Goal: Task Accomplishment & Management: Use online tool/utility

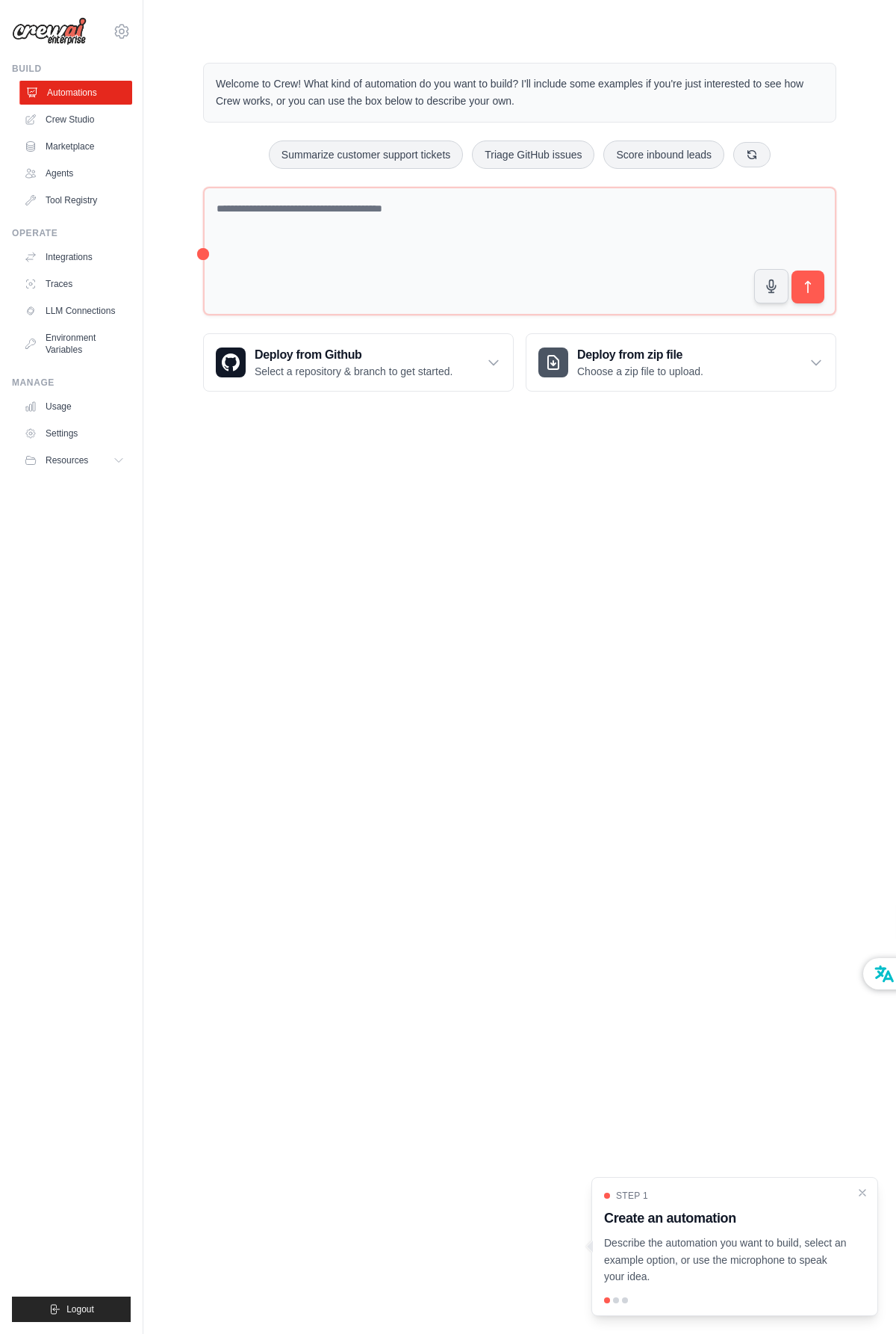
click at [106, 92] on link "Automations" at bounding box center [76, 93] width 113 height 24
click at [269, 151] on button "Summarize customer support tickets" at bounding box center [366, 154] width 194 height 28
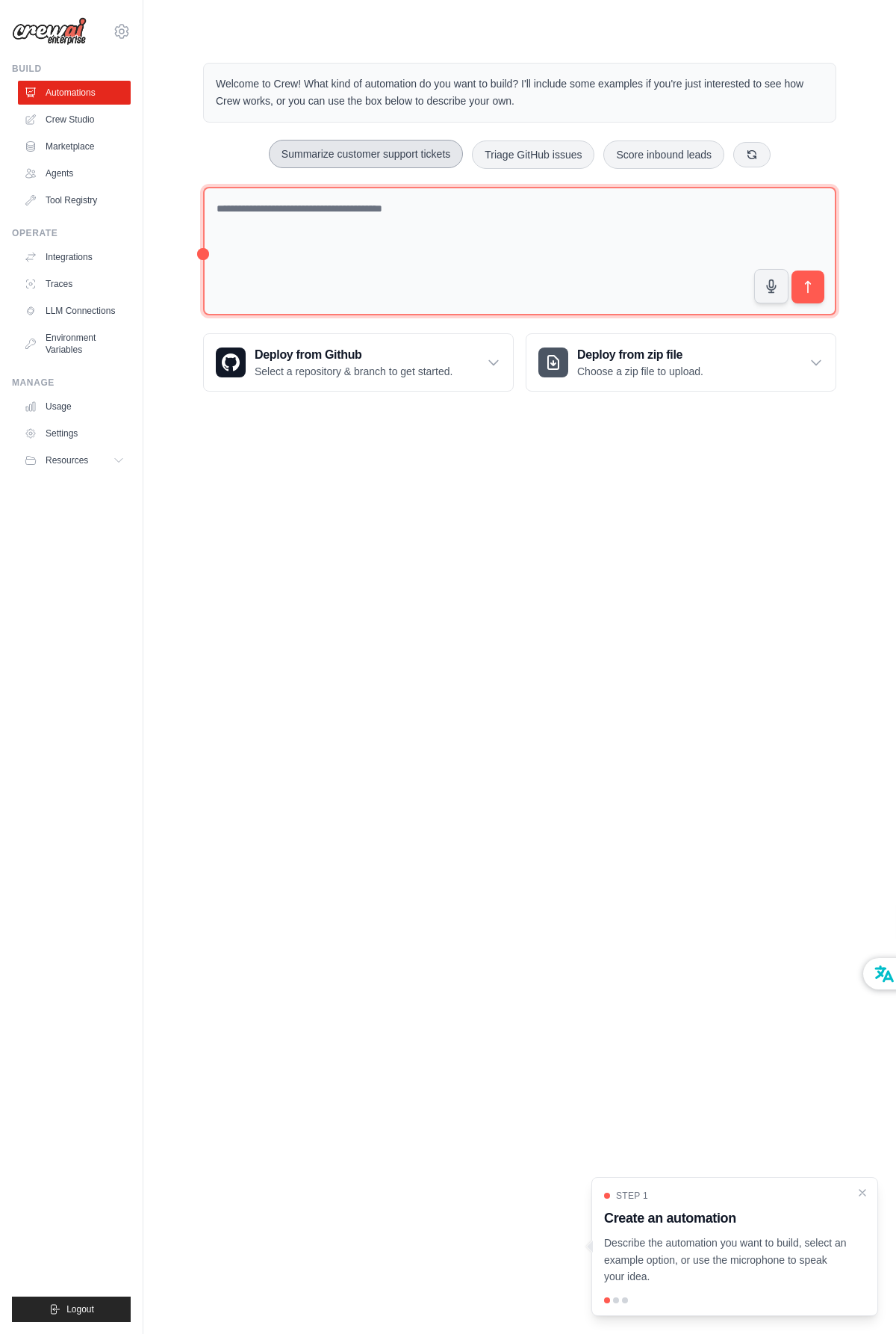
type textarea "**********"
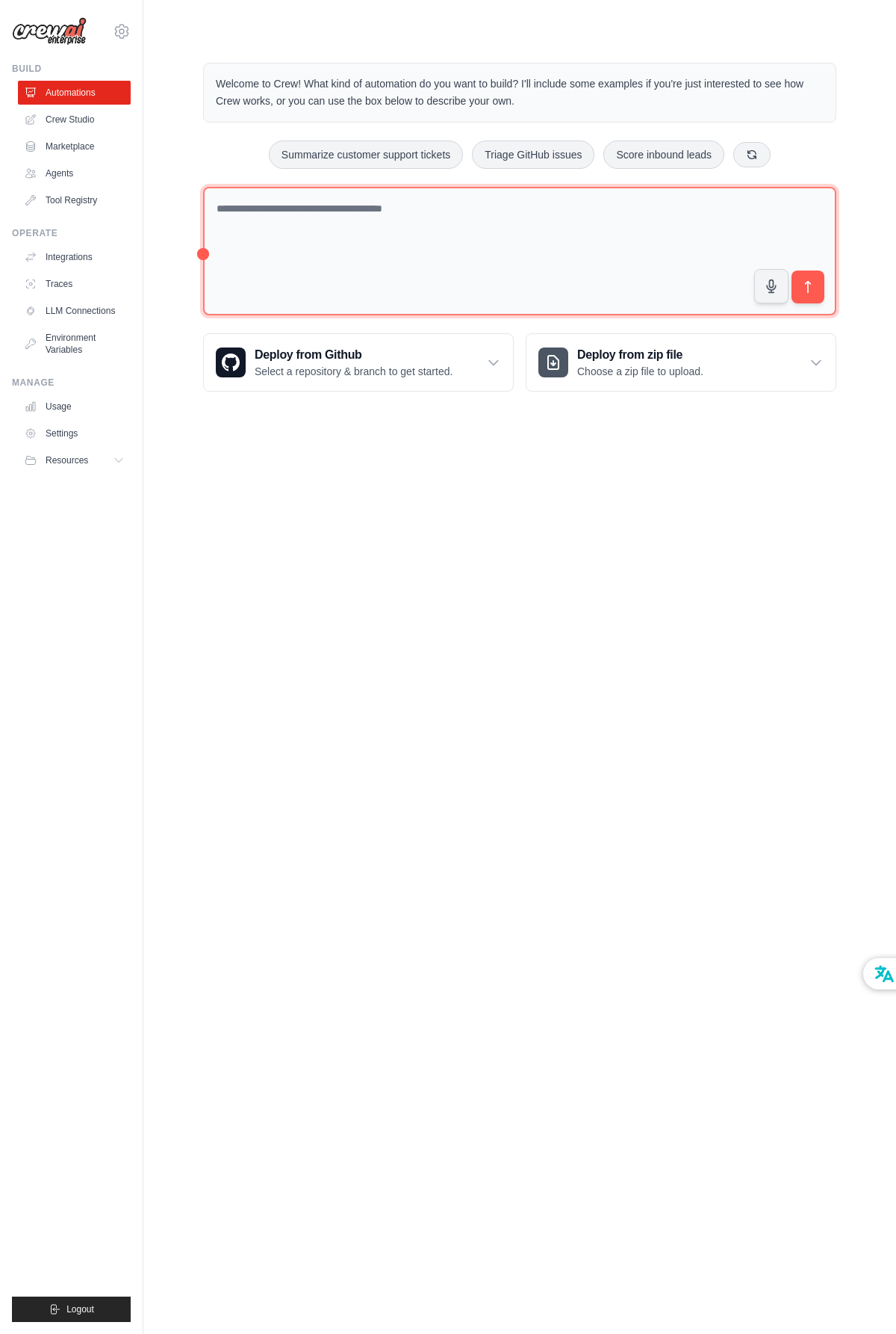
drag, startPoint x: 423, startPoint y: 229, endPoint x: 358, endPoint y: 207, distance: 68.6
click at [423, 228] on textarea at bounding box center [519, 252] width 633 height 130
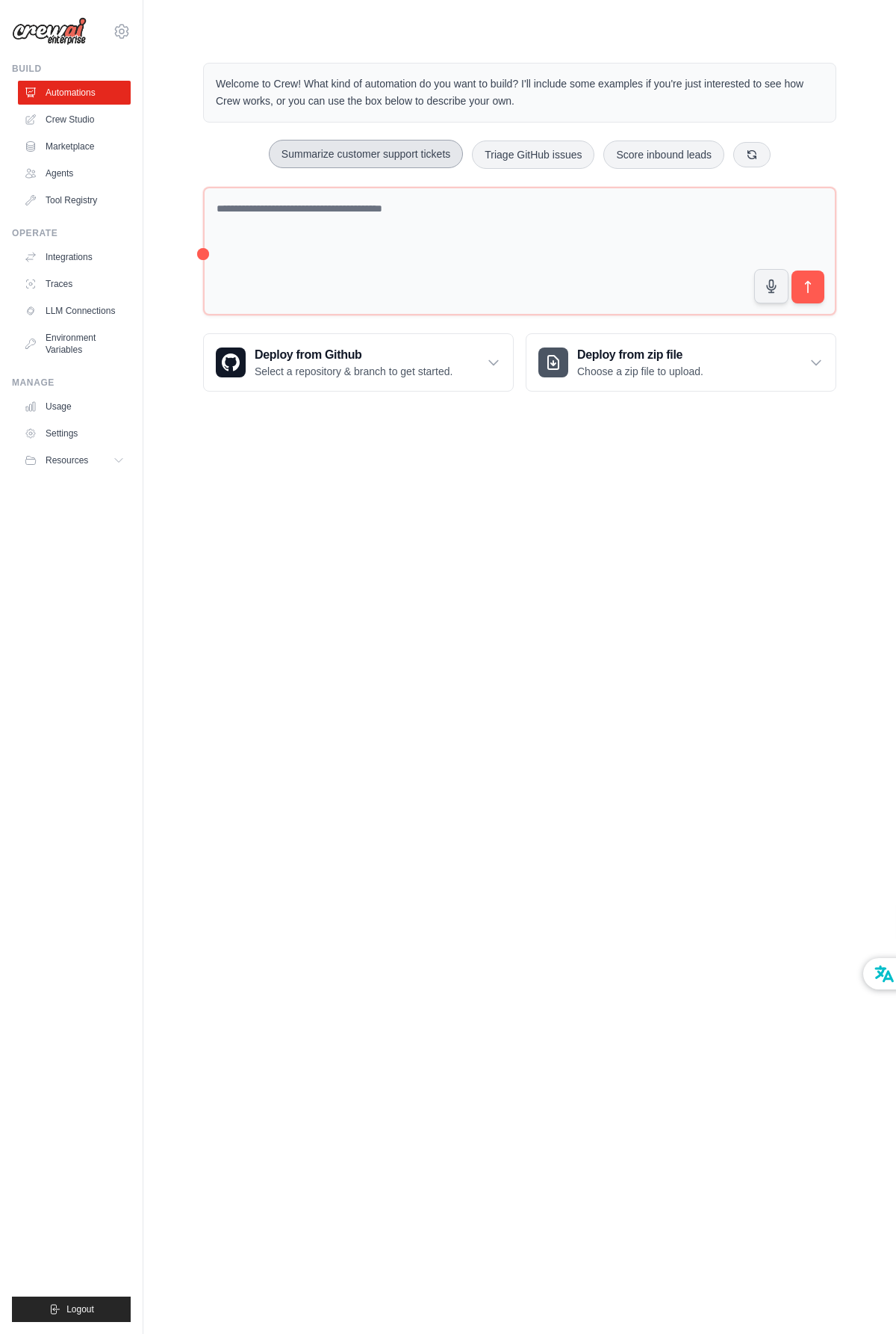
click at [327, 154] on button "Summarize customer support tickets" at bounding box center [366, 154] width 194 height 28
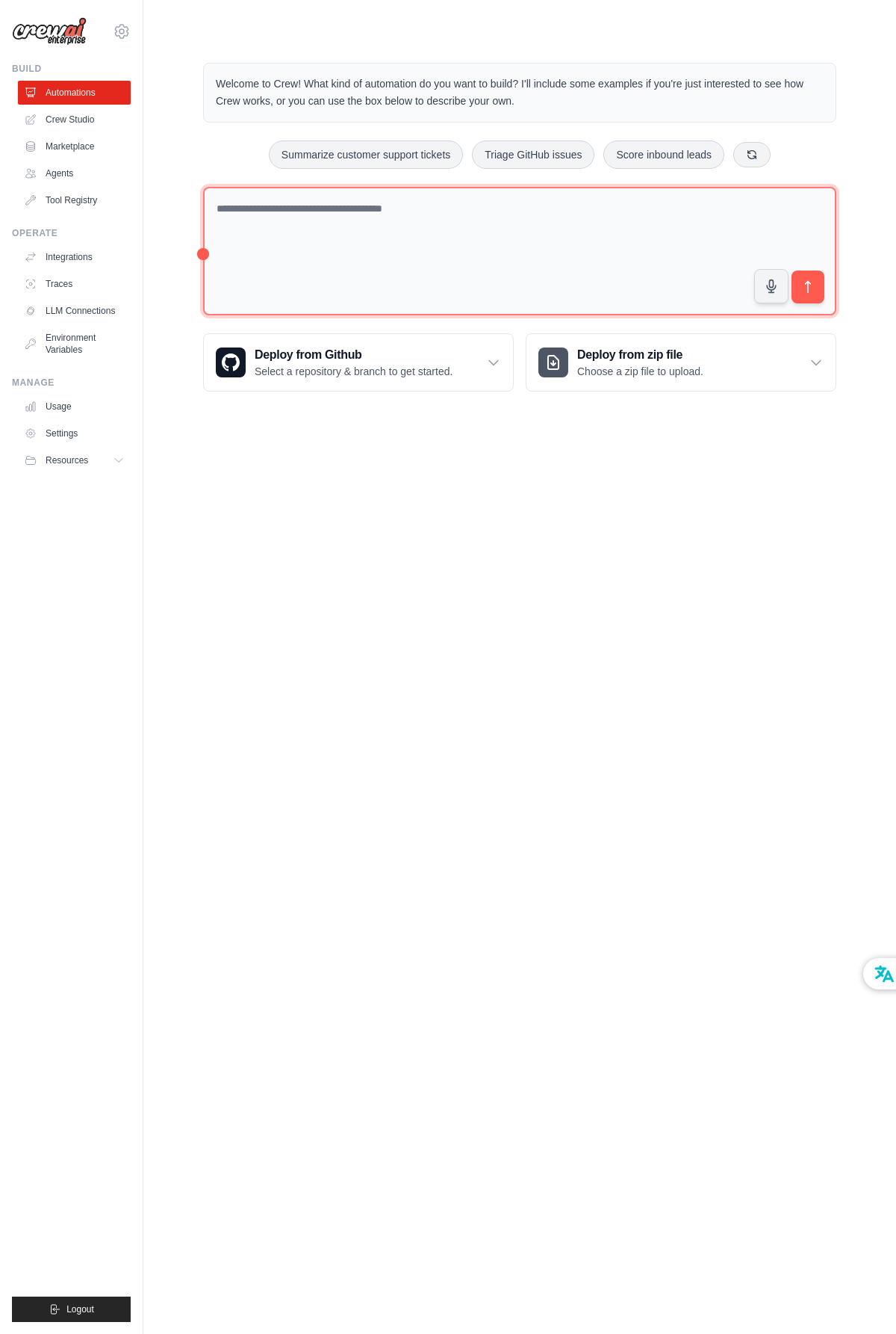
drag, startPoint x: 655, startPoint y: 232, endPoint x: 320, endPoint y: 197, distance: 336.8
click at [169, 140] on div "Welcome to Crew! What kind of automation do you want to build? I'll include som…" at bounding box center [519, 227] width 705 height 376
drag, startPoint x: 526, startPoint y: 264, endPoint x: 543, endPoint y: 262, distance: 17.1
click at [526, 262] on textarea at bounding box center [519, 252] width 633 height 130
drag, startPoint x: 587, startPoint y: 263, endPoint x: 19, endPoint y: 146, distance: 579.9
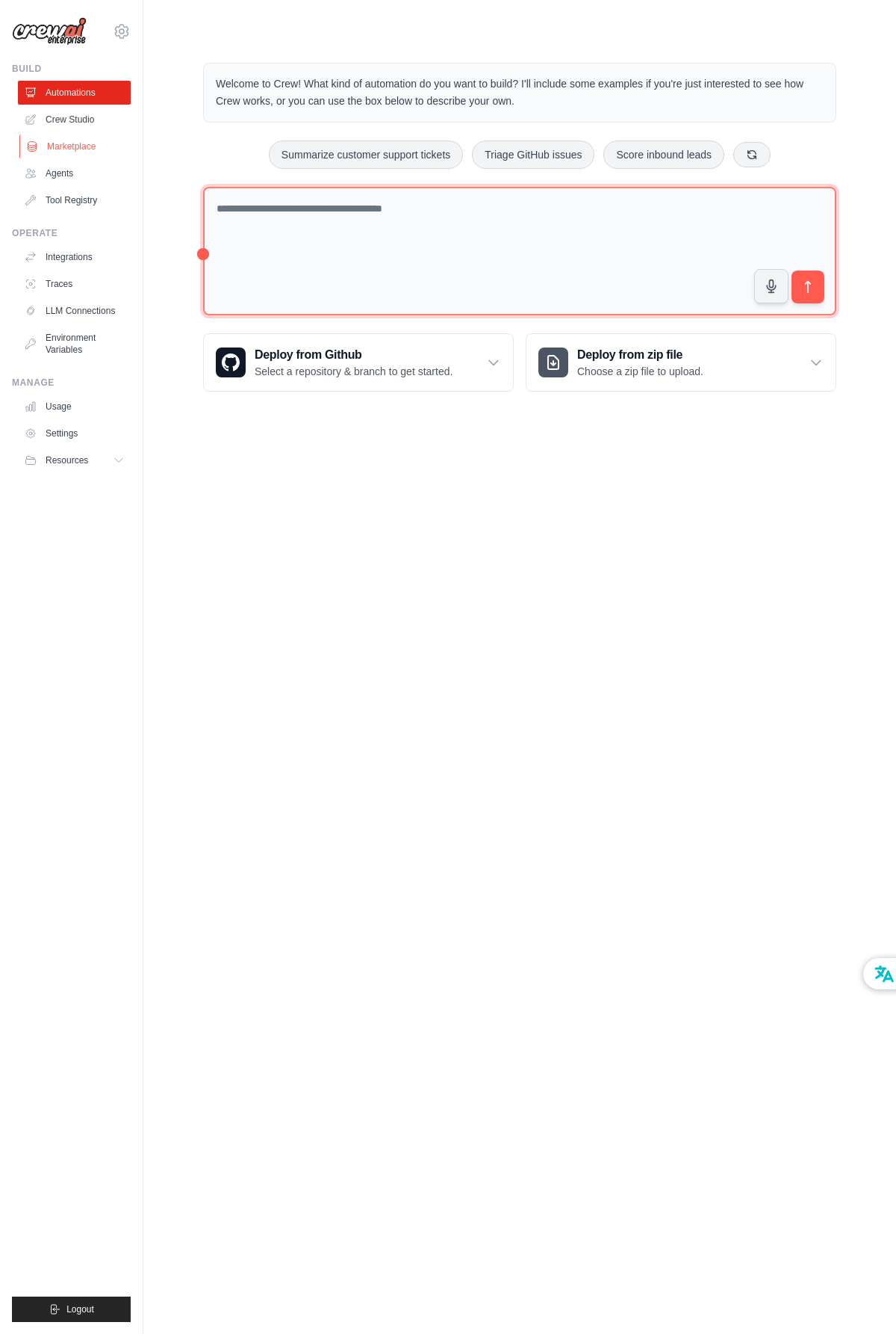
click at [19, 146] on div "[EMAIL_ADDRESS][DOMAIN_NAME] Settings Build Automations Crew Studio" at bounding box center [448, 215] width 896 height 431
type textarea "**********"
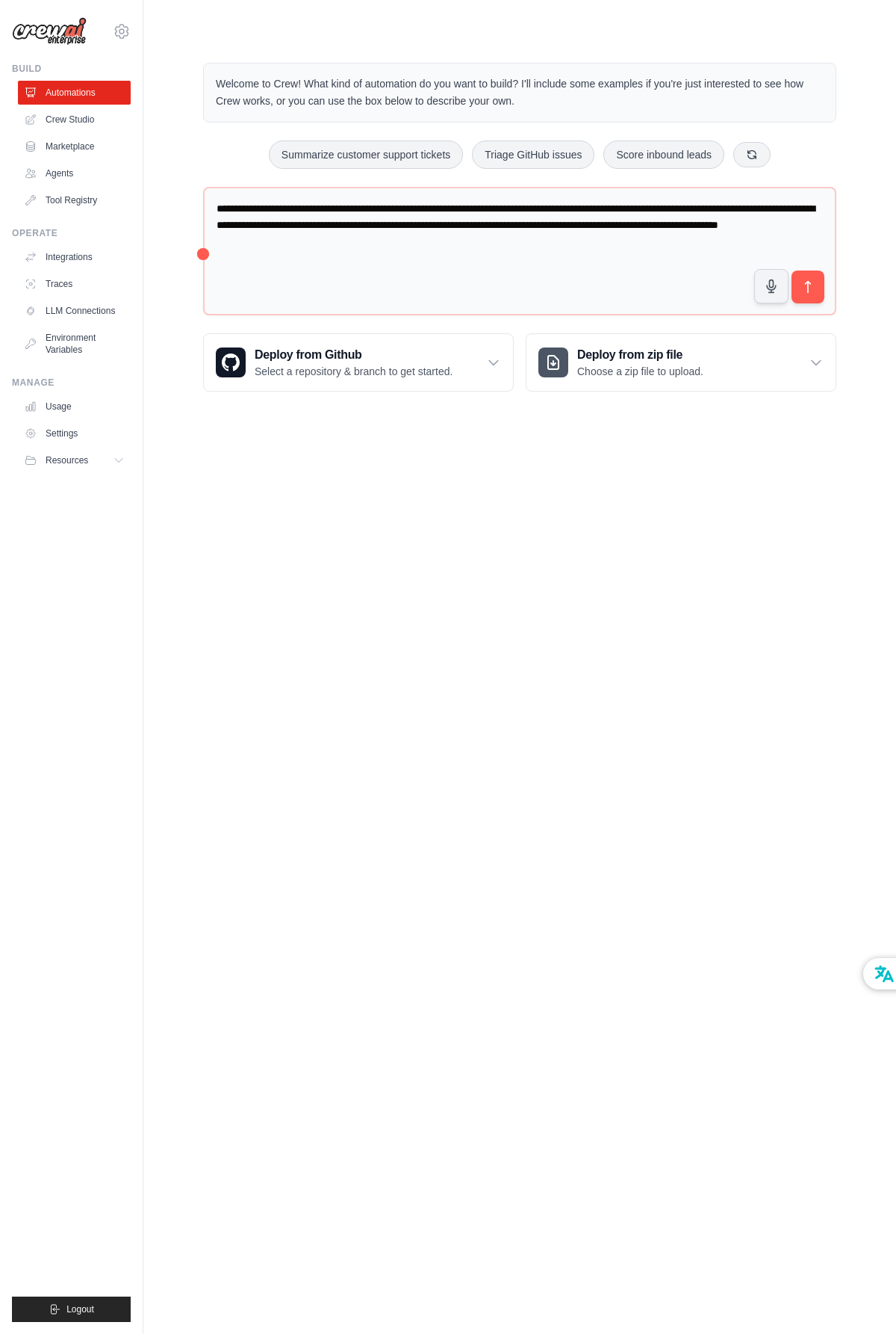
click at [442, 502] on body "[EMAIL_ADDRESS][DOMAIN_NAME] Settings Build Automations Crew Studio" at bounding box center [448, 667] width 896 height 1334
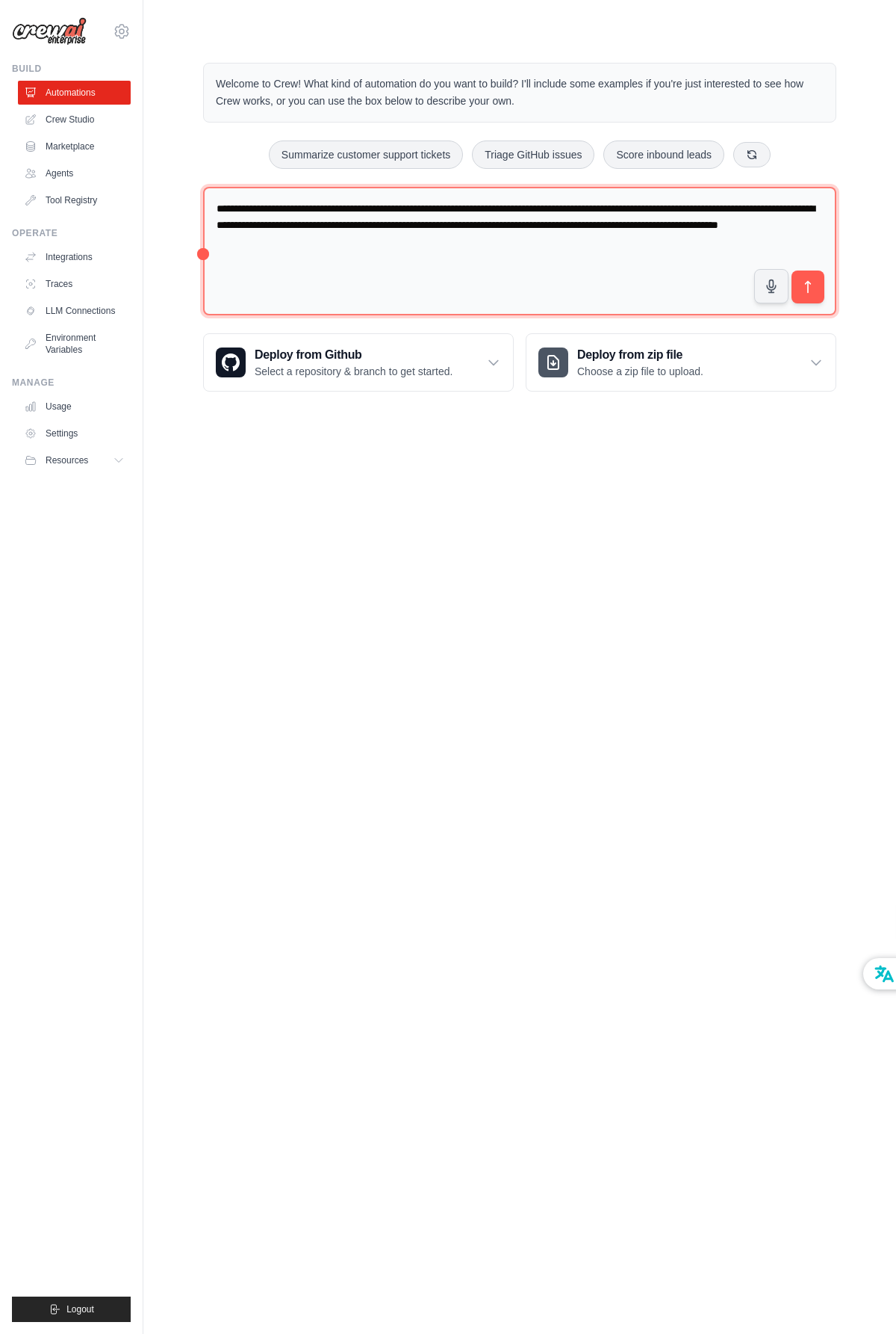
click at [535, 250] on textarea "**********" at bounding box center [519, 252] width 633 height 130
click at [593, 250] on textarea "**********" at bounding box center [519, 252] width 633 height 130
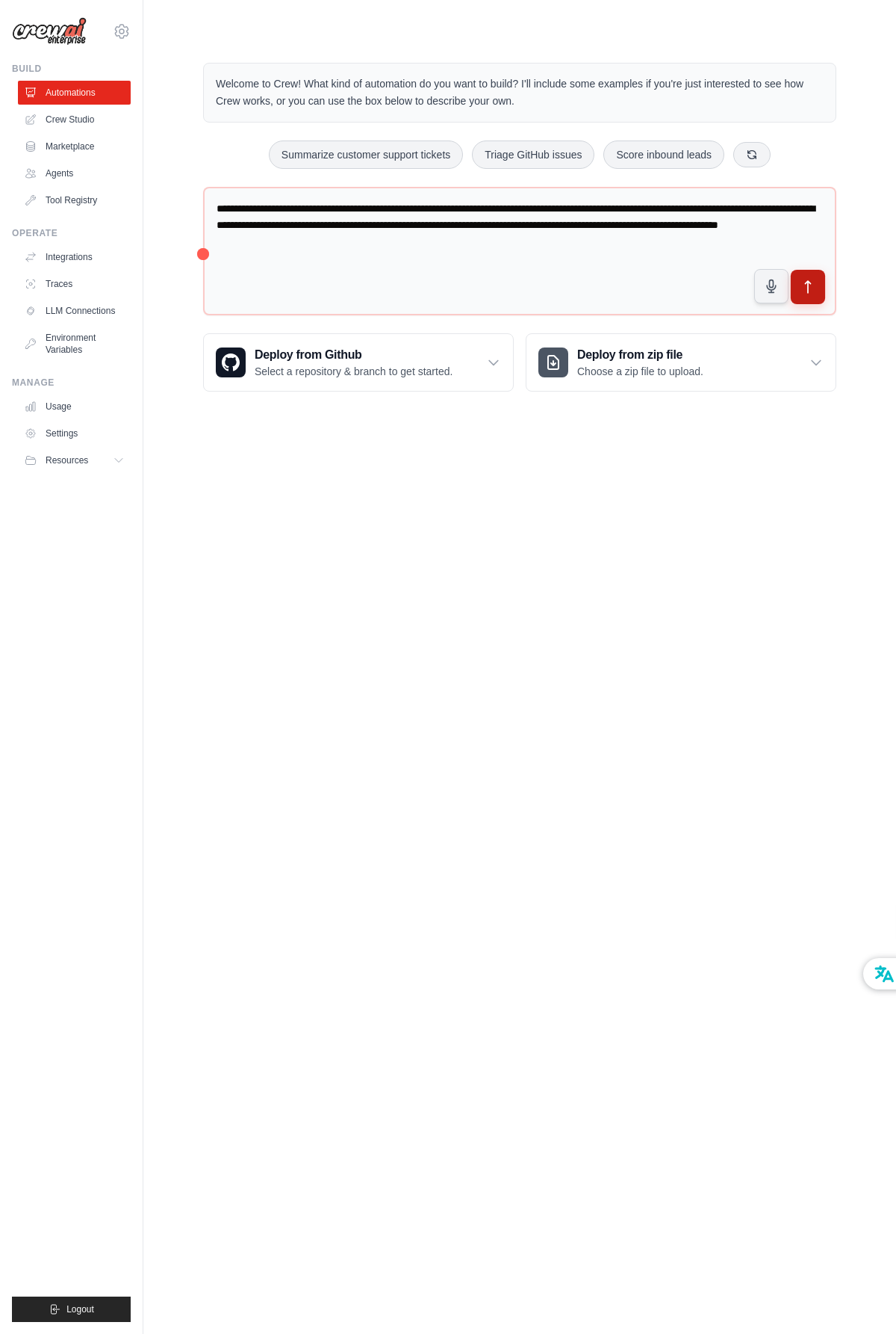
click at [812, 280] on icon "submit" at bounding box center [808, 287] width 15 height 15
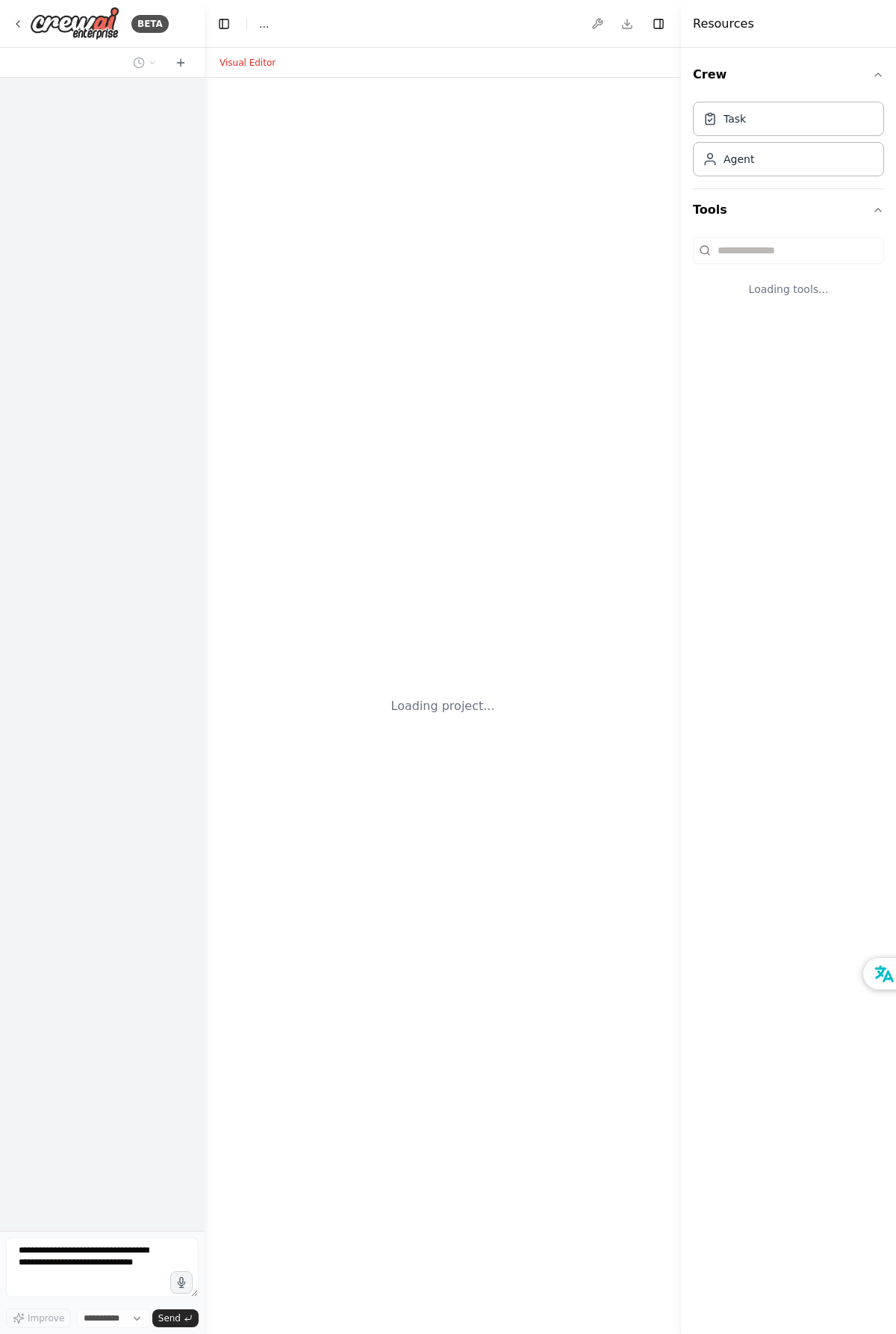
select select "****"
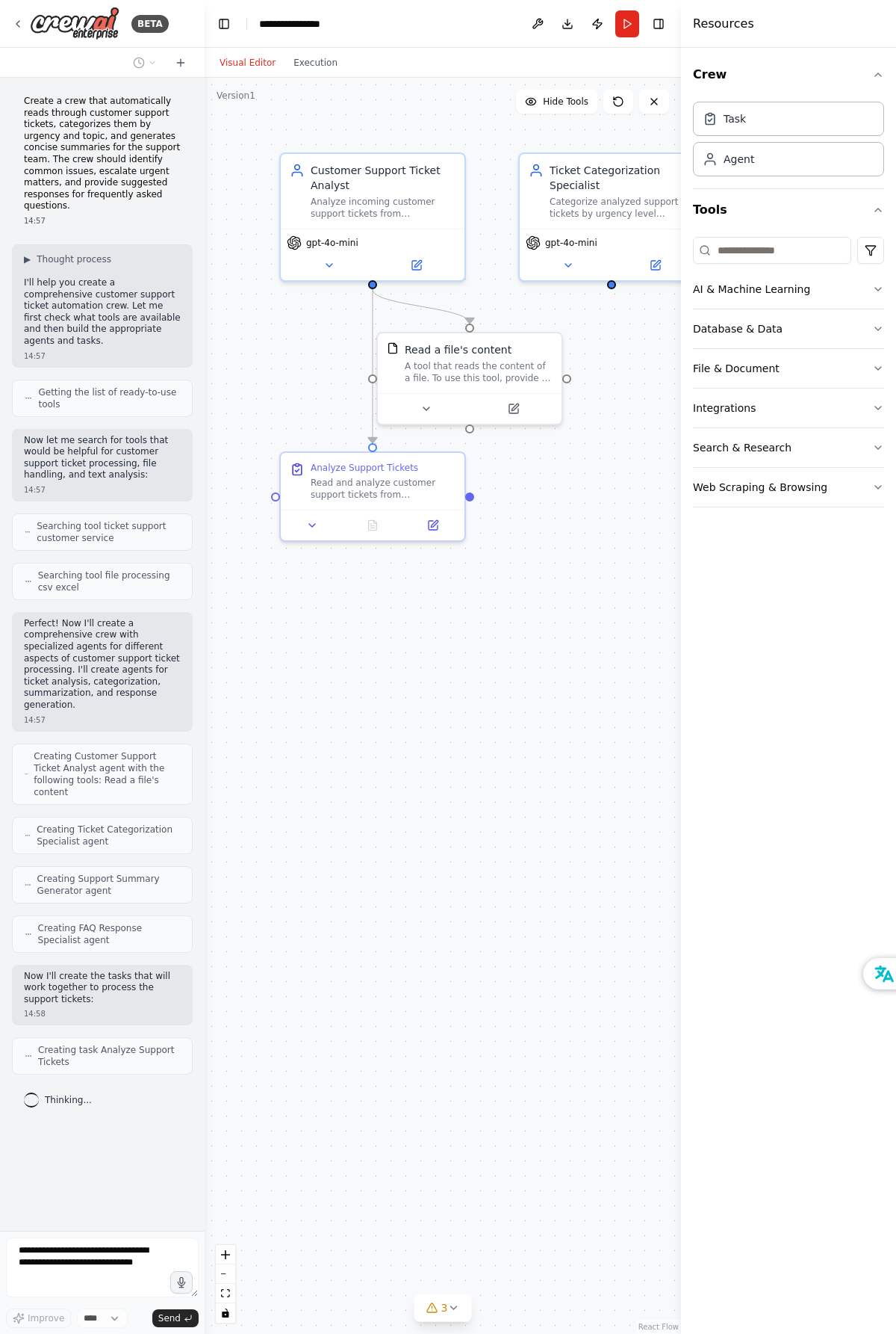
drag, startPoint x: 356, startPoint y: 787, endPoint x: 283, endPoint y: 786, distance: 73.0
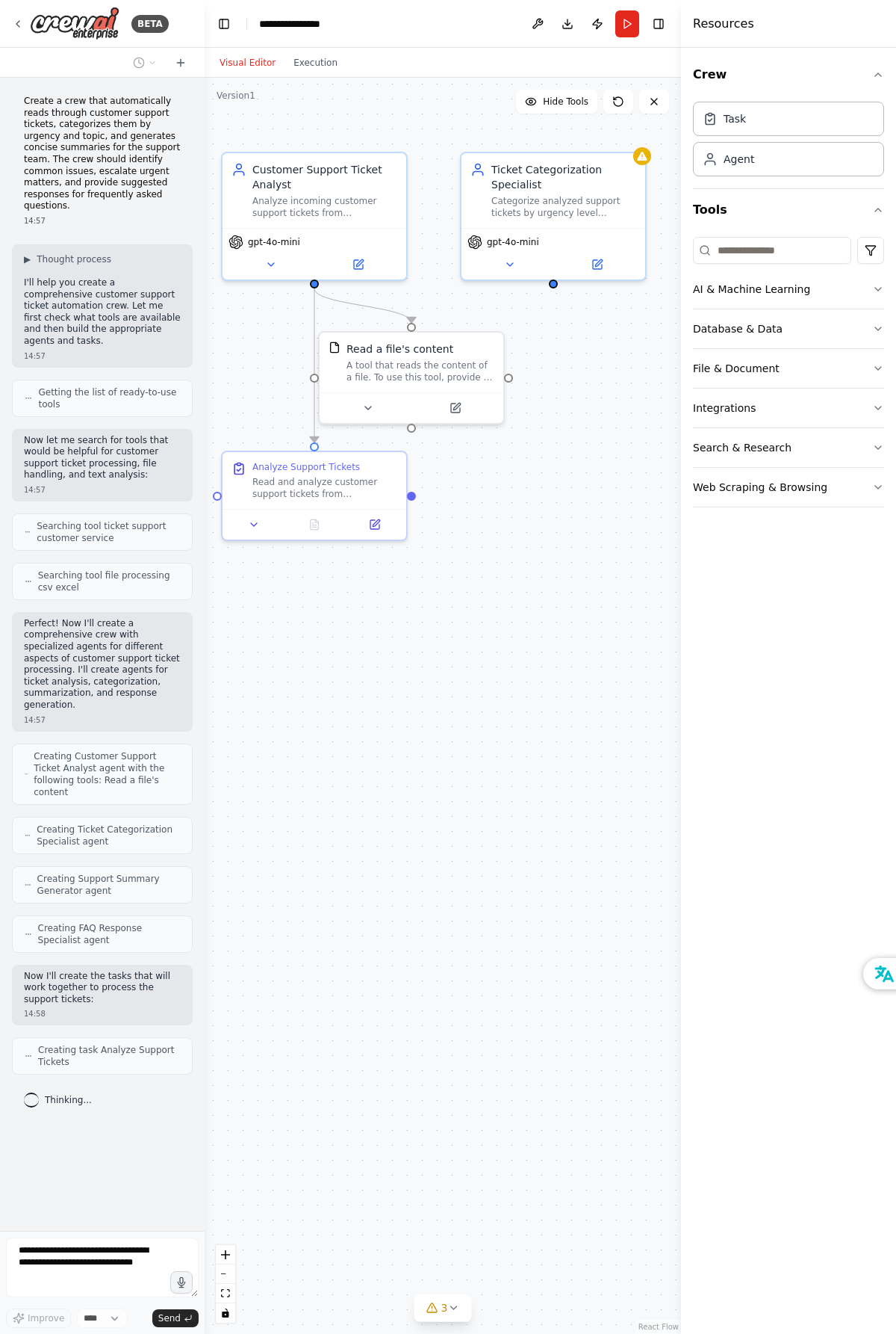
drag, startPoint x: 283, startPoint y: 786, endPoint x: 403, endPoint y: 720, distance: 137.0
click at [403, 720] on div ".deletable-edge-delete-btn { width: 20px; height: 20px; border: 0px solid #ffff…" at bounding box center [442, 705] width 477 height 1256
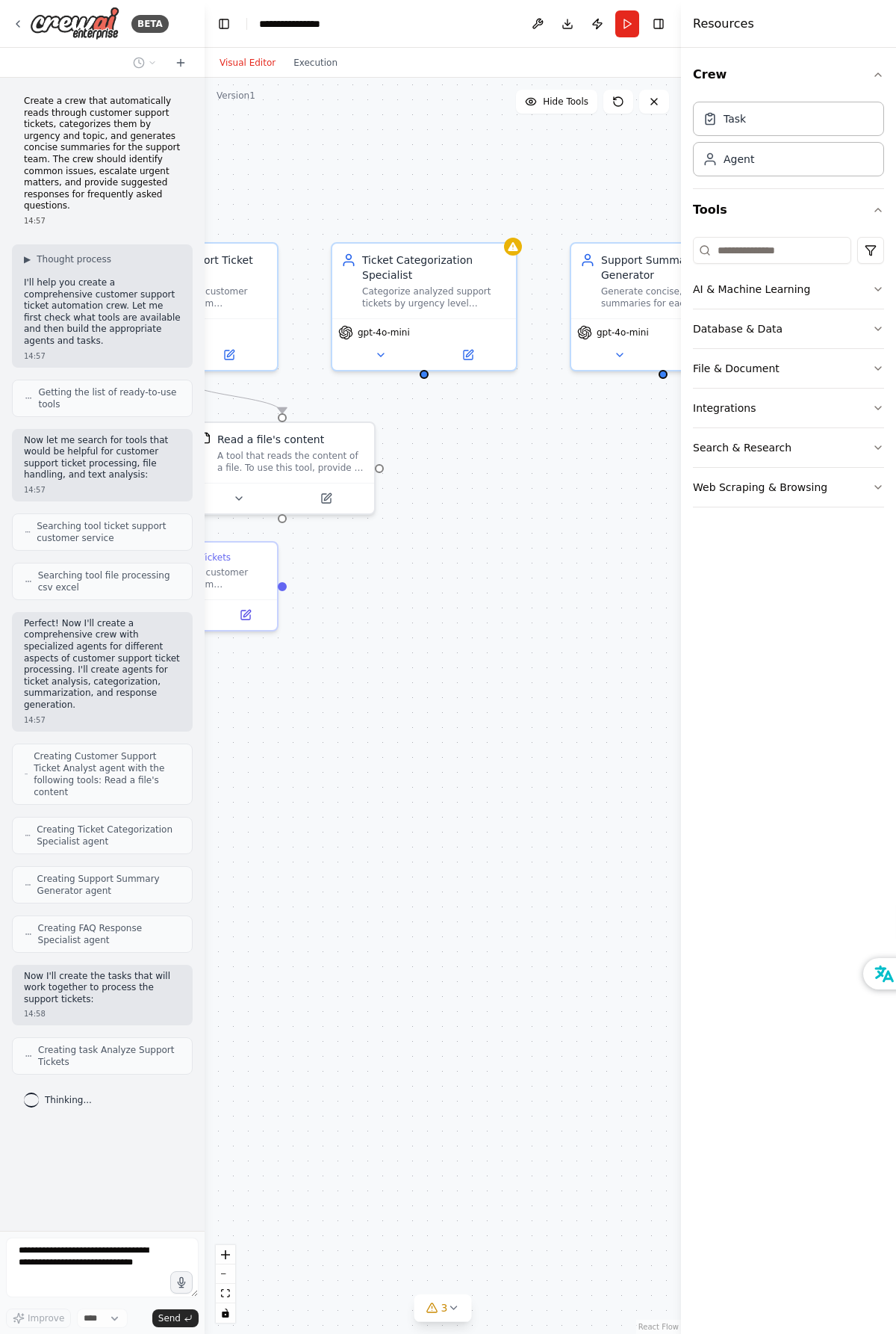
drag, startPoint x: 495, startPoint y: 708, endPoint x: 412, endPoint y: 796, distance: 121.0
click at [412, 796] on div ".deletable-edge-delete-btn { width: 20px; height: 20px; border: 0px solid #ffff…" at bounding box center [442, 705] width 477 height 1256
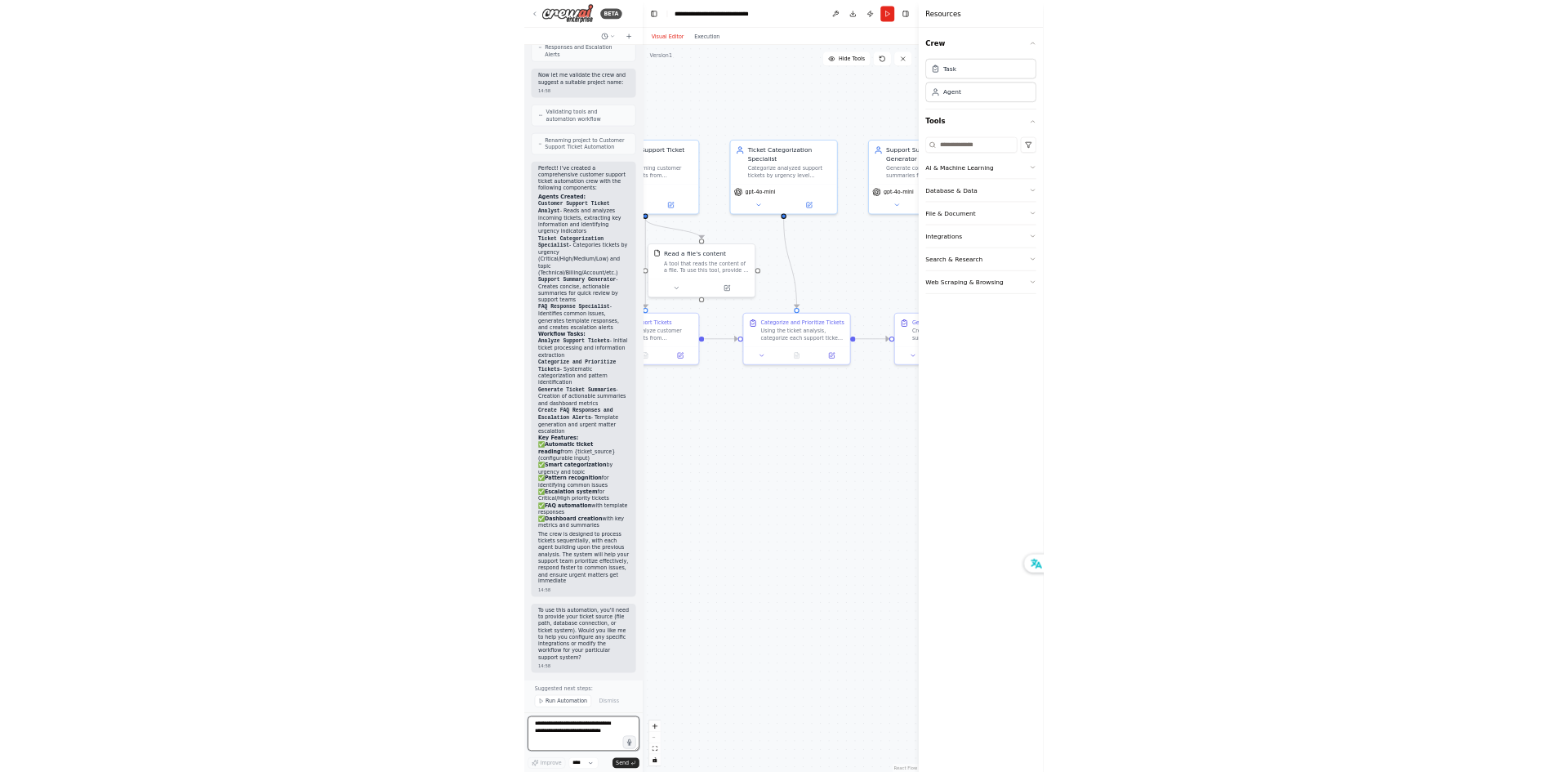
scroll to position [1257, 0]
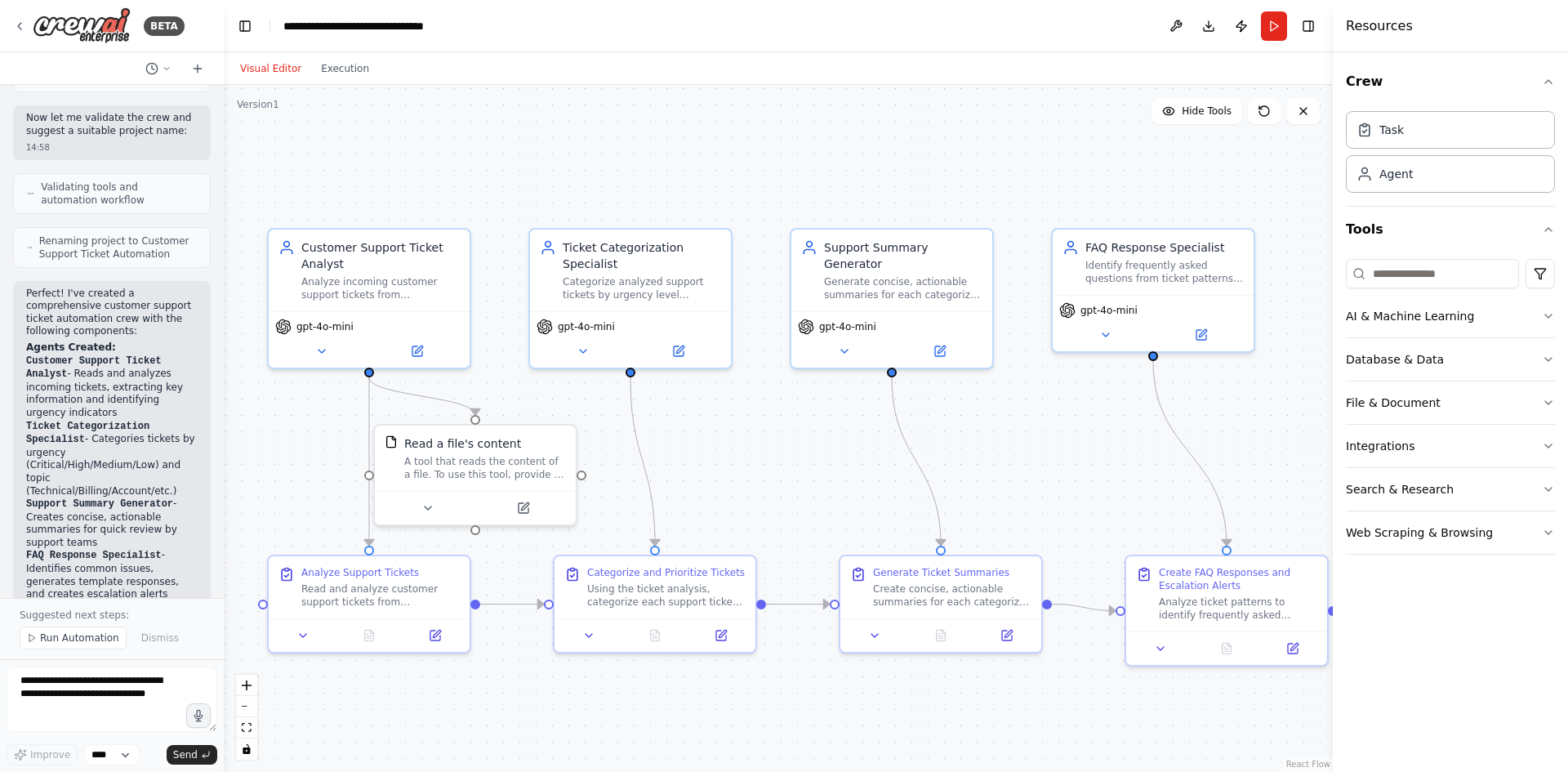
drag, startPoint x: 589, startPoint y: 186, endPoint x: 727, endPoint y: 150, distance: 142.6
click at [727, 150] on div ".deletable-edge-delete-btn { width: 20px; height: 20px; border: 0px solid #ffff…" at bounding box center [778, 428] width 1109 height 687
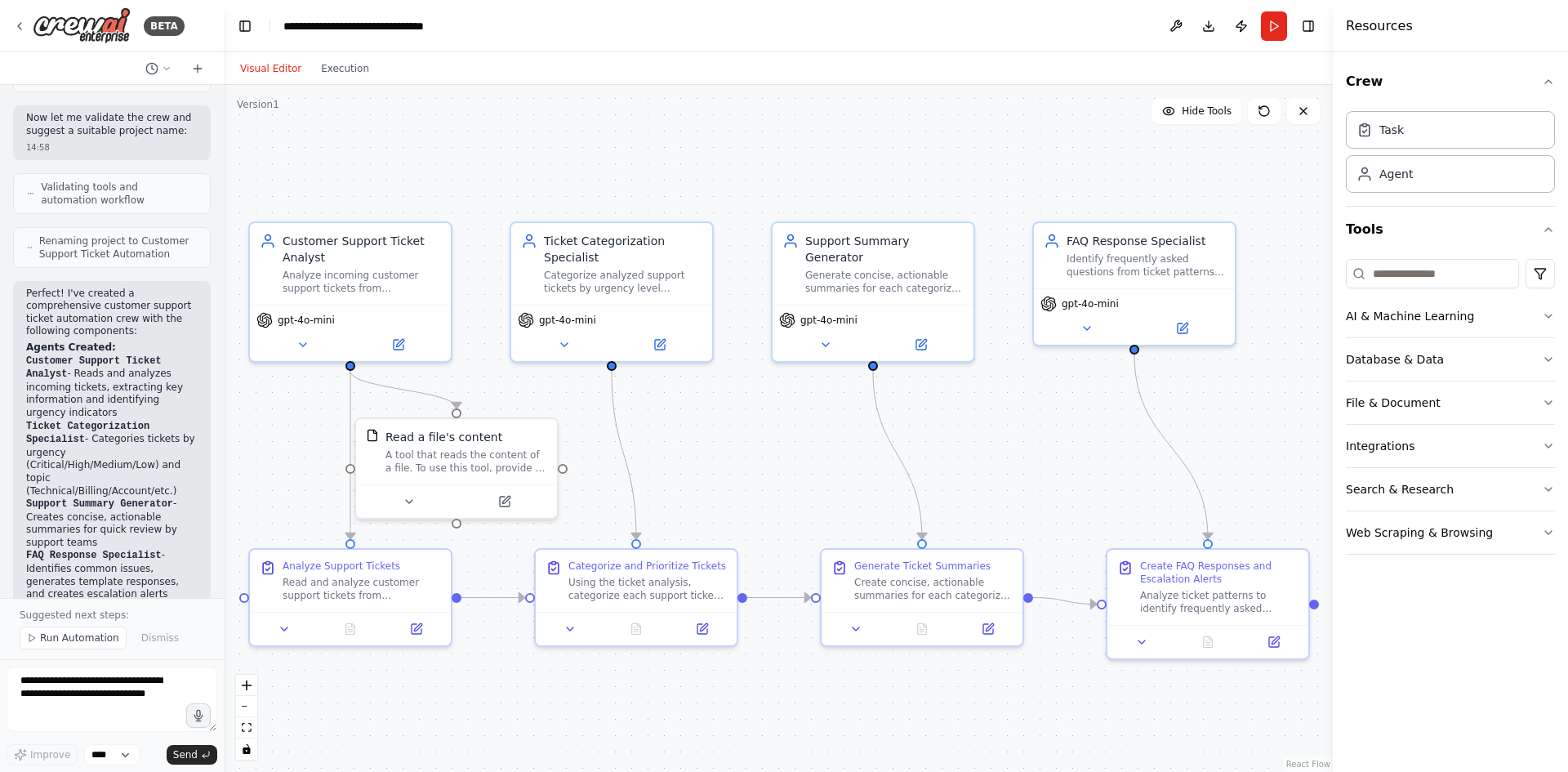
drag, startPoint x: 727, startPoint y: 150, endPoint x: 714, endPoint y: 143, distance: 14.8
click at [714, 143] on div ".deletable-edge-delete-btn { width: 20px; height: 20px; border: 0px solid #ffff…" at bounding box center [778, 428] width 1109 height 687
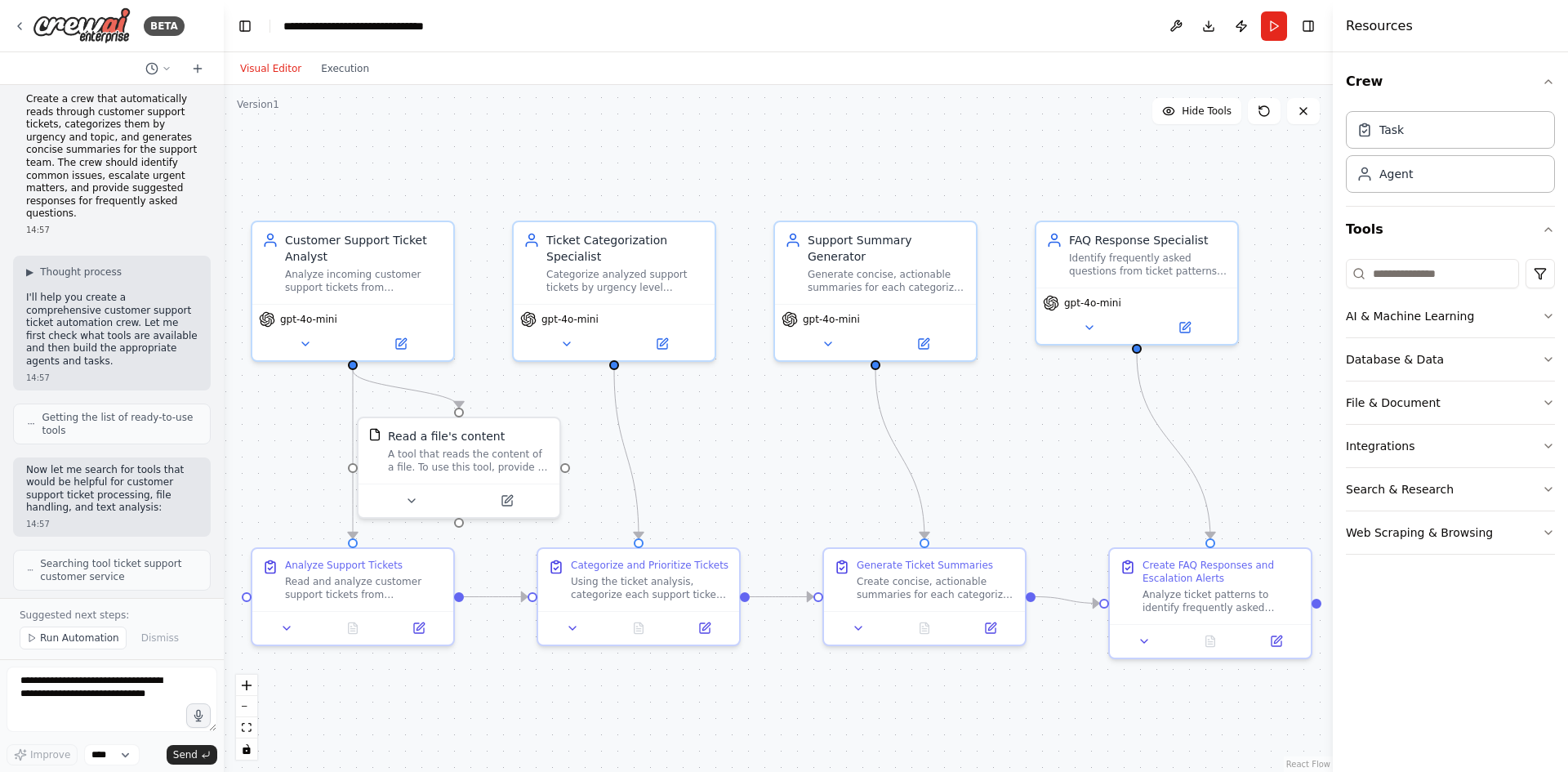
scroll to position [0, 0]
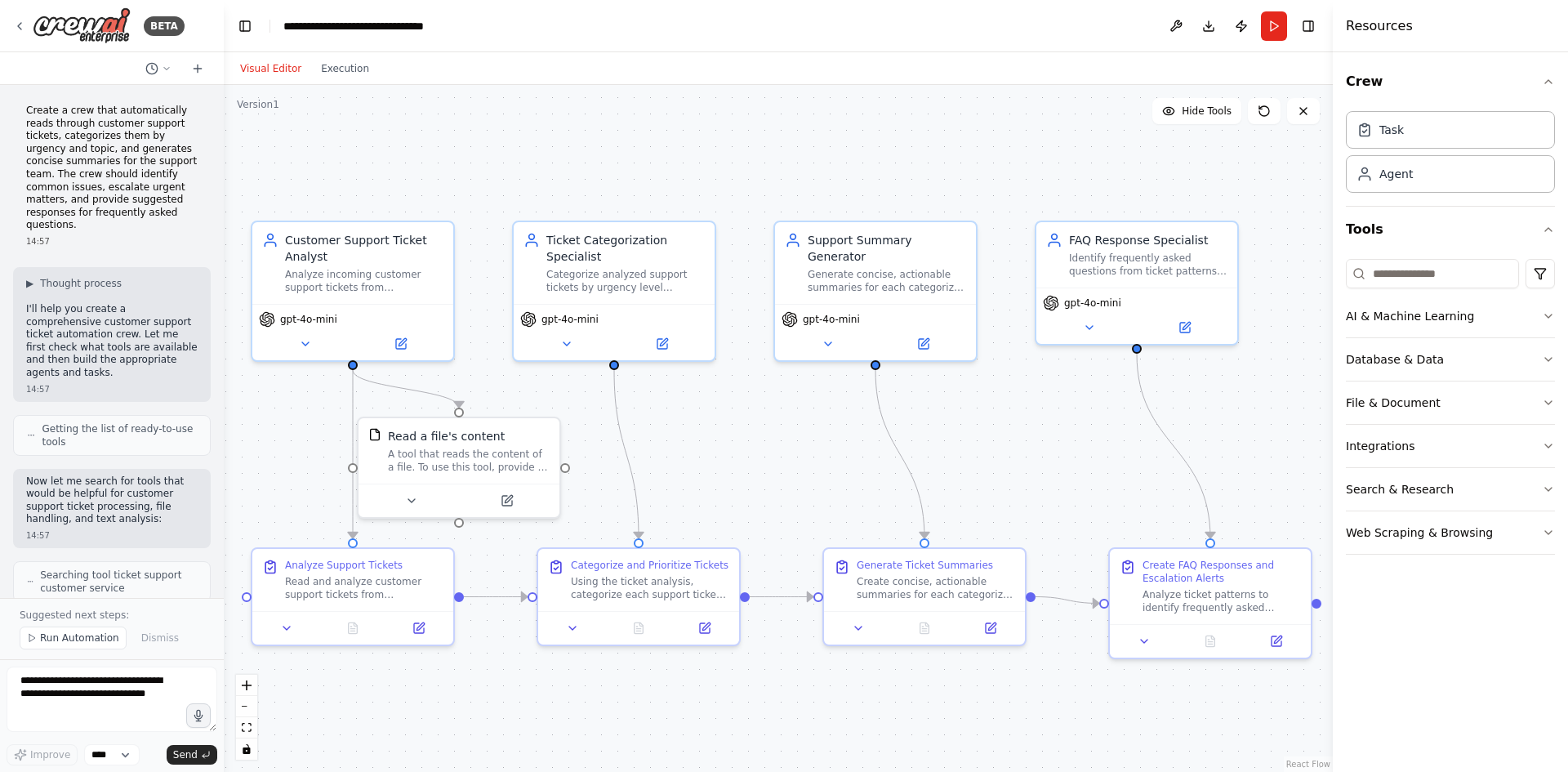
click at [120, 424] on span "Getting the list of ready-to-use tools" at bounding box center [119, 435] width 155 height 26
click at [101, 497] on p "Now let me search for tools that would be helpful for customer support ticket p…" at bounding box center [112, 501] width 172 height 50
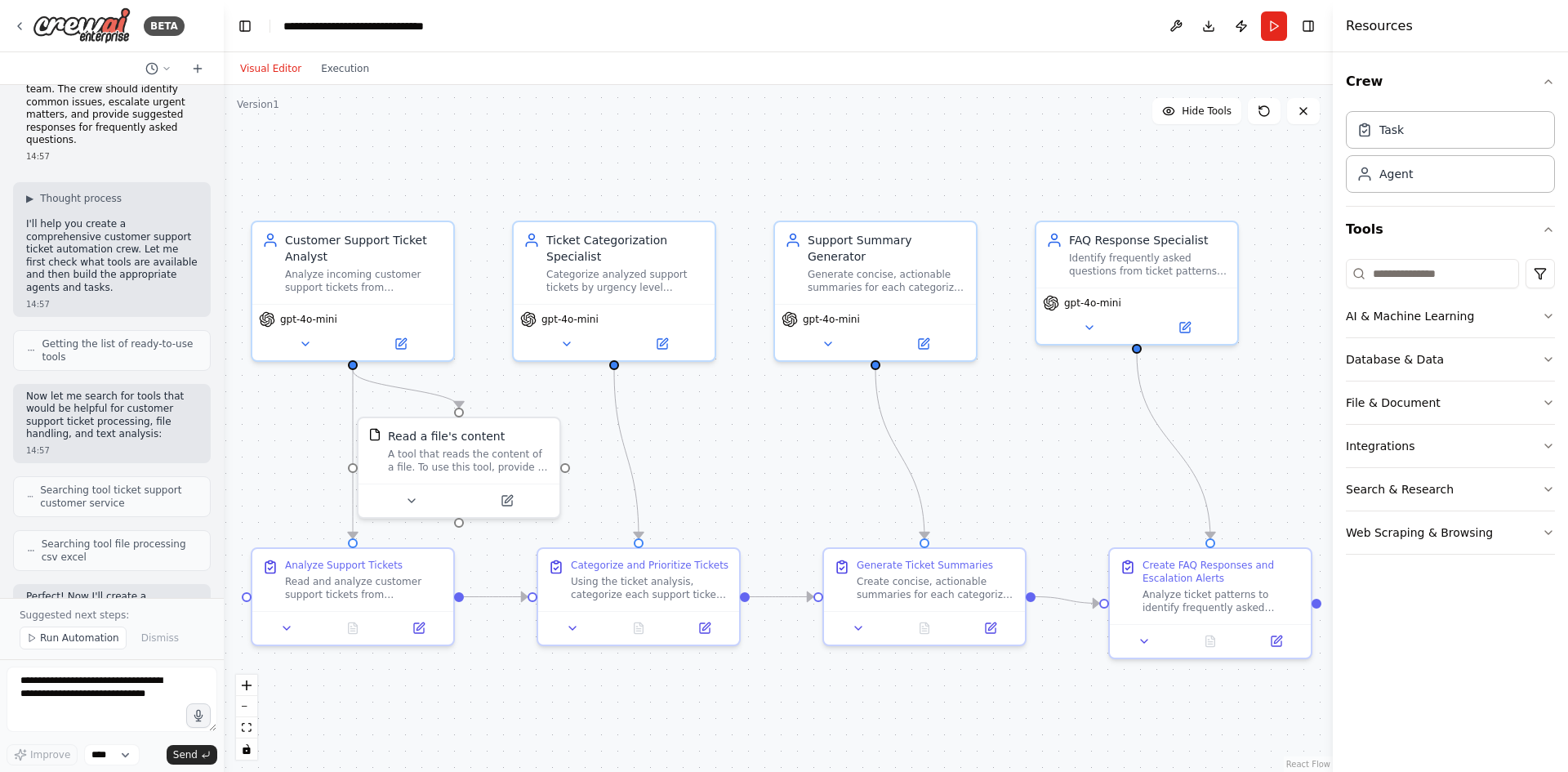
scroll to position [163, 0]
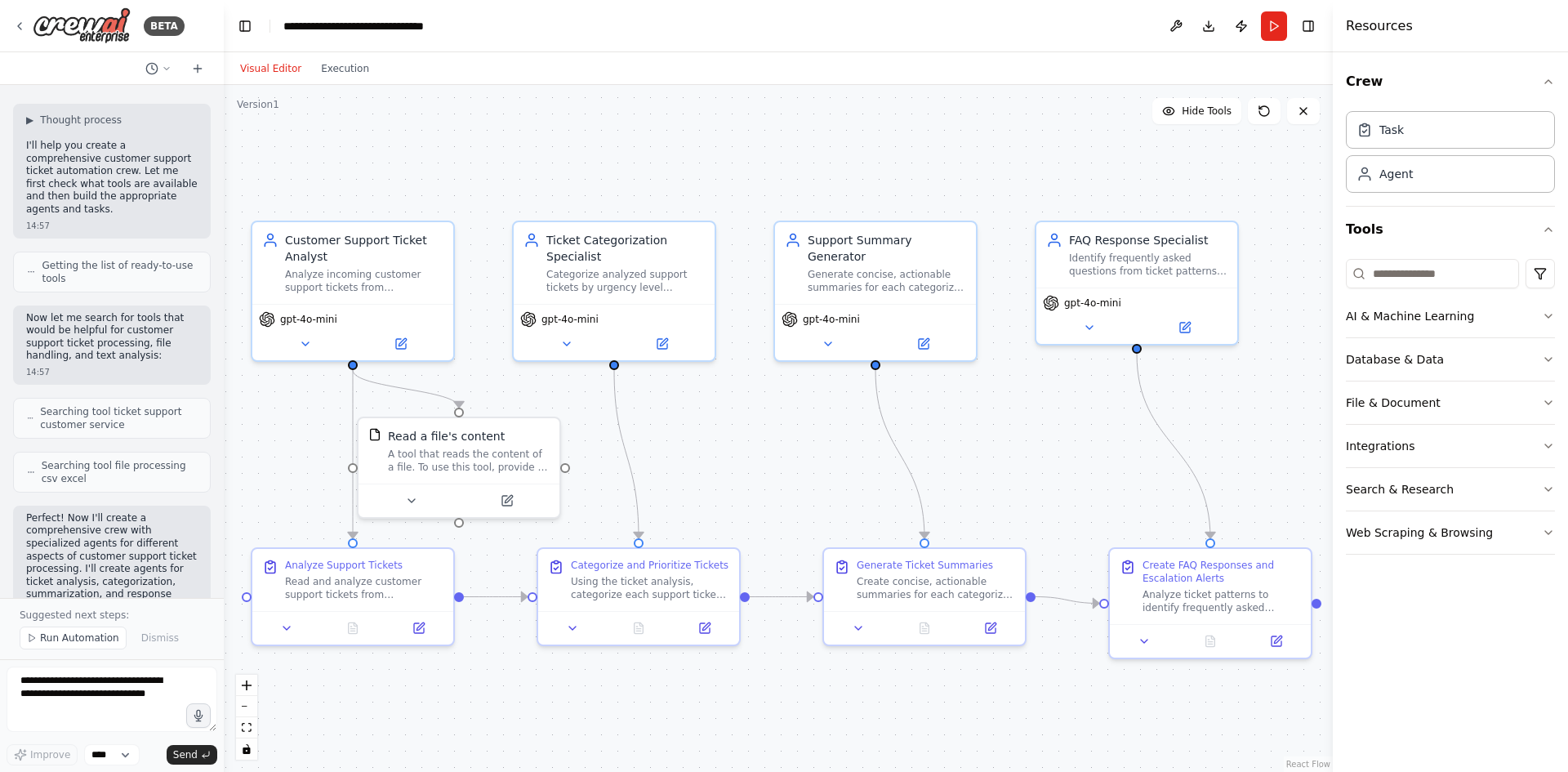
click at [108, 475] on span "Searching tool file processing csv excel" at bounding box center [119, 472] width 155 height 26
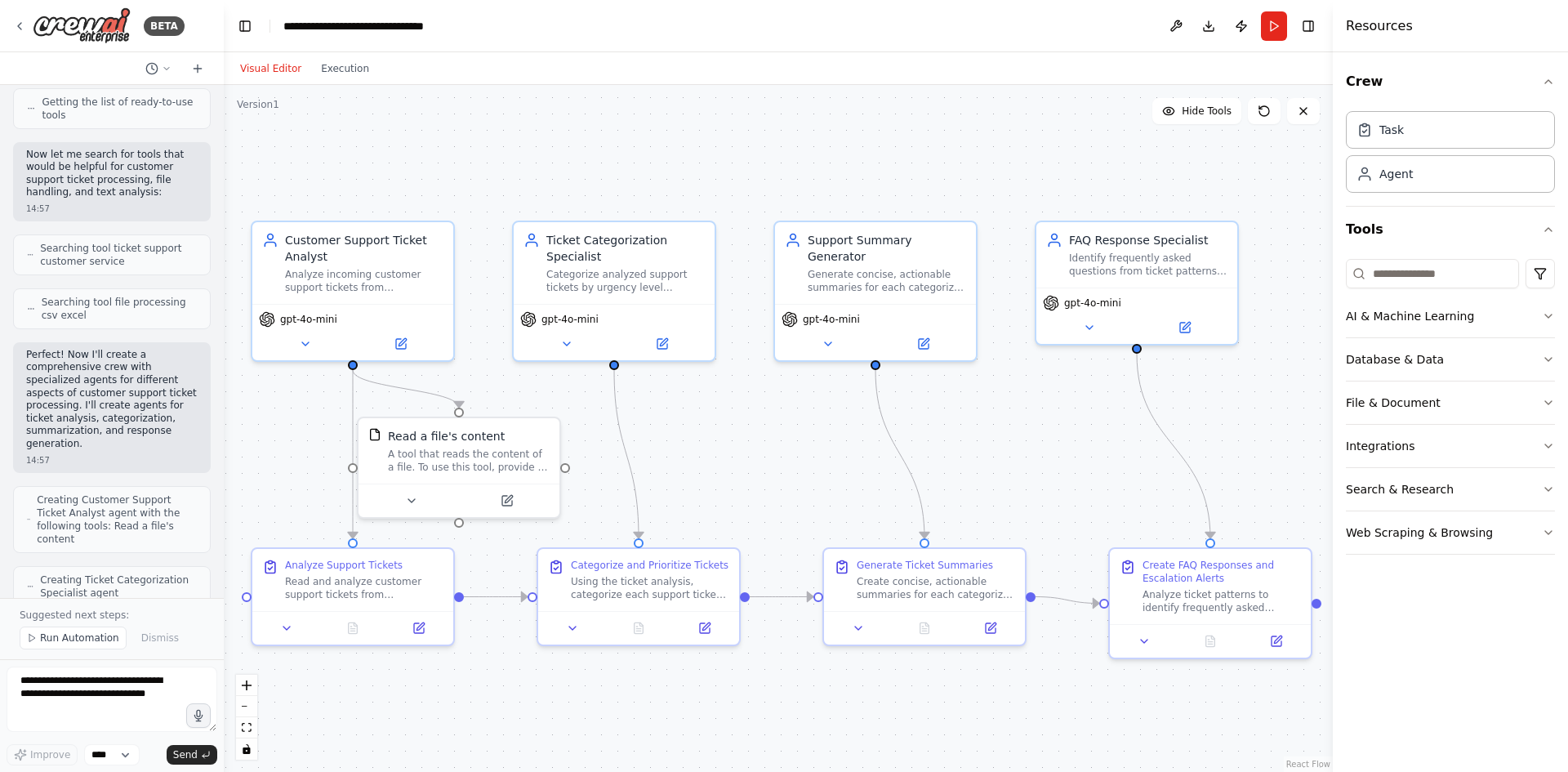
click at [106, 501] on span "Creating Customer Support Ticket Analyst agent with the following tools: Read a…" at bounding box center [117, 519] width 160 height 52
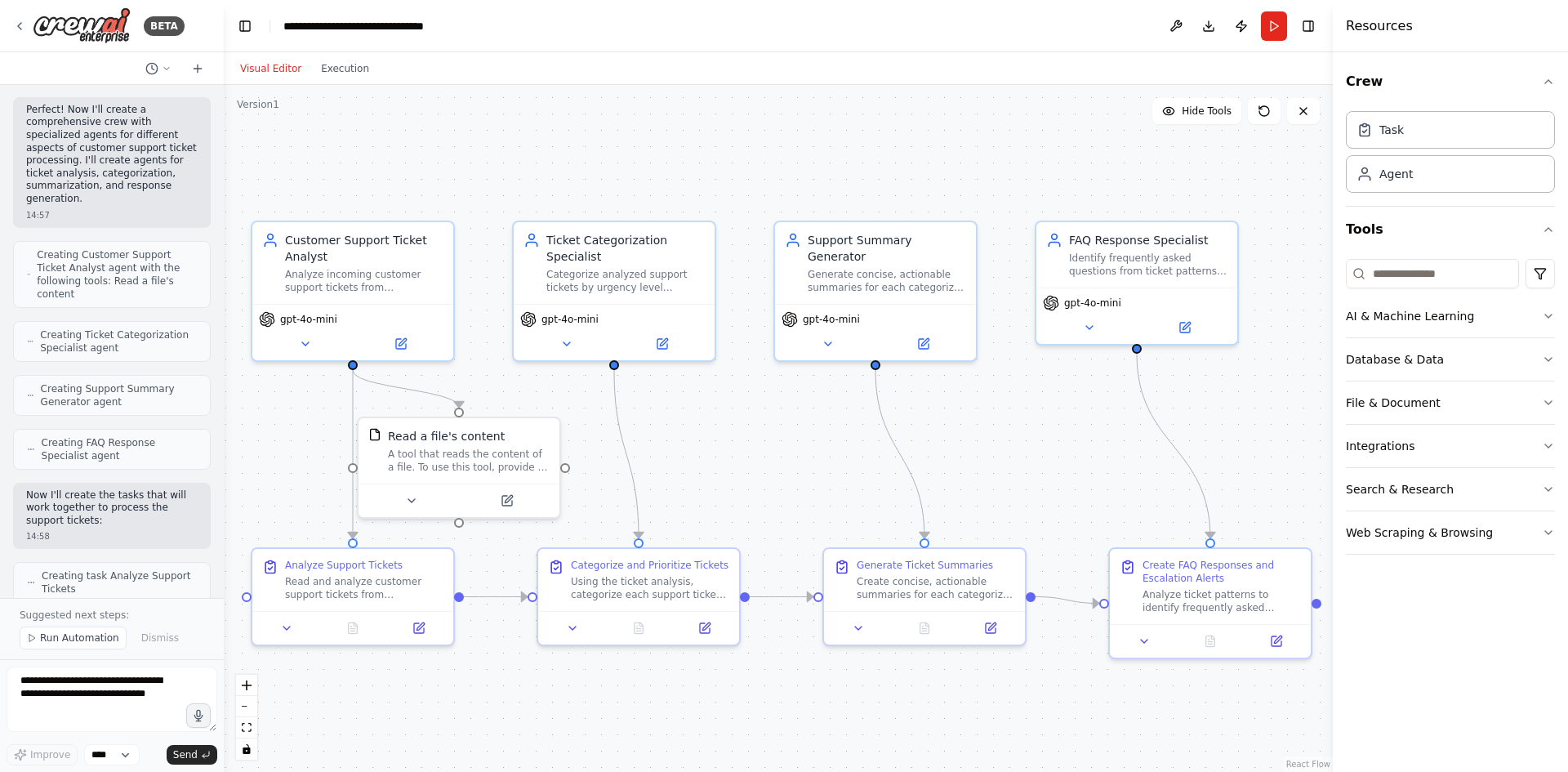
click at [109, 515] on p "Now I'll create the tasks that will work together to process the support ticket…" at bounding box center [112, 508] width 172 height 38
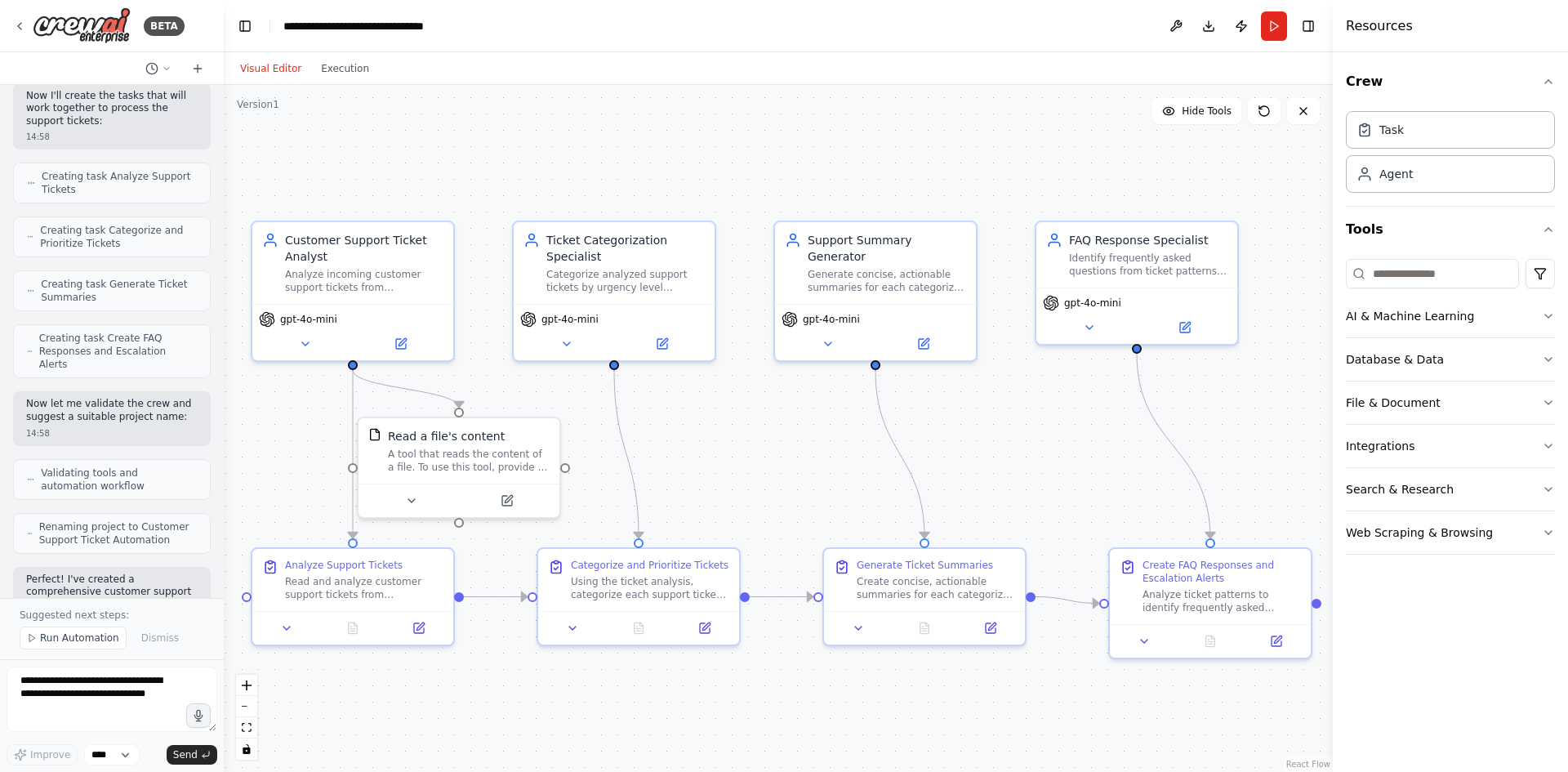
scroll to position [1062, 0]
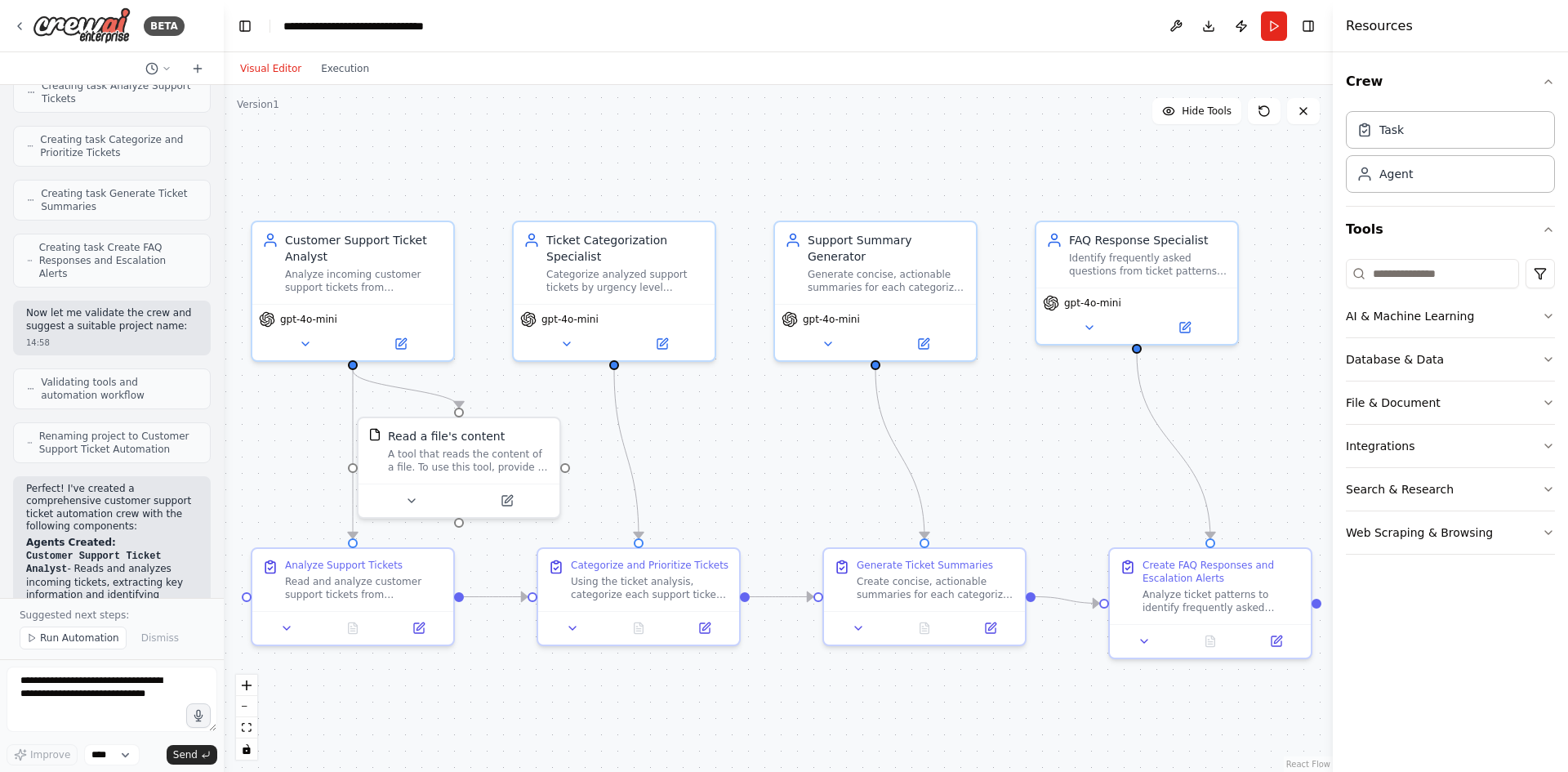
click at [106, 509] on p "Perfect! I've created a comprehensive customer support ticket automation crew w…" at bounding box center [112, 508] width 172 height 50
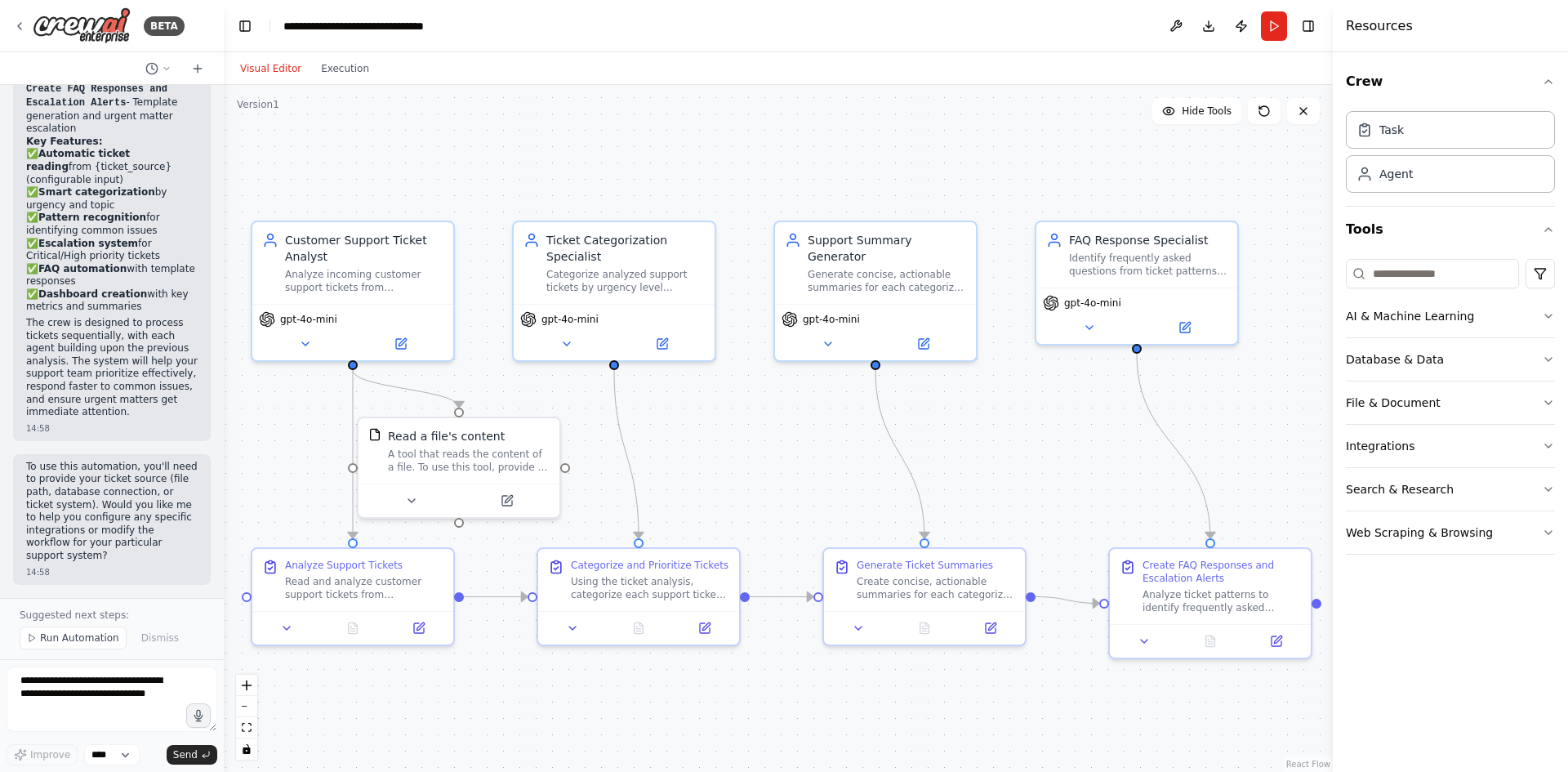
scroll to position [1943, 0]
click at [140, 422] on div "14:58" at bounding box center [112, 428] width 172 height 12
click at [299, 274] on div "Analyze incoming customer support tickets from {ticket_source} to extract key i…" at bounding box center [364, 278] width 158 height 26
click at [337, 277] on div "Analyze incoming customer support tickets from {ticket_source} to extract key i…" at bounding box center [364, 278] width 158 height 26
click at [305, 342] on icon at bounding box center [305, 341] width 7 height 4
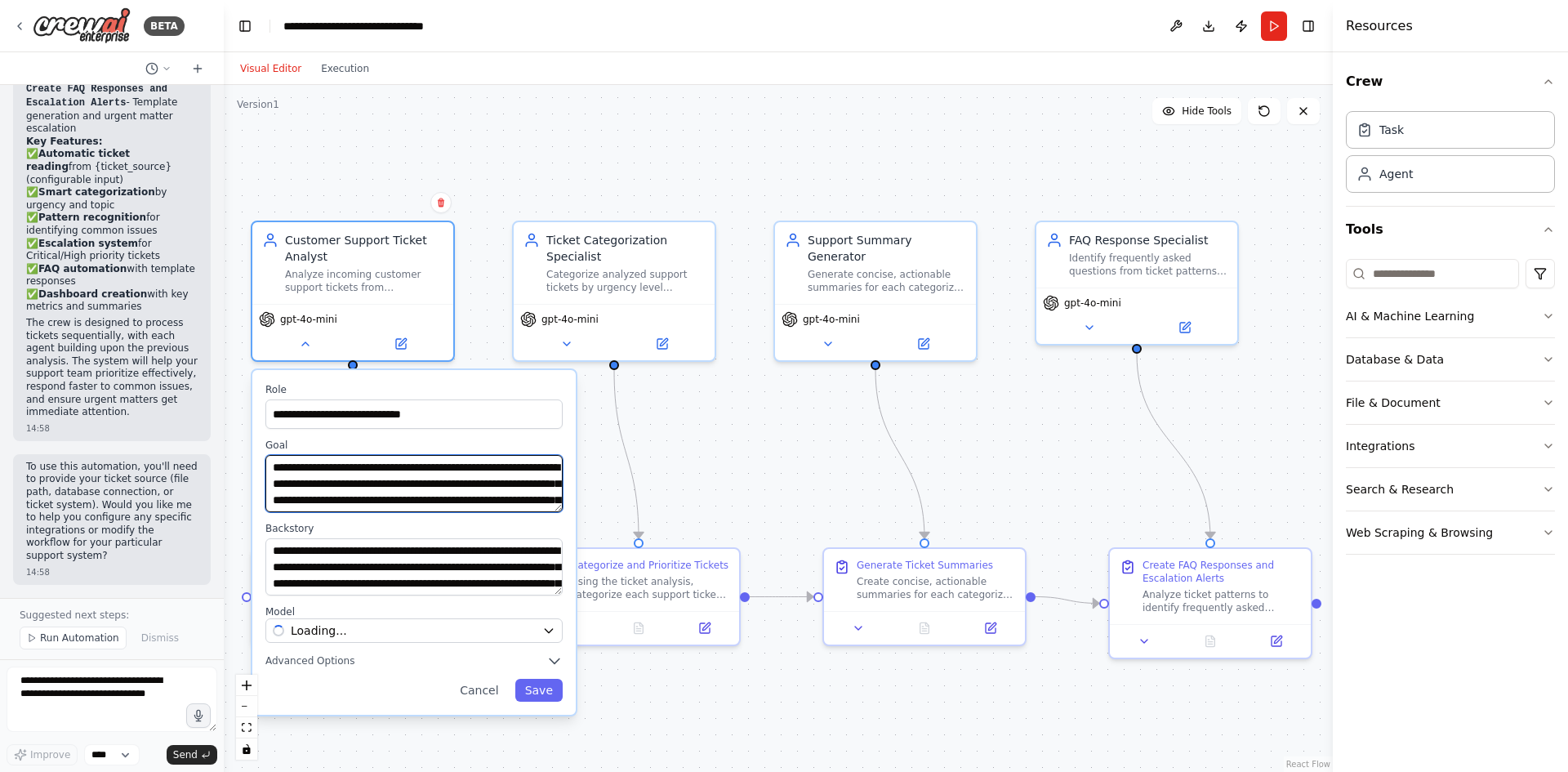
click at [346, 483] on textarea "**********" at bounding box center [414, 483] width 297 height 57
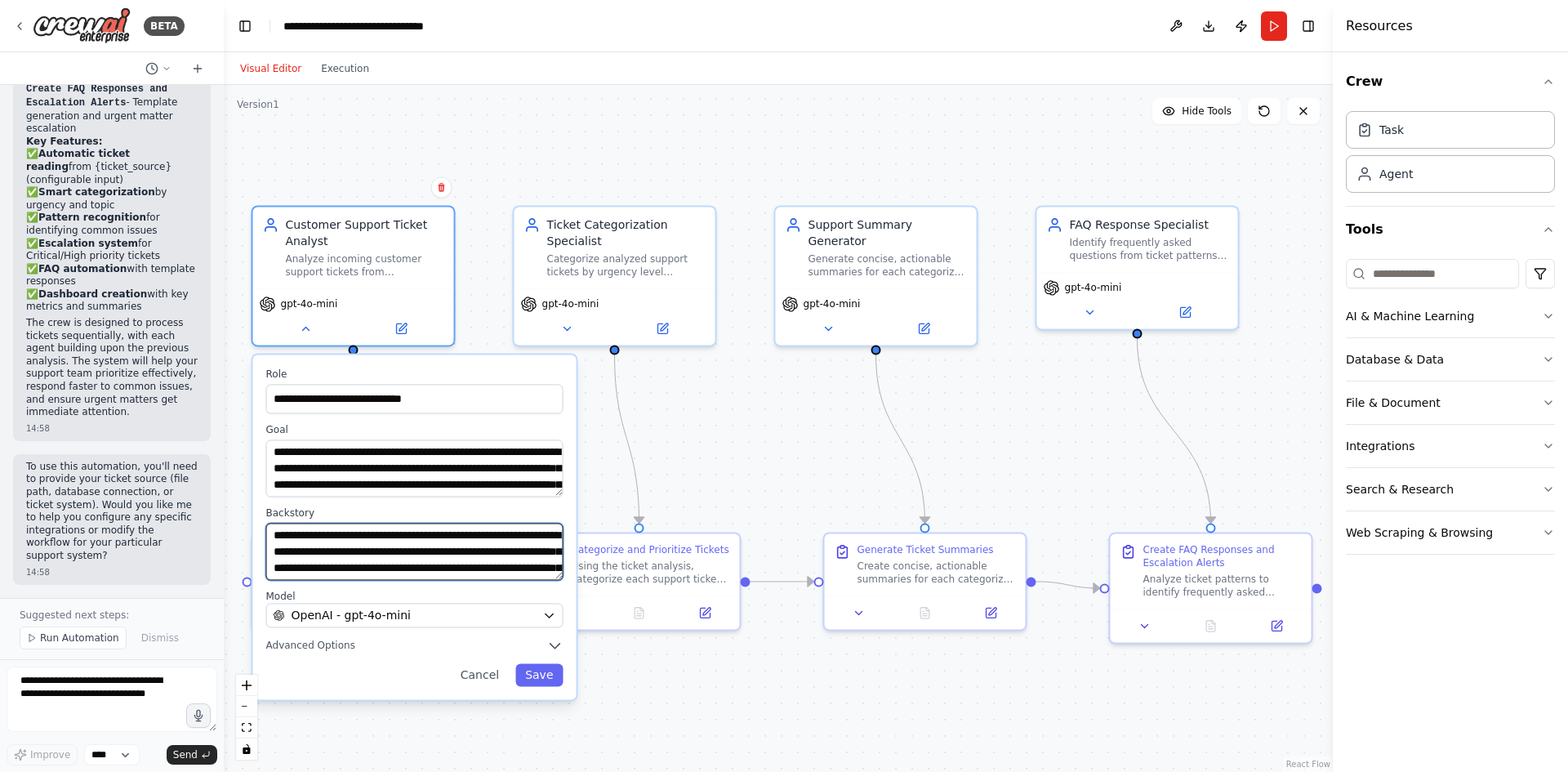
click at [330, 553] on textarea "**********" at bounding box center [415, 551] width 297 height 57
click at [708, 449] on div ".deletable-edge-delete-btn { width: 20px; height: 20px; border: 0px solid #ffff…" at bounding box center [778, 428] width 1109 height 687
click at [469, 168] on div ".deletable-edge-delete-btn { width: 20px; height: 20px; border: 0px solid #ffff…" at bounding box center [778, 428] width 1109 height 687
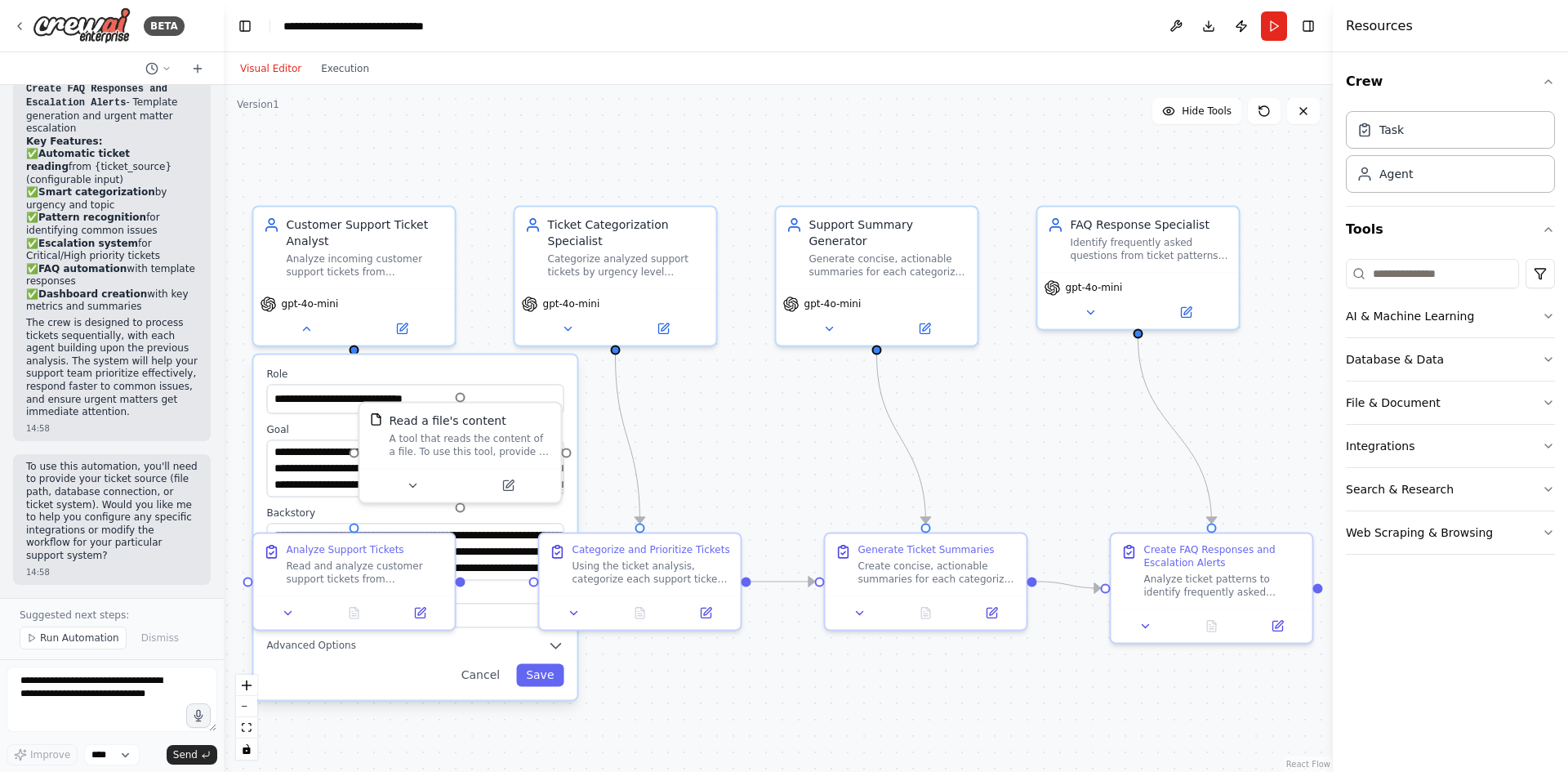
drag, startPoint x: 711, startPoint y: 427, endPoint x: 635, endPoint y: 432, distance: 76.2
click at [712, 427] on div ".deletable-edge-delete-btn { width: 20px; height: 20px; border: 0px solid #ffff…" at bounding box center [778, 428] width 1109 height 687
click at [332, 366] on div "**********" at bounding box center [416, 527] width 323 height 345
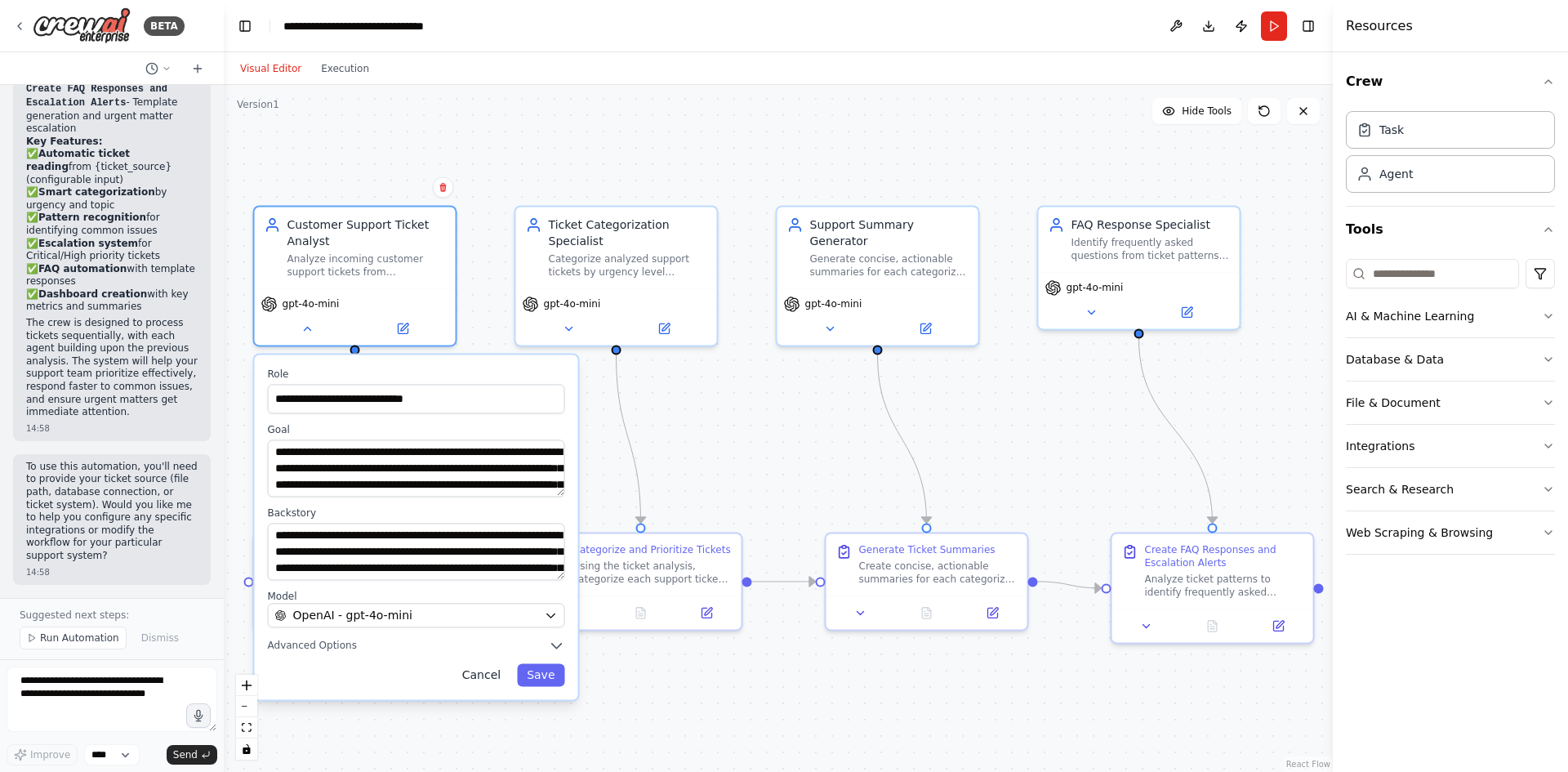
click at [488, 667] on button "Cancel" at bounding box center [481, 674] width 58 height 23
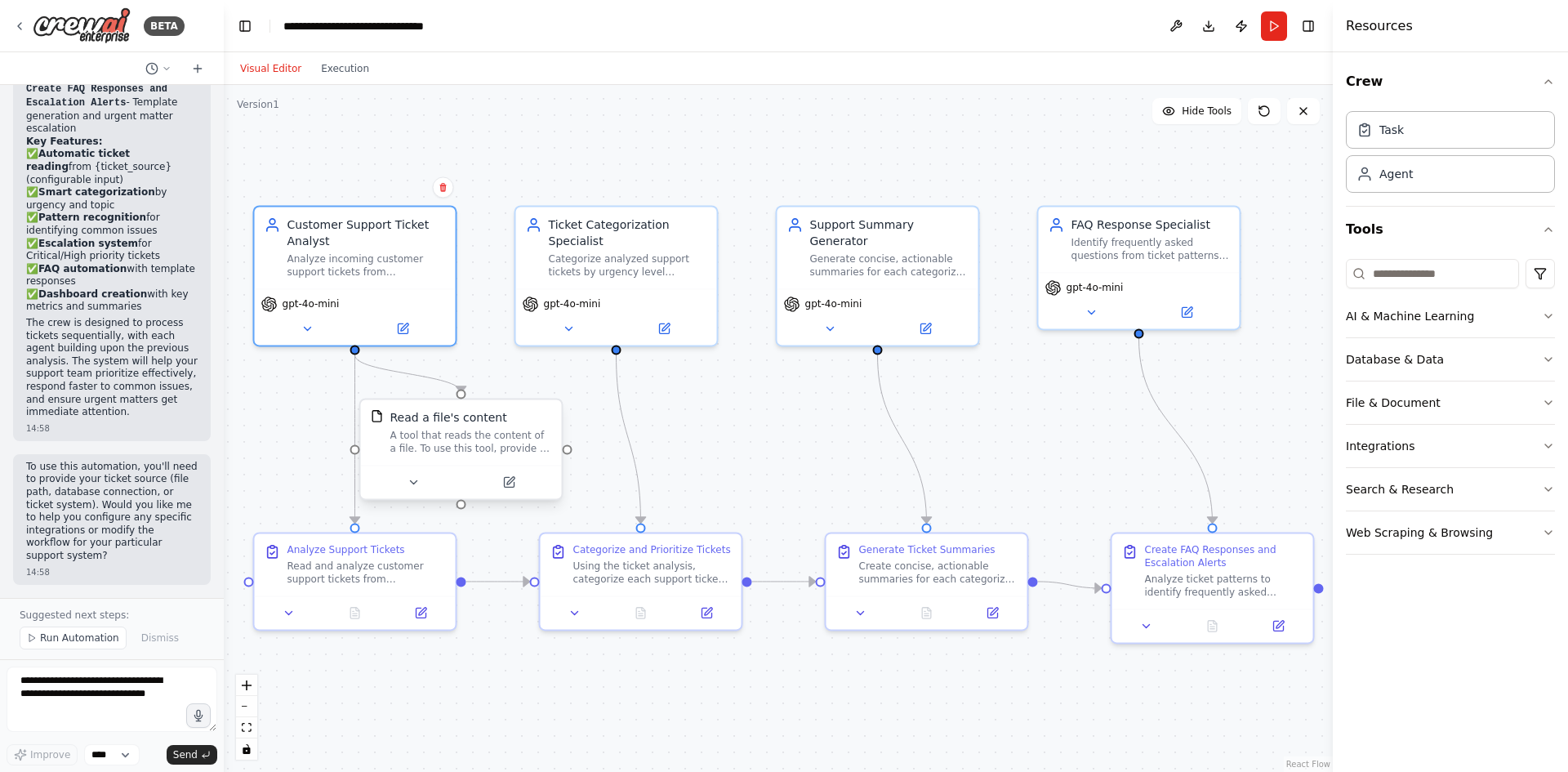
click at [438, 419] on div "Read a file's content" at bounding box center [448, 418] width 117 height 17
click at [416, 480] on icon at bounding box center [413, 482] width 13 height 13
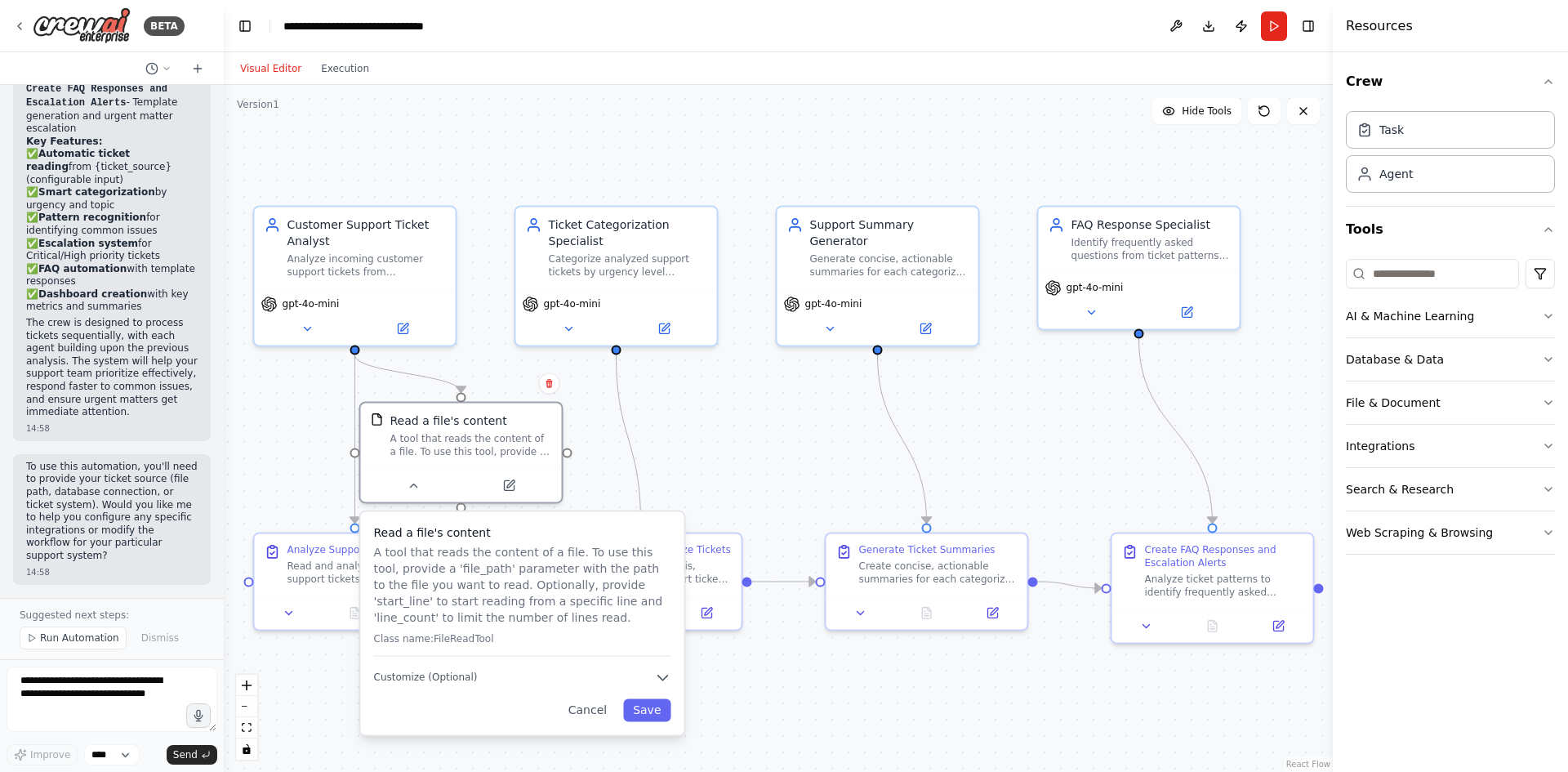
click at [715, 453] on div ".deletable-edge-delete-btn { width: 20px; height: 20px; border: 0px solid #ffff…" at bounding box center [778, 428] width 1109 height 687
click at [585, 710] on button "Cancel" at bounding box center [587, 710] width 58 height 23
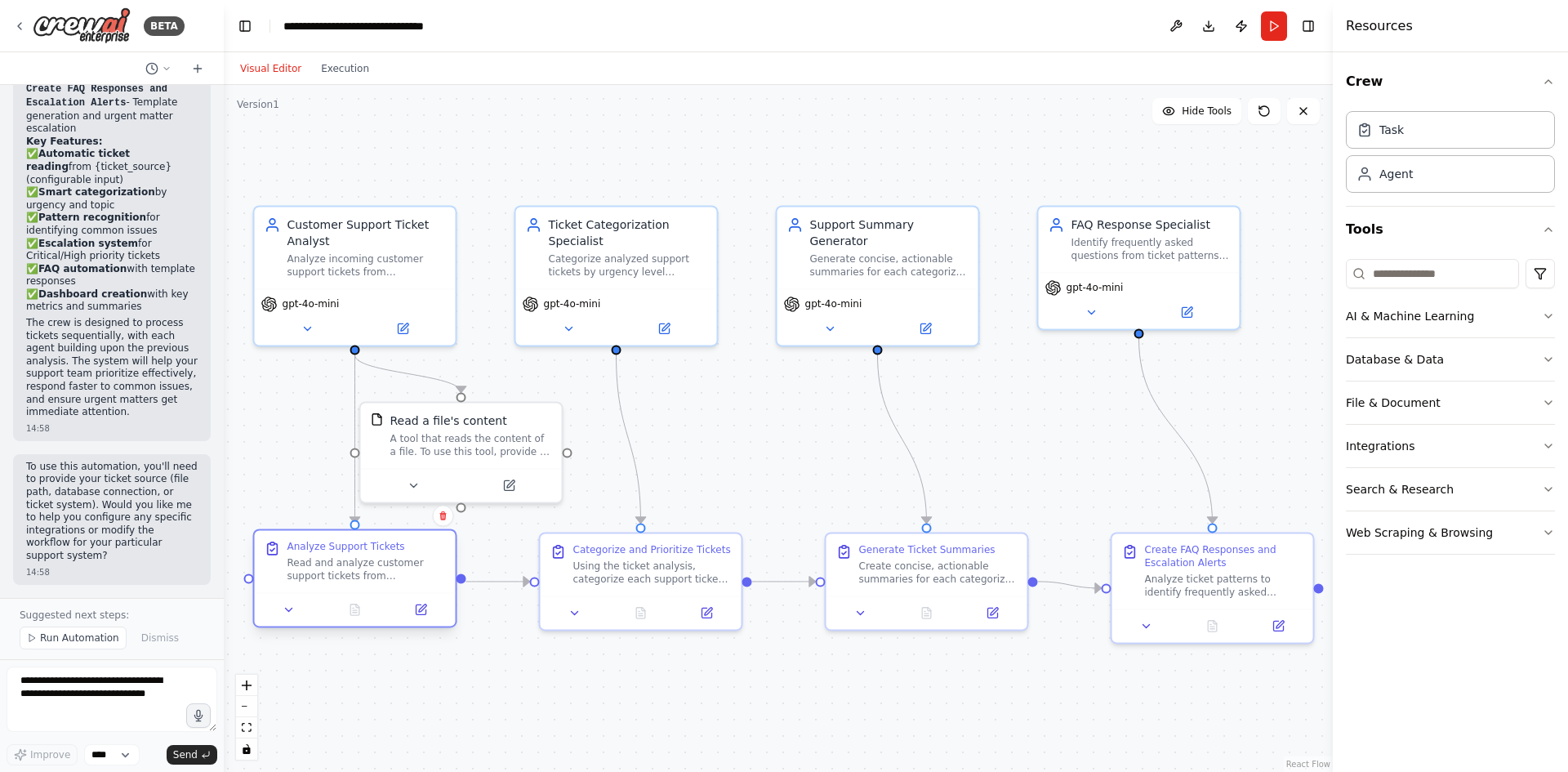
click at [374, 578] on div "Read and analyze customer support tickets from {ticket_source}. Extract key inf…" at bounding box center [366, 570] width 158 height 26
click at [352, 583] on div "Read and analyze customer support tickets from {ticket_source}. Extract key inf…" at bounding box center [366, 570] width 158 height 26
click at [354, 583] on div "Read and analyze customer support tickets from {ticket_source}. Extract key inf…" at bounding box center [366, 570] width 158 height 26
click at [364, 580] on div "Read and analyze customer support tickets from {ticket_source}. Extract key inf…" at bounding box center [366, 570] width 158 height 26
click at [365, 580] on div "Read and analyze customer support tickets from {ticket_source}. Extract key inf…" at bounding box center [366, 570] width 158 height 26
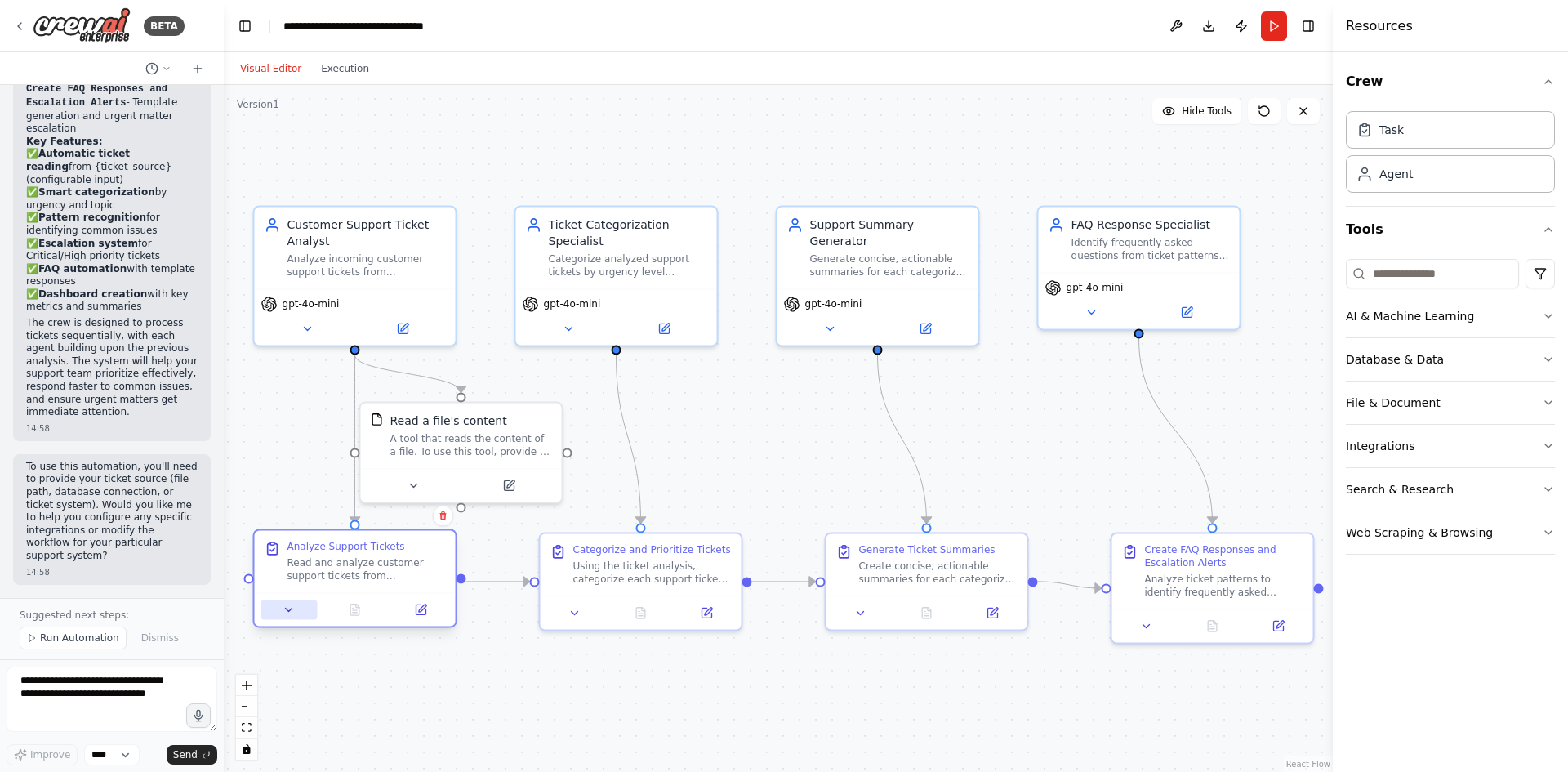
click at [311, 617] on button at bounding box center [289, 609] width 56 height 20
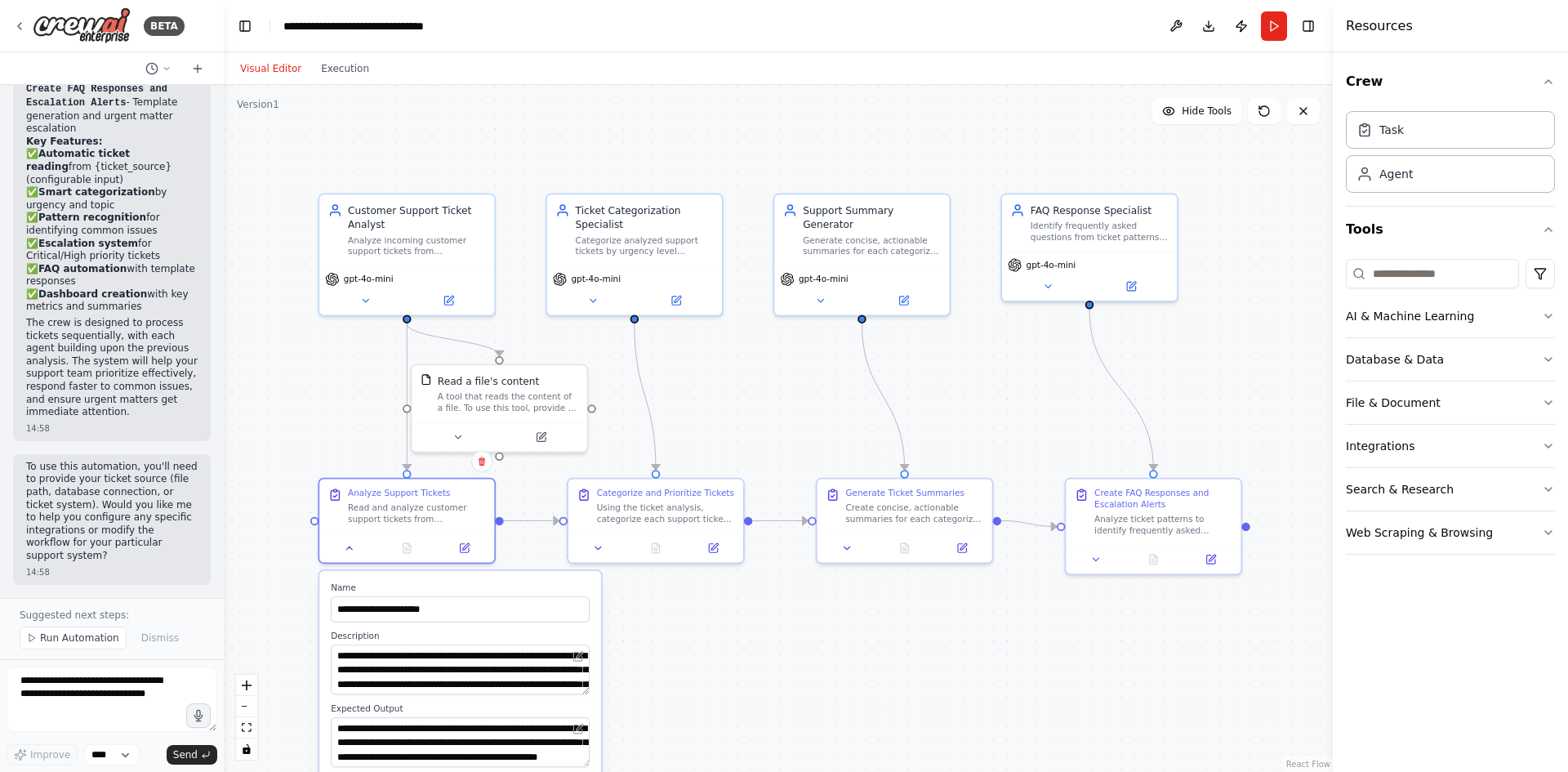
drag, startPoint x: 801, startPoint y: 678, endPoint x: 784, endPoint y: 585, distance: 94.5
click at [784, 585] on div ".deletable-edge-delete-btn { width: 20px; height: 20px; border: 0px solid #ffff…" at bounding box center [778, 428] width 1109 height 687
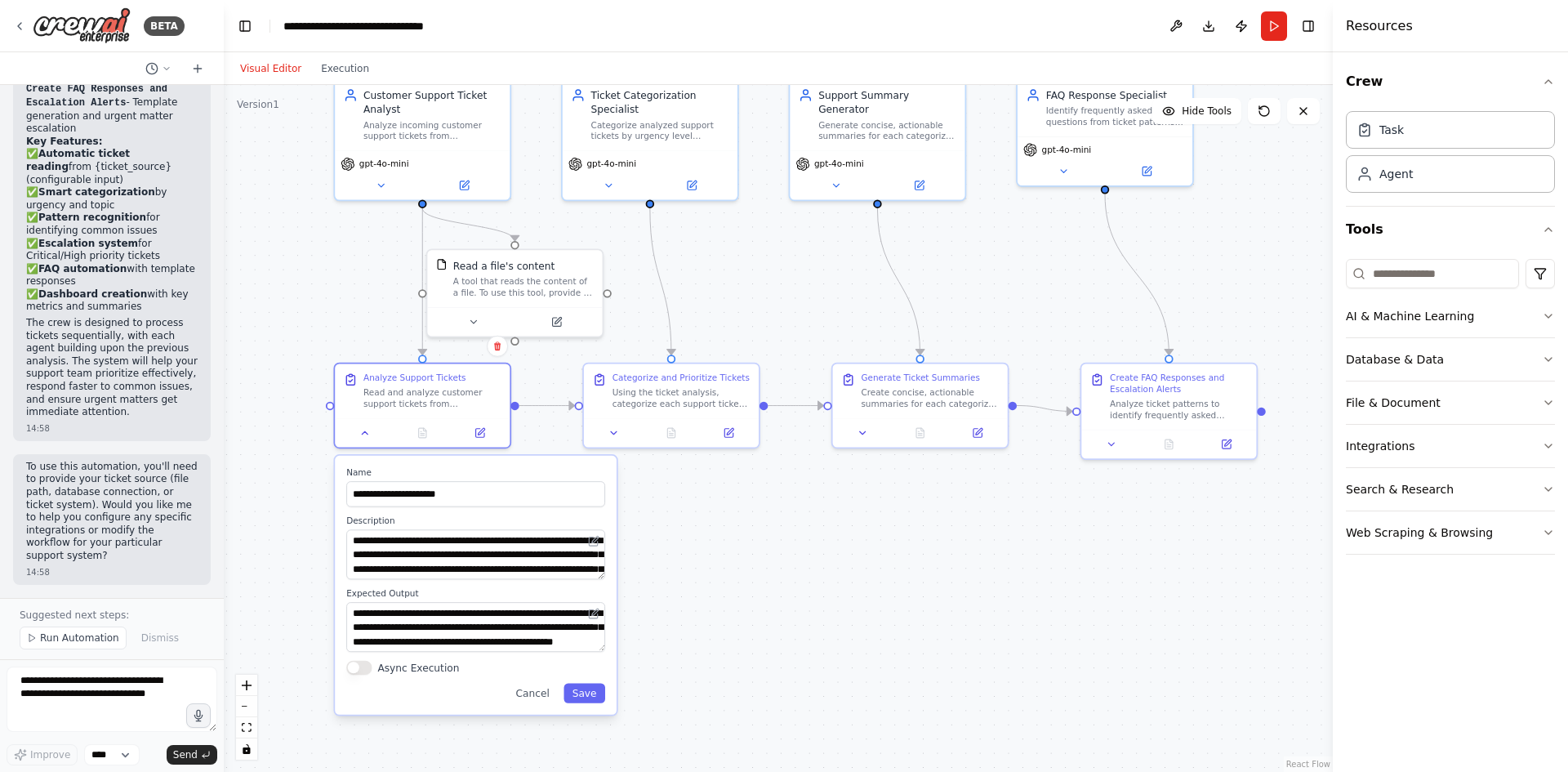
drag, startPoint x: 738, startPoint y: 629, endPoint x: 754, endPoint y: 530, distance: 100.3
click at [754, 530] on div ".deletable-edge-delete-btn { width: 20px; height: 20px; border: 0px solid #ffff…" at bounding box center [778, 428] width 1109 height 687
click at [398, 558] on textarea "**********" at bounding box center [475, 554] width 259 height 49
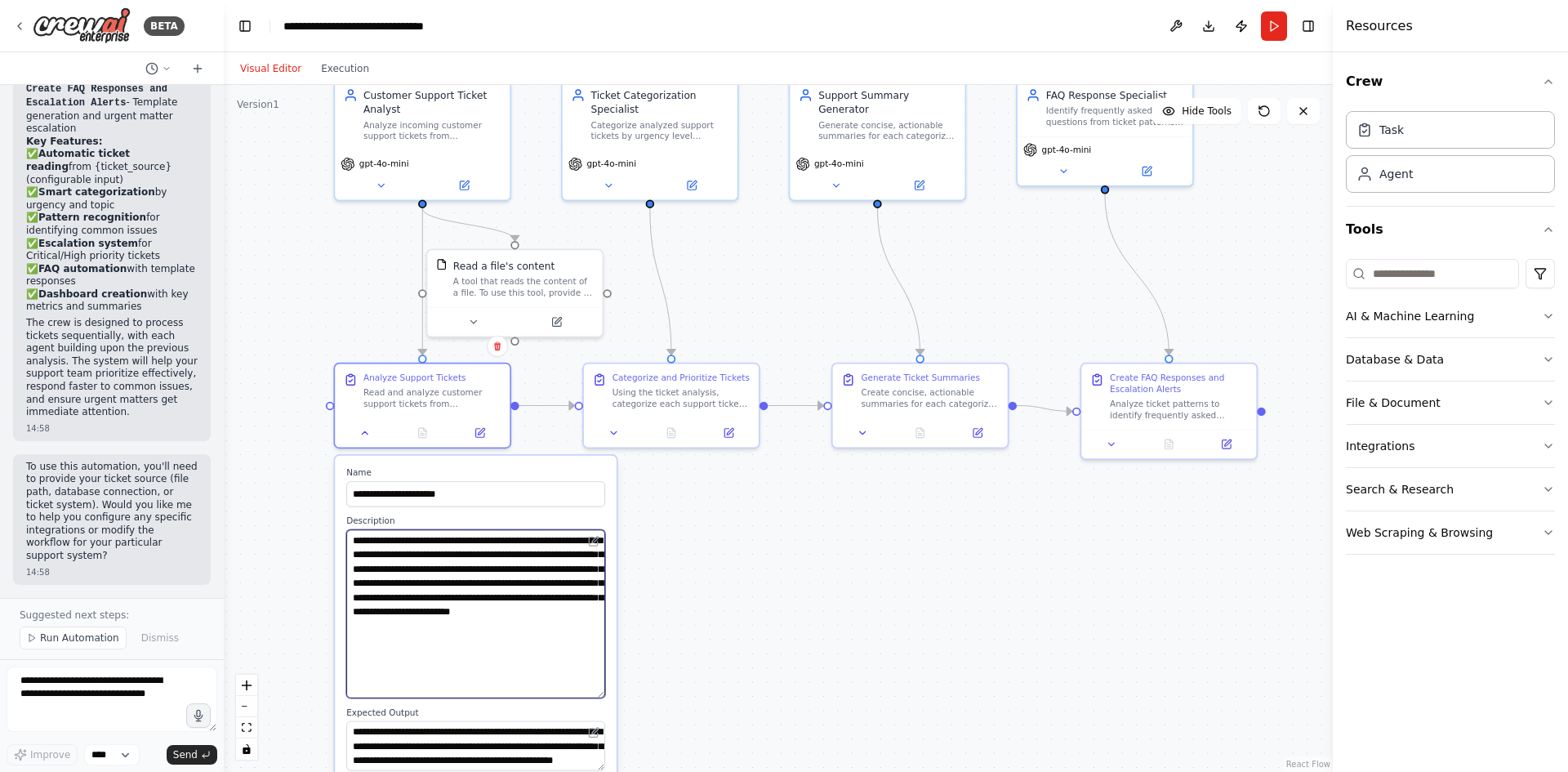
drag, startPoint x: 603, startPoint y: 576, endPoint x: 604, endPoint y: 695, distance: 119.0
click at [604, 695] on textarea "**********" at bounding box center [475, 613] width 259 height 168
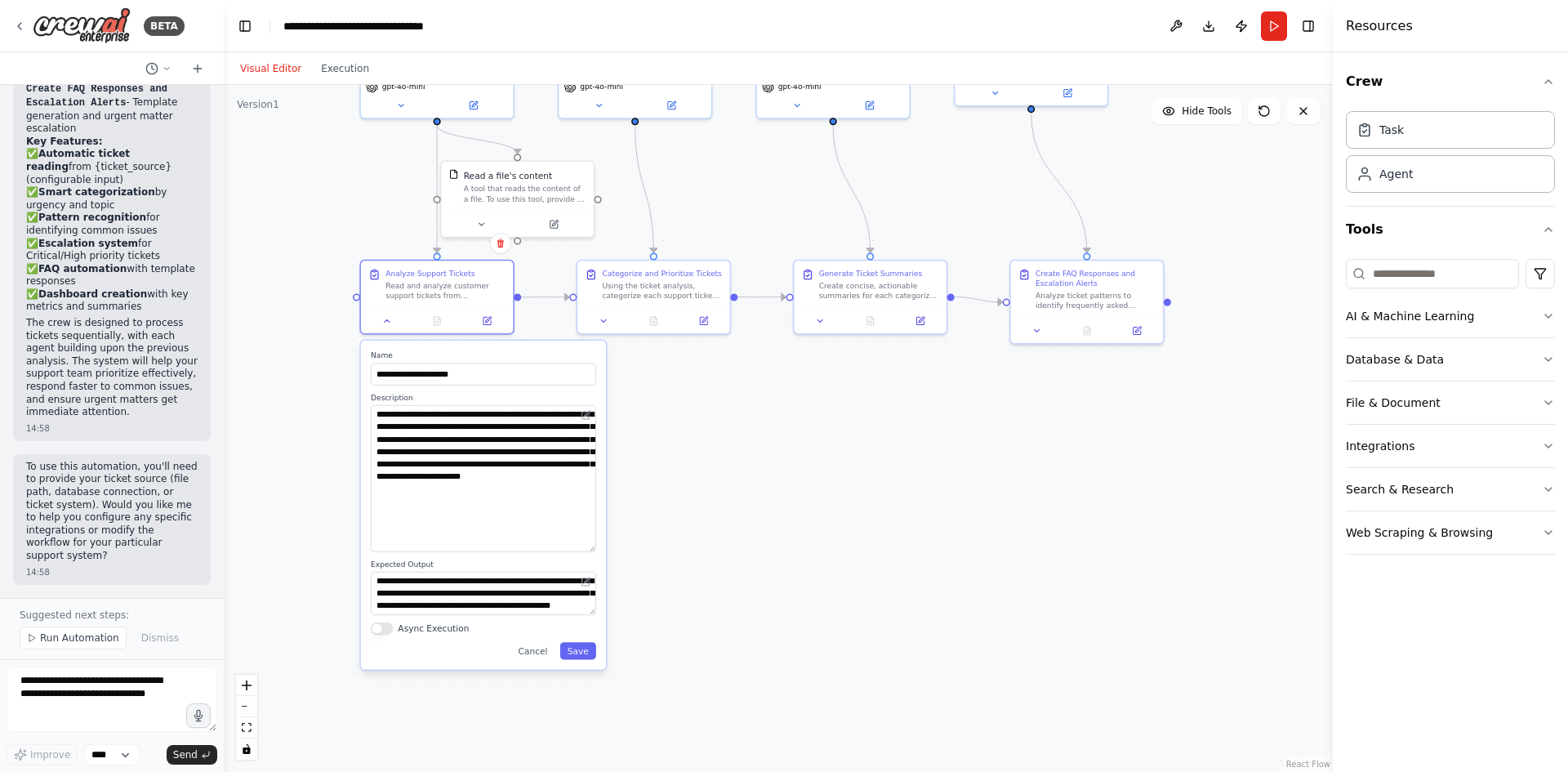
drag, startPoint x: 688, startPoint y: 682, endPoint x: 695, endPoint y: 513, distance: 169.1
click at [709, 510] on div ".deletable-edge-delete-btn { width: 20px; height: 20px; border: 0px solid #ffff…" at bounding box center [778, 428] width 1109 height 687
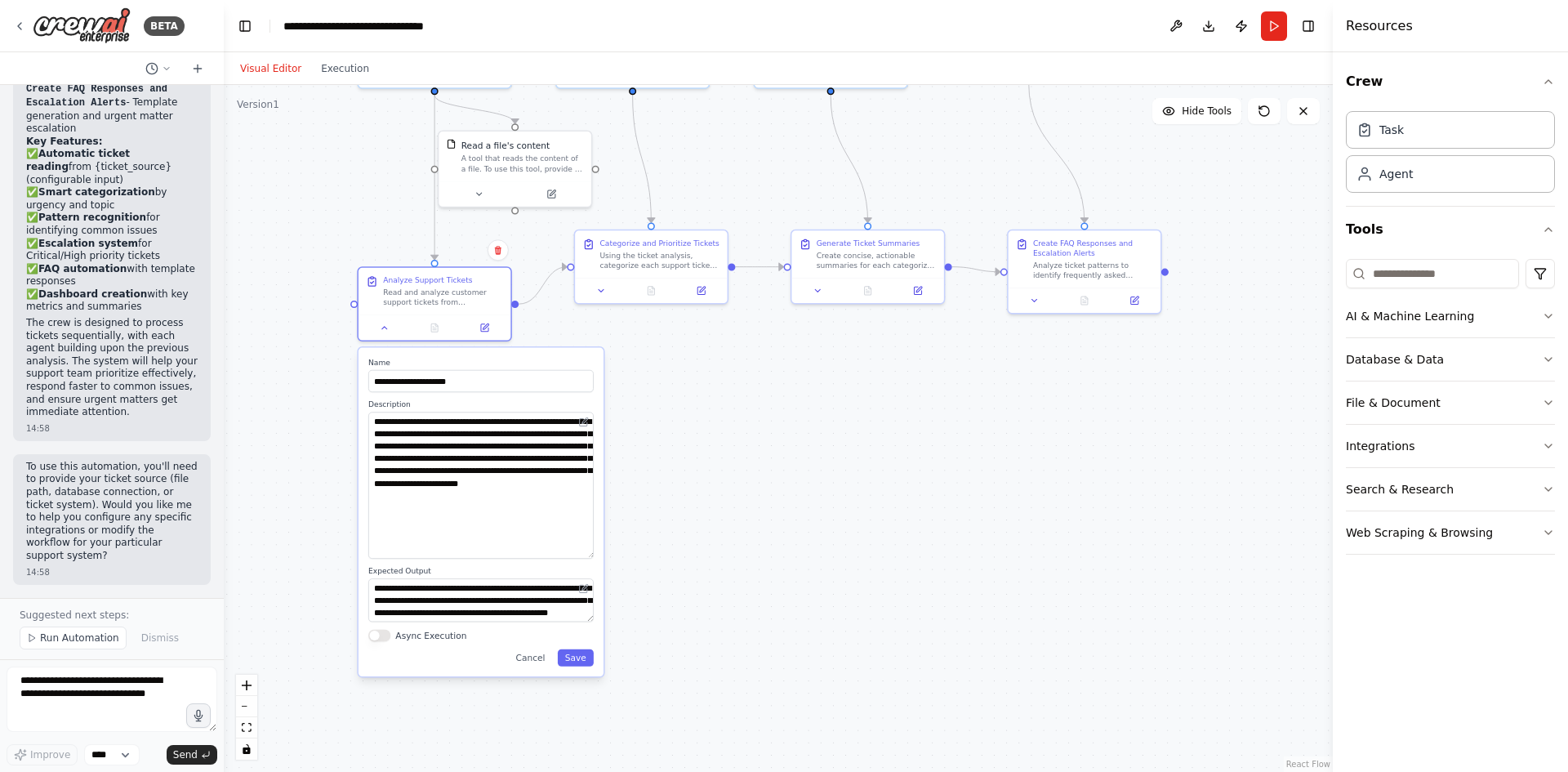
drag, startPoint x: 591, startPoint y: 587, endPoint x: 596, endPoint y: 634, distance: 47.3
click at [596, 634] on div "**********" at bounding box center [481, 512] width 245 height 328
drag, startPoint x: 589, startPoint y: 622, endPoint x: 596, endPoint y: 638, distance: 17.5
click at [596, 638] on div "**********" at bounding box center [481, 512] width 245 height 328
drag, startPoint x: 588, startPoint y: 620, endPoint x: 618, endPoint y: 676, distance: 63.5
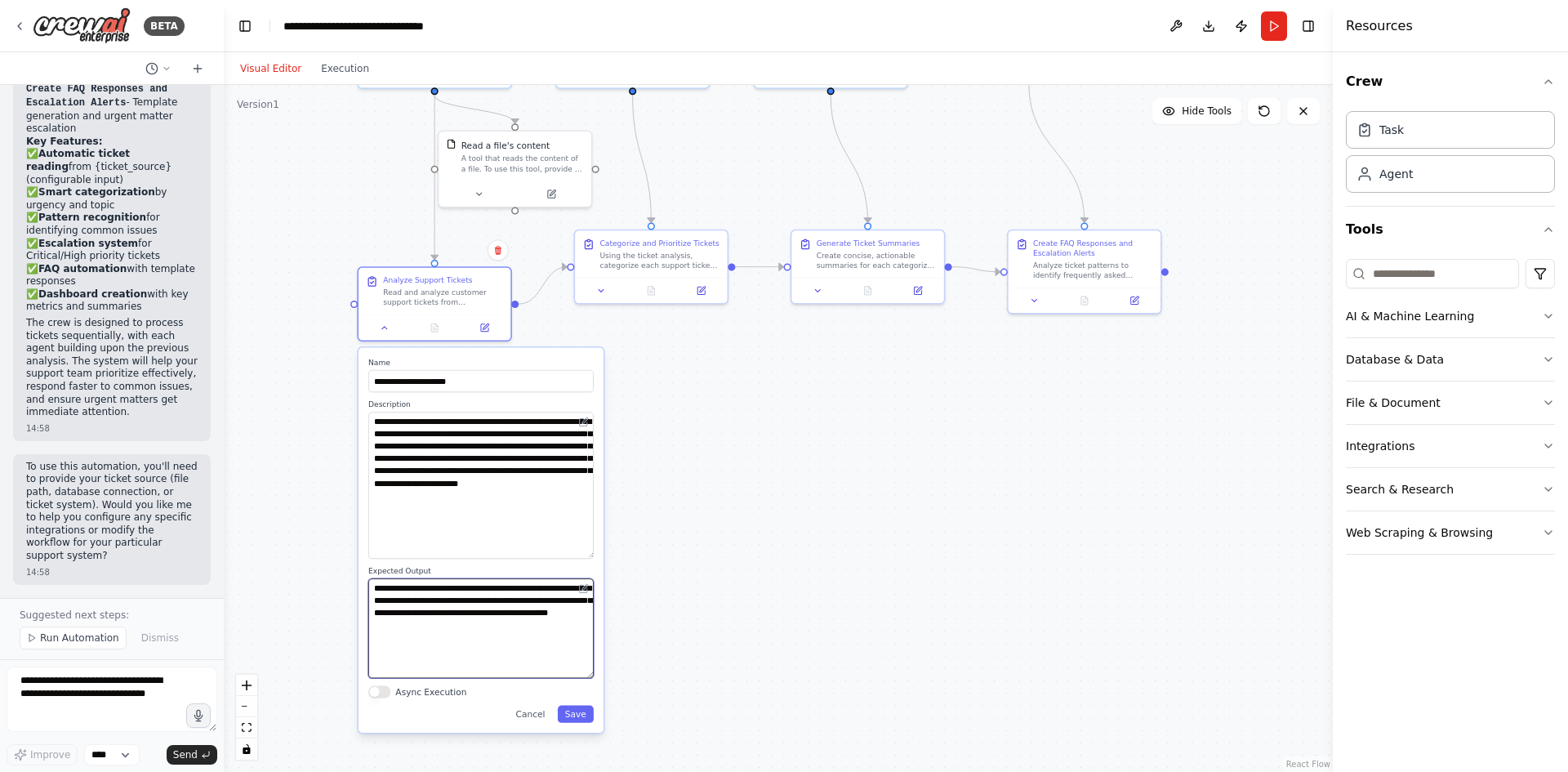
click at [618, 676] on div ".deletable-edge-delete-btn { width: 20px; height: 20px; border: 0px solid #ffff…" at bounding box center [778, 428] width 1109 height 687
click at [703, 558] on div ".deletable-edge-delete-btn { width: 20px; height: 20px; border: 0px solid #ffff…" at bounding box center [778, 428] width 1109 height 687
drag, startPoint x: 764, startPoint y: 490, endPoint x: 842, endPoint y: 742, distance: 263.8
click at [842, 742] on div ".deletable-edge-delete-btn { width: 20px; height: 20px; border: 0px solid #ffff…" at bounding box center [778, 428] width 1109 height 687
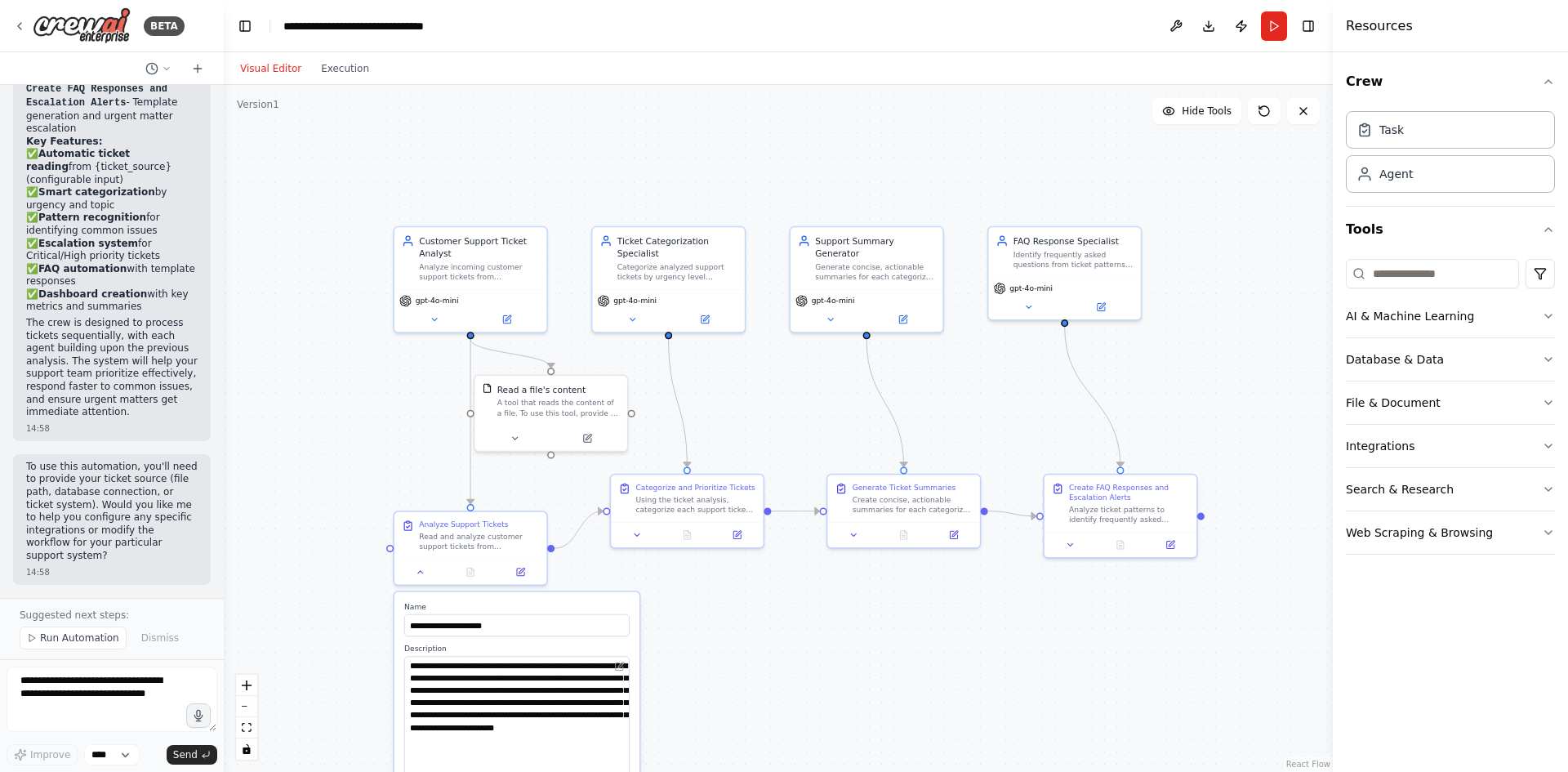
drag, startPoint x: 847, startPoint y: 720, endPoint x: 806, endPoint y: 711, distance: 42.0
click at [806, 711] on div ".deletable-edge-delete-btn { width: 20px; height: 20px; border: 0px solid #ffff…" at bounding box center [778, 428] width 1109 height 687
drag, startPoint x: 873, startPoint y: 697, endPoint x: 843, endPoint y: 695, distance: 30.1
click at [843, 695] on div ".deletable-edge-delete-btn { width: 20px; height: 20px; border: 0px solid #ffff…" at bounding box center [778, 428] width 1109 height 687
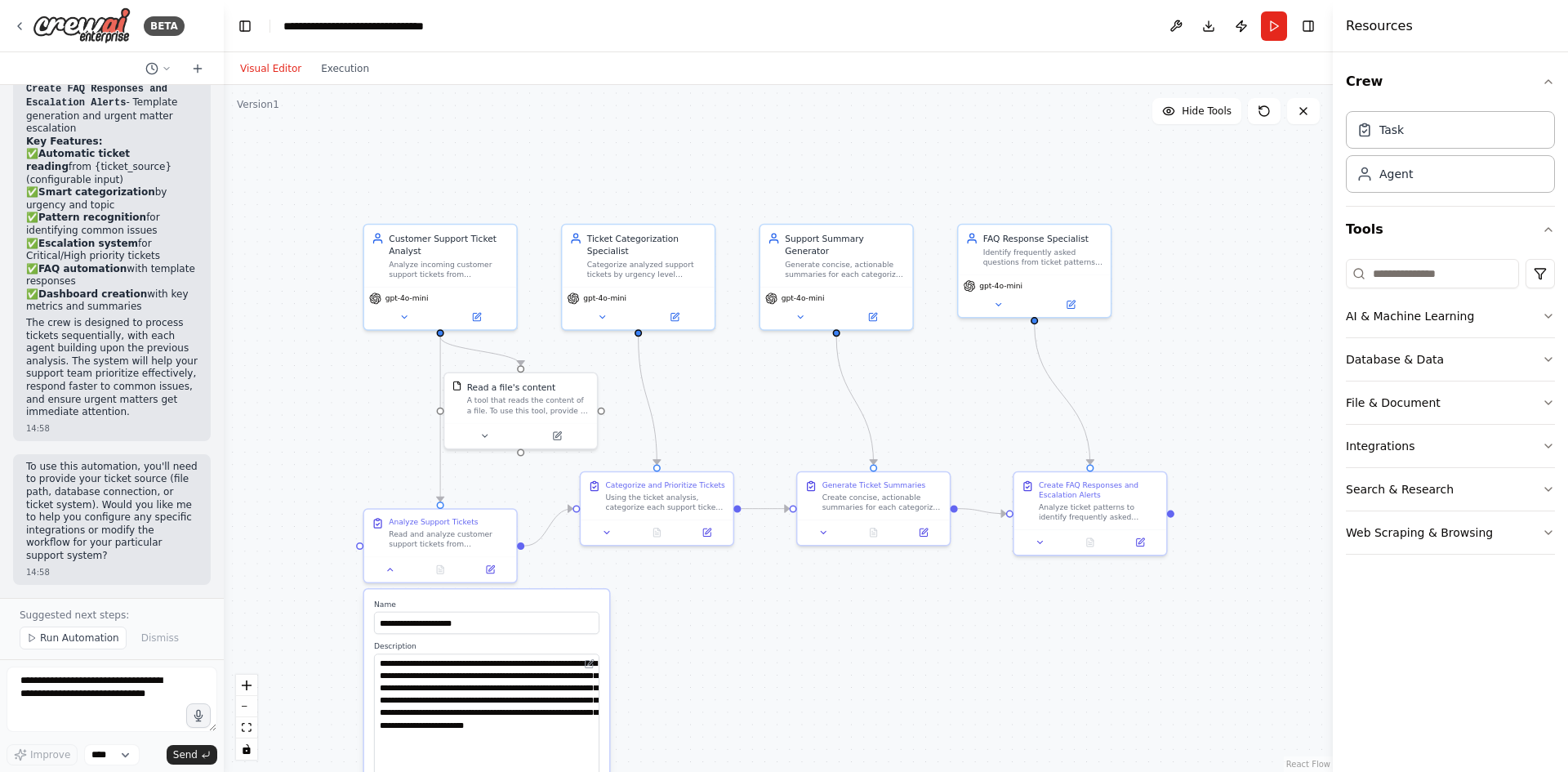
drag, startPoint x: 832, startPoint y: 685, endPoint x: 799, endPoint y: 647, distance: 50.3
click at [799, 647] on div ".deletable-edge-delete-btn { width: 20px; height: 20px; border: 0px solid #ffff…" at bounding box center [778, 428] width 1109 height 687
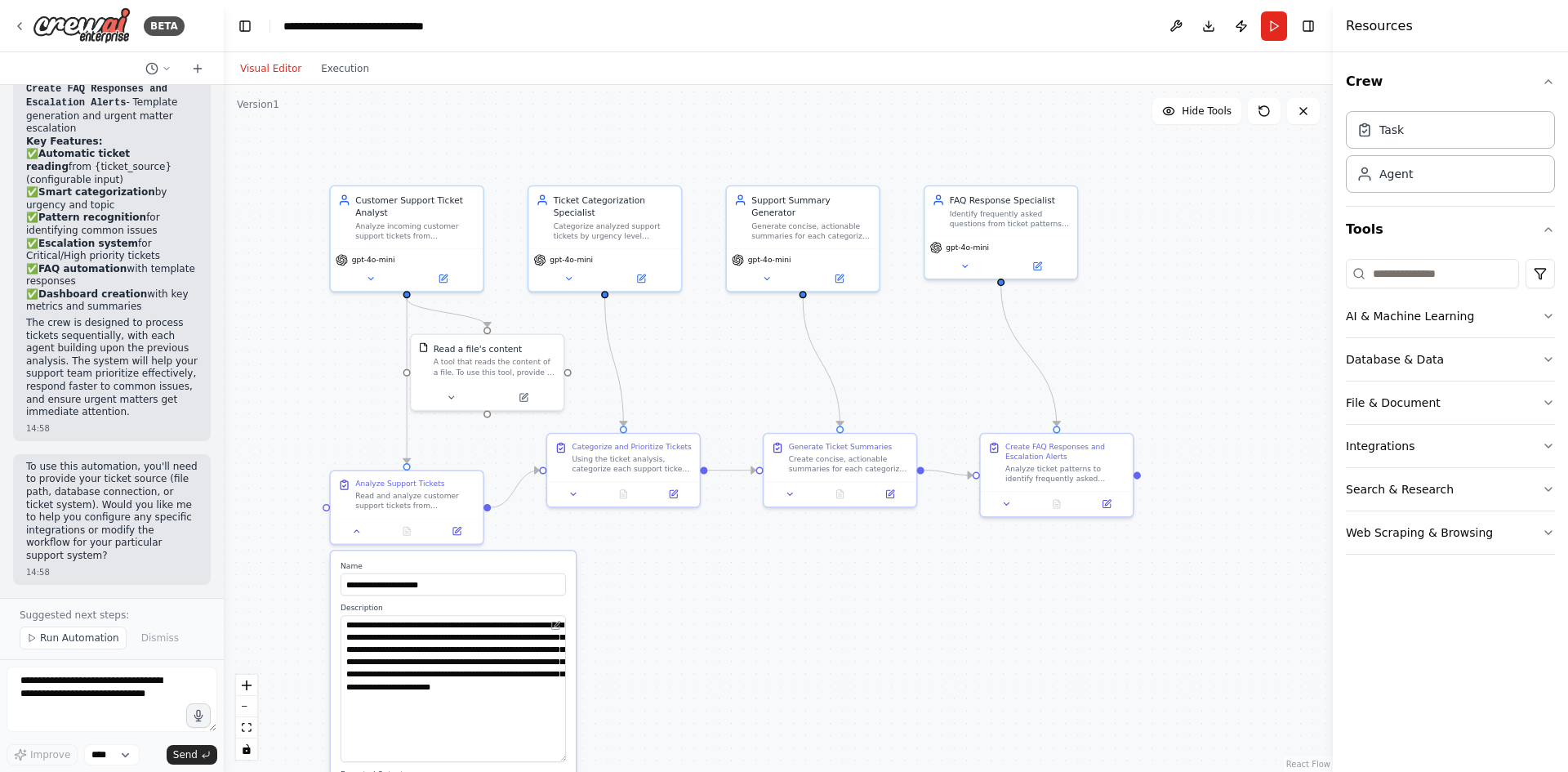
drag, startPoint x: 799, startPoint y: 649, endPoint x: 762, endPoint y: 656, distance: 37.7
click at [762, 656] on div ".deletable-edge-delete-btn { width: 20px; height: 20px; border: 0px solid #ffff…" at bounding box center [778, 428] width 1109 height 687
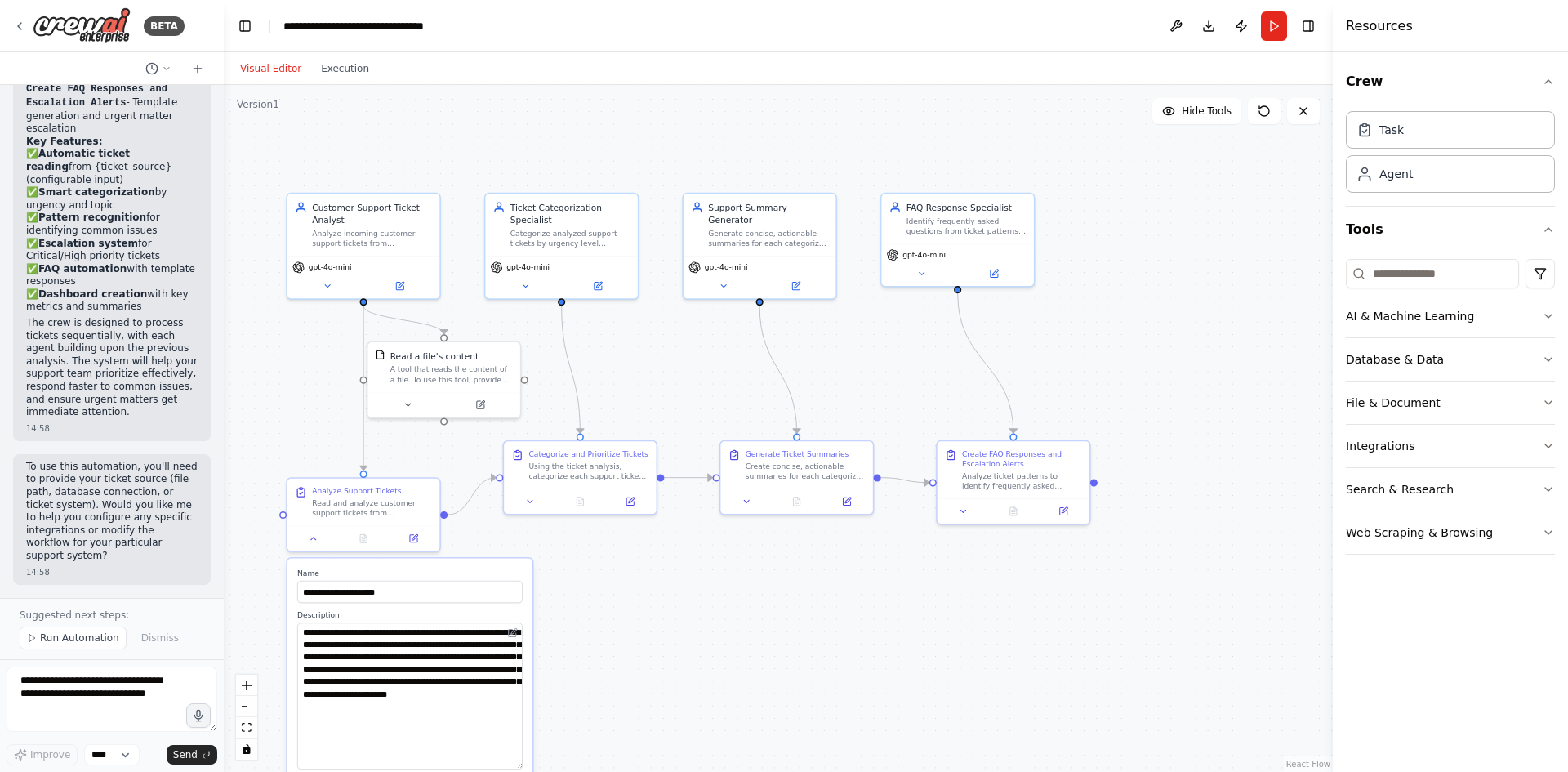
click at [775, 652] on div ".deletable-edge-delete-btn { width: 20px; height: 20px; border: 0px solid #ffff…" at bounding box center [778, 428] width 1109 height 687
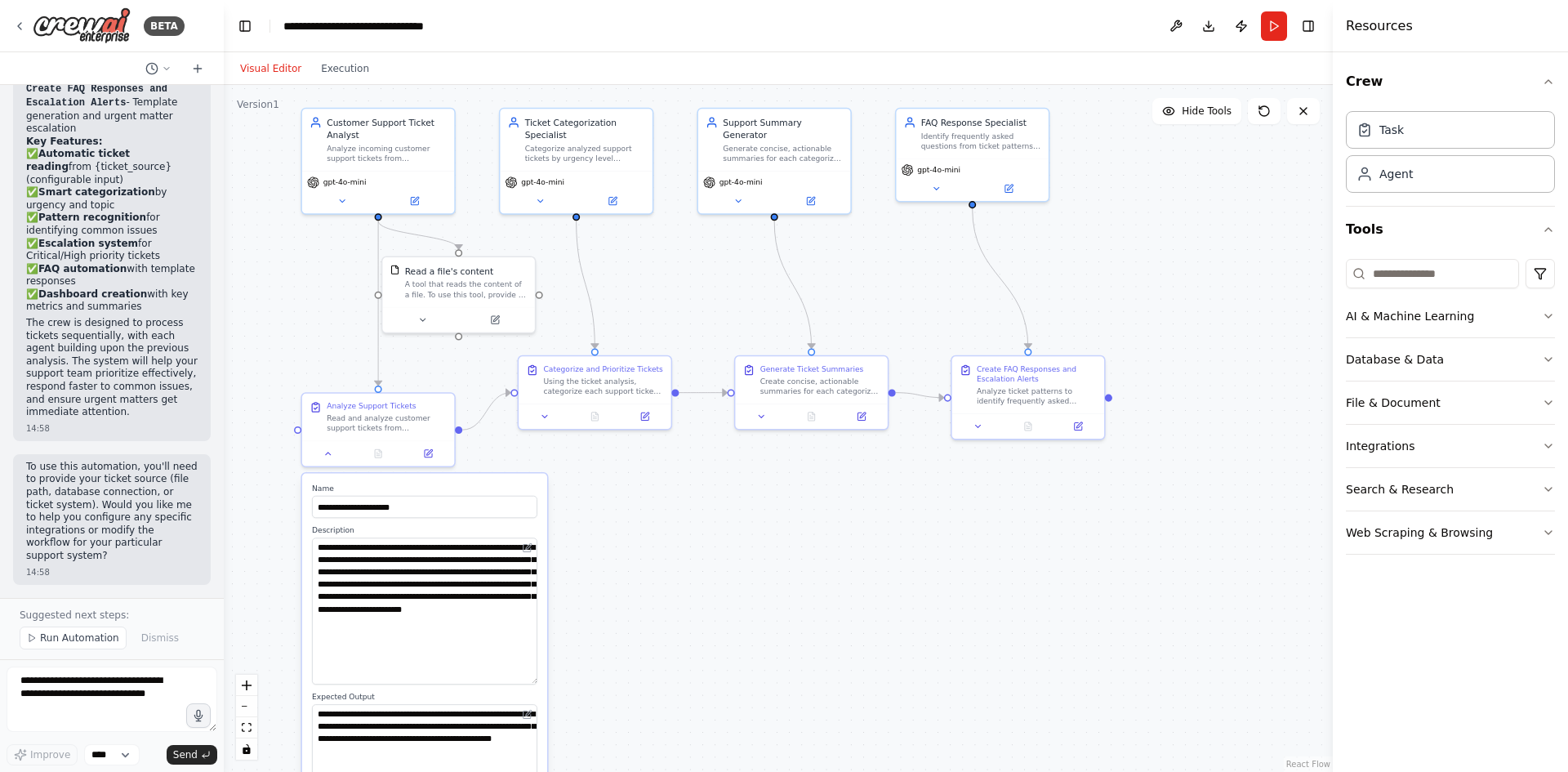
drag, startPoint x: 803, startPoint y: 567, endPoint x: 814, endPoint y: 516, distance: 52.2
click at [814, 516] on div ".deletable-edge-delete-btn { width: 20px; height: 20px; border: 0px solid #ffff…" at bounding box center [778, 428] width 1109 height 687
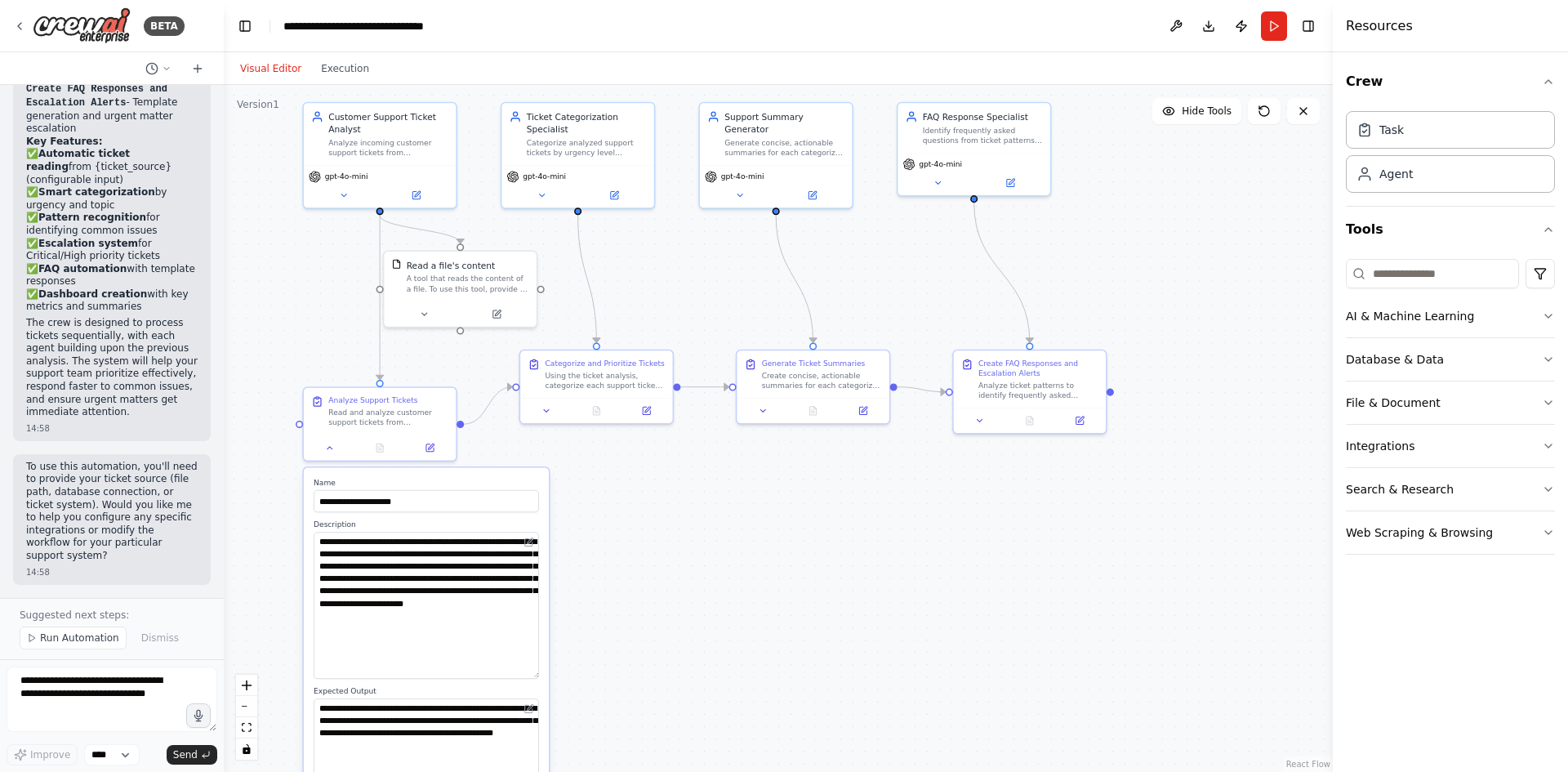
drag, startPoint x: 740, startPoint y: 538, endPoint x: 732, endPoint y: 514, distance: 25.3
click at [740, 524] on div ".deletable-edge-delete-btn { width: 20px; height: 20px; border: 0px solid #ffff…" at bounding box center [778, 428] width 1109 height 687
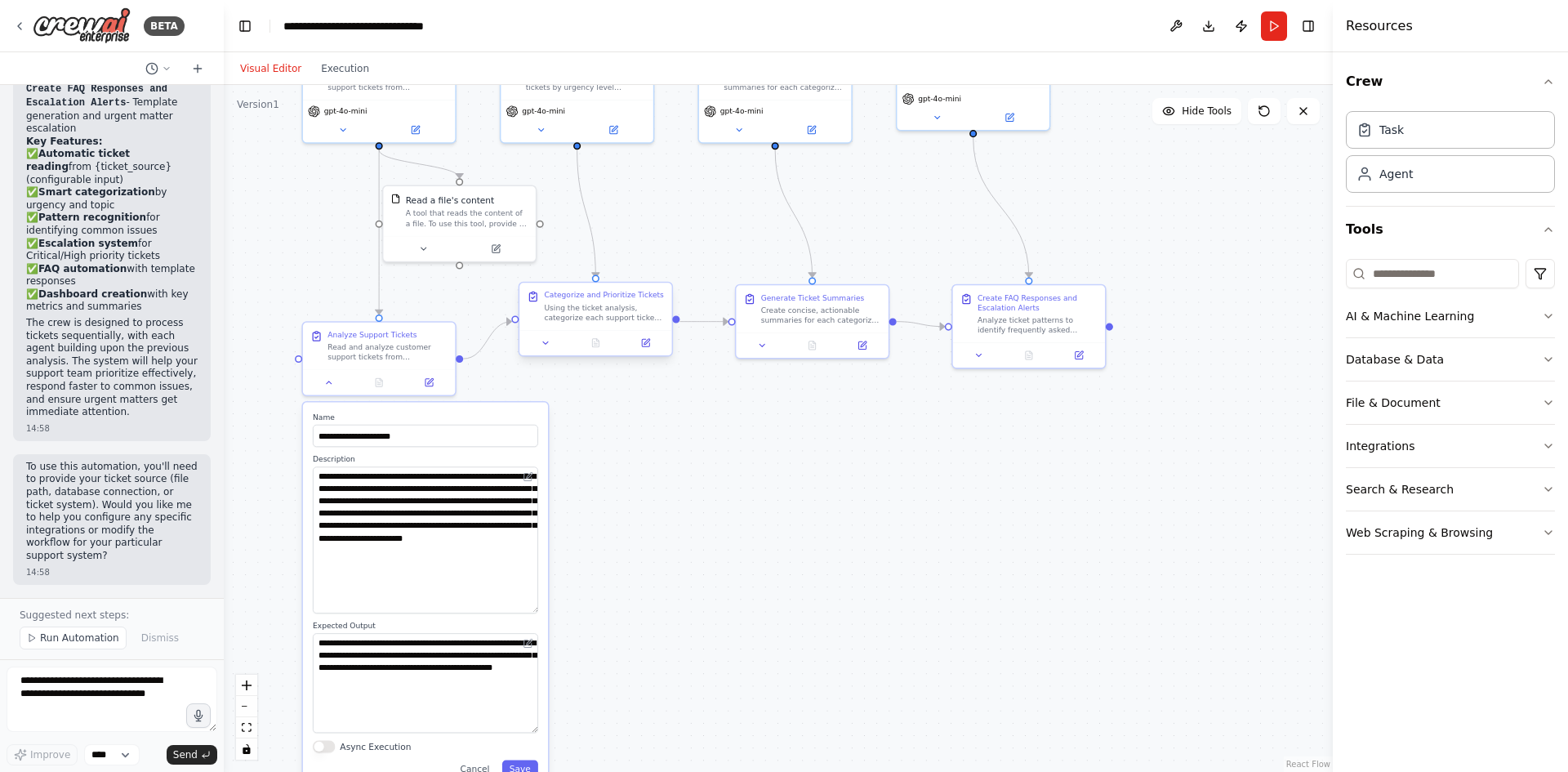
click at [612, 303] on div "Using the ticket analysis, categorize each support ticket by urgency level (Cri…" at bounding box center [603, 312] width 120 height 20
click at [573, 314] on div "Using the ticket analysis, categorize each support ticket by urgency level (Cri…" at bounding box center [610, 312] width 120 height 20
click at [548, 138] on div "gpt-4o-mini" at bounding box center [576, 118] width 152 height 43
click at [546, 132] on button at bounding box center [540, 128] width 70 height 15
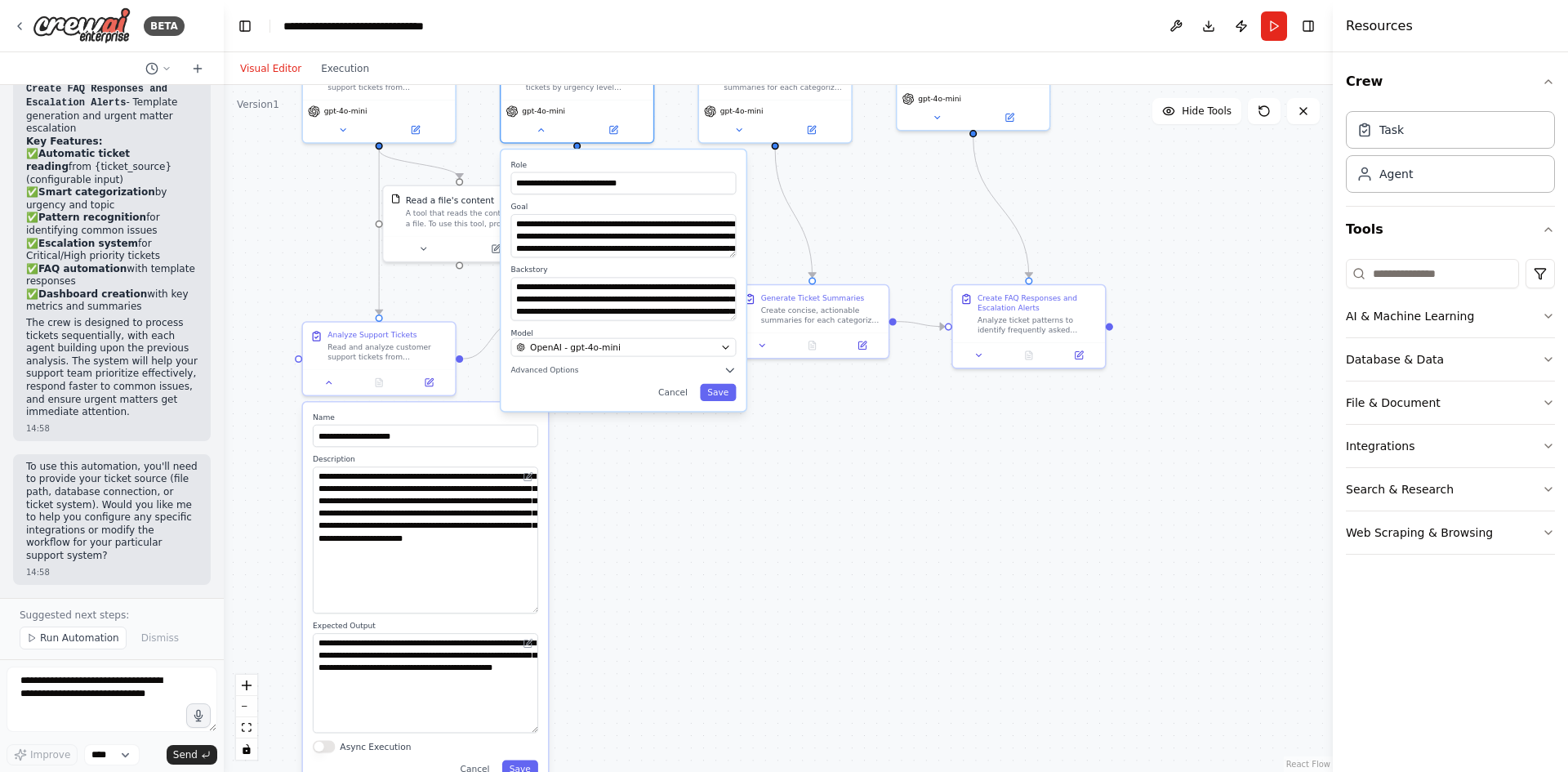
click at [746, 470] on div ".deletable-edge-delete-btn { width: 20px; height: 20px; border: 0px solid #ffff…" at bounding box center [778, 428] width 1109 height 687
click at [678, 400] on button "Cancel" at bounding box center [672, 393] width 44 height 17
click at [475, 768] on button "Cancel" at bounding box center [474, 769] width 44 height 17
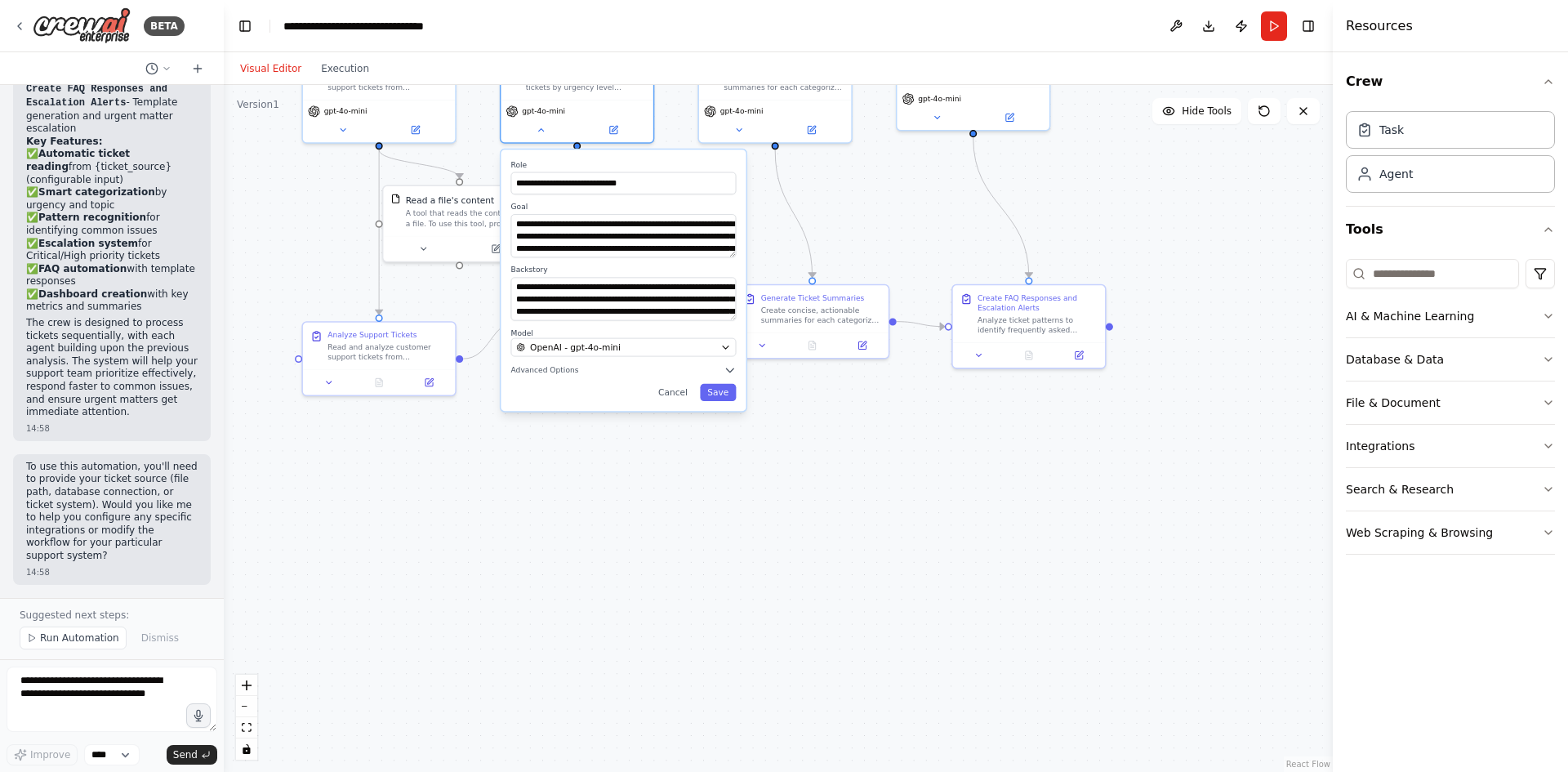
click at [566, 544] on div ".deletable-edge-delete-btn { width: 20px; height: 20px; border: 0px solid #ffff…" at bounding box center [778, 428] width 1109 height 687
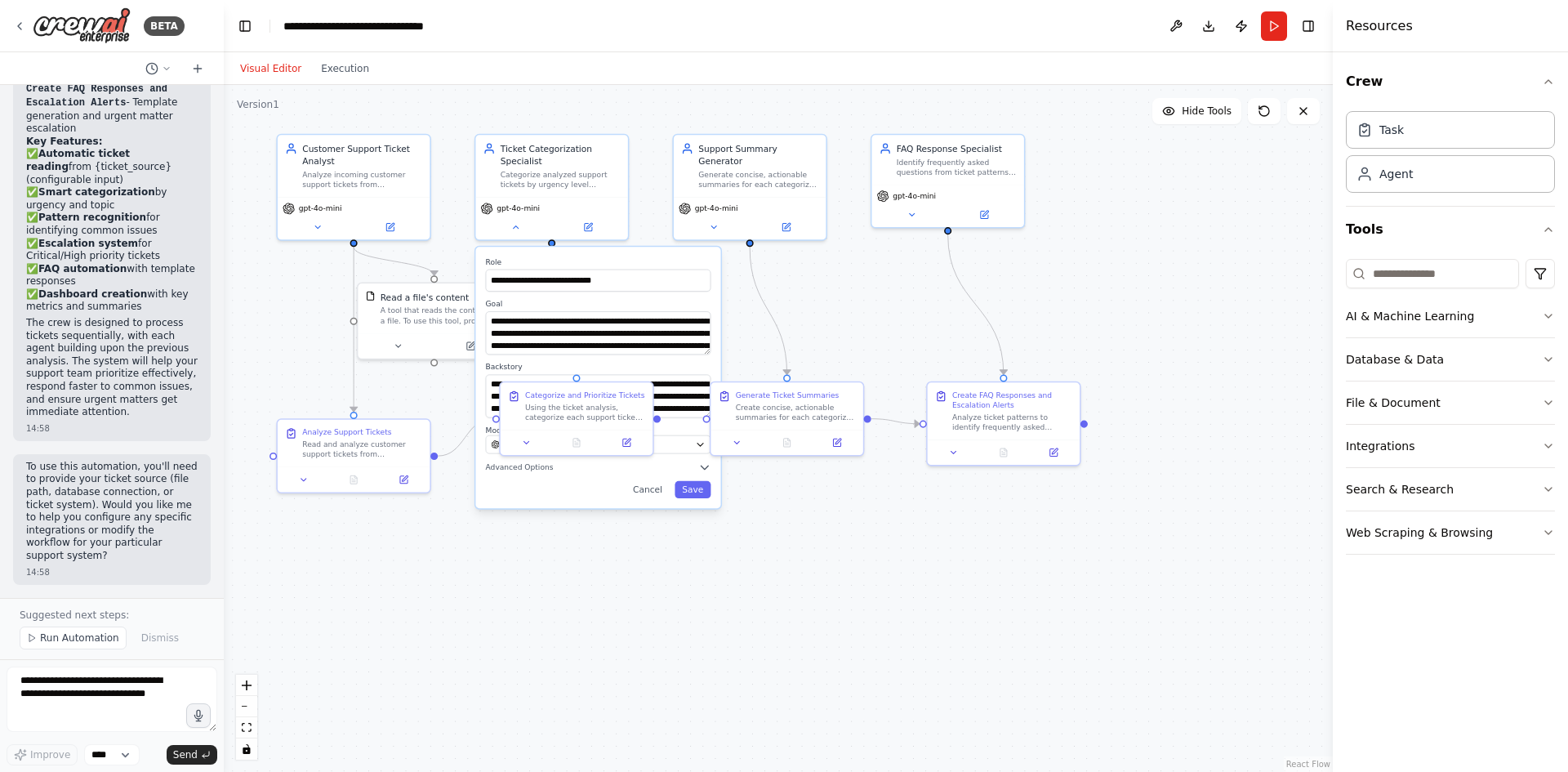
drag, startPoint x: 598, startPoint y: 544, endPoint x: 576, endPoint y: 640, distance: 98.5
click at [570, 662] on div ".deletable-edge-delete-btn { width: 20px; height: 20px; border: 0px solid #ffff…" at bounding box center [778, 428] width 1109 height 687
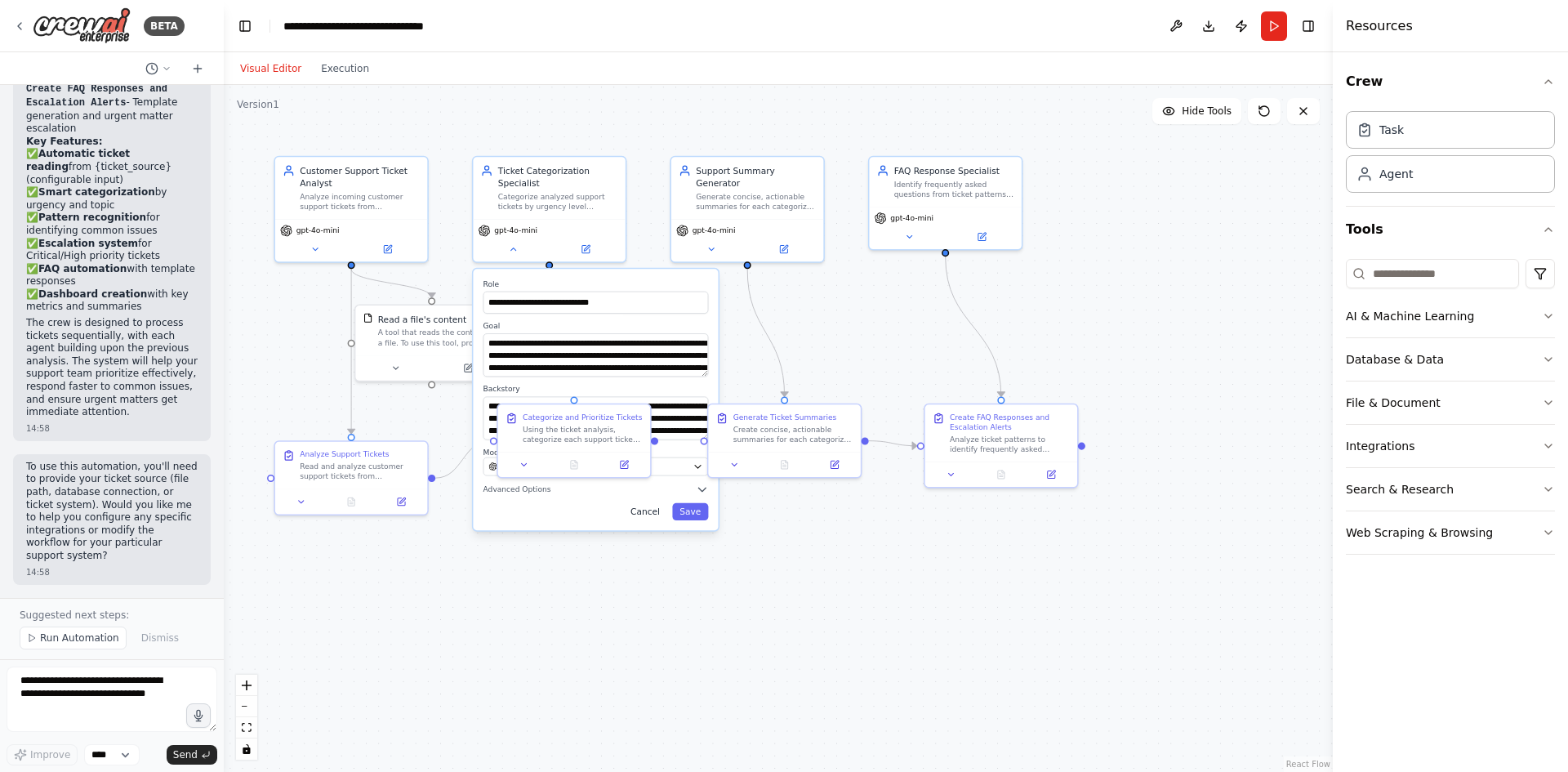
click at [665, 513] on button "Cancel" at bounding box center [644, 512] width 44 height 17
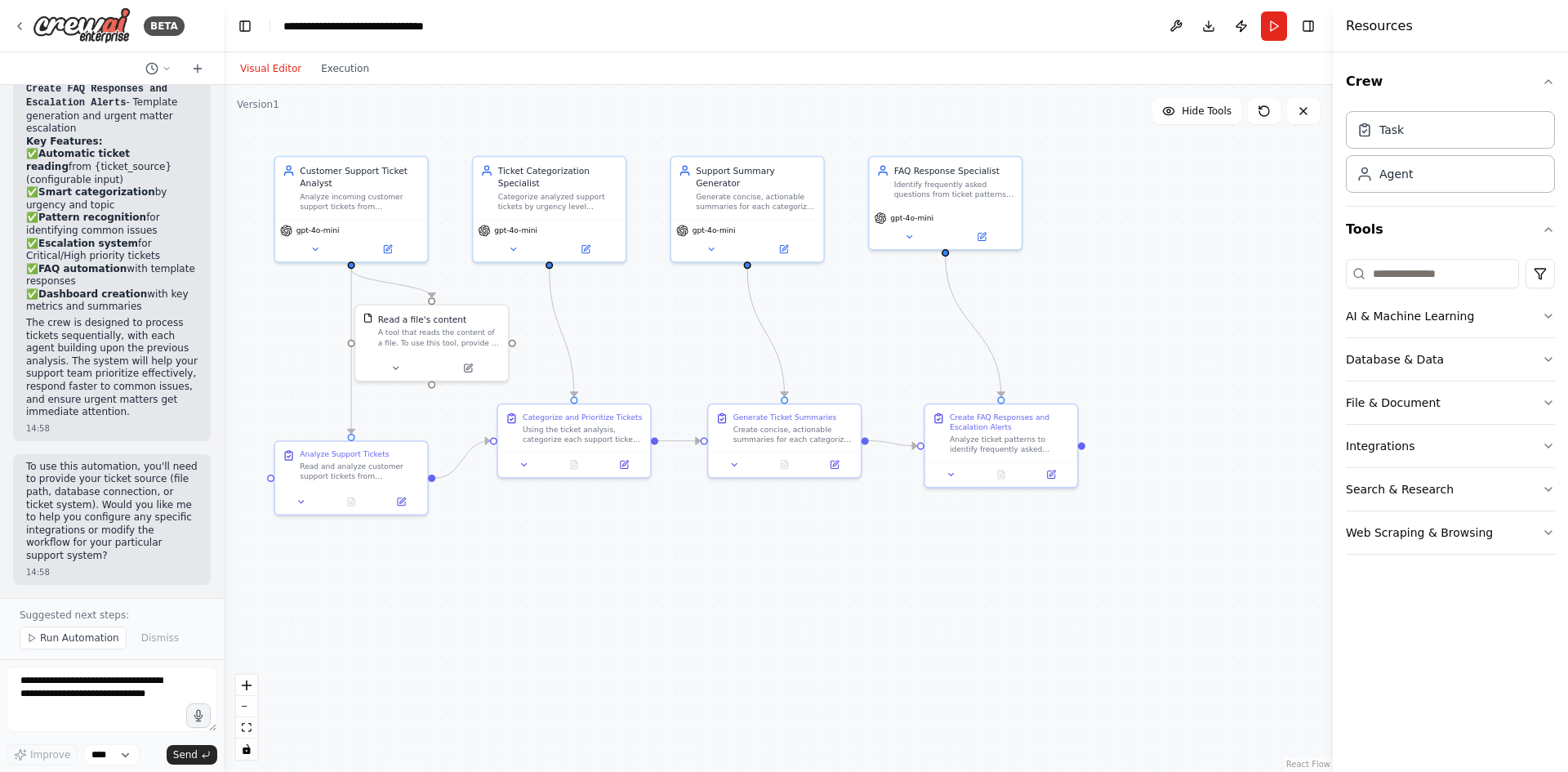
click at [633, 526] on div ".deletable-edge-delete-btn { width: 20px; height: 20px; border: 0px solid #ffff…" at bounding box center [778, 428] width 1109 height 687
drag, startPoint x: 1073, startPoint y: 271, endPoint x: 1060, endPoint y: 282, distance: 17.0
click at [979, 282] on div ".deletable-edge-delete-btn { width: 20px; height: 20px; border: 0px solid #ffff…" at bounding box center [778, 428] width 1109 height 687
drag, startPoint x: 1142, startPoint y: 269, endPoint x: 1184, endPoint y: 255, distance: 44.3
click at [979, 254] on div ".deletable-edge-delete-btn { width: 20px; height: 20px; border: 0px solid #ffff…" at bounding box center [778, 428] width 1109 height 687
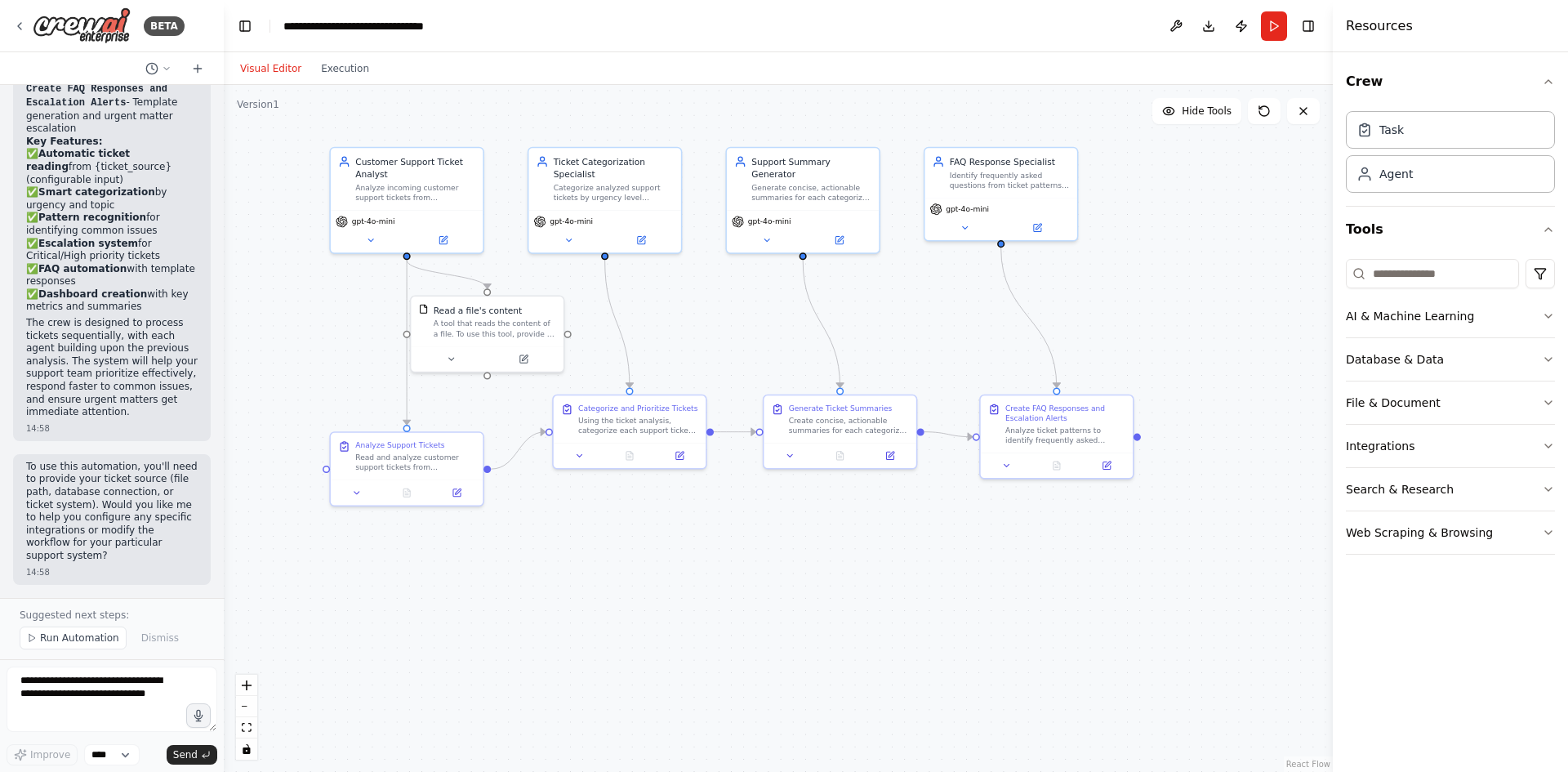
drag, startPoint x: 1180, startPoint y: 257, endPoint x: 1231, endPoint y: 254, distance: 51.1
click at [979, 250] on div ".deletable-edge-delete-btn { width: 20px; height: 20px; border: 0px solid #ffff…" at bounding box center [778, 428] width 1109 height 687
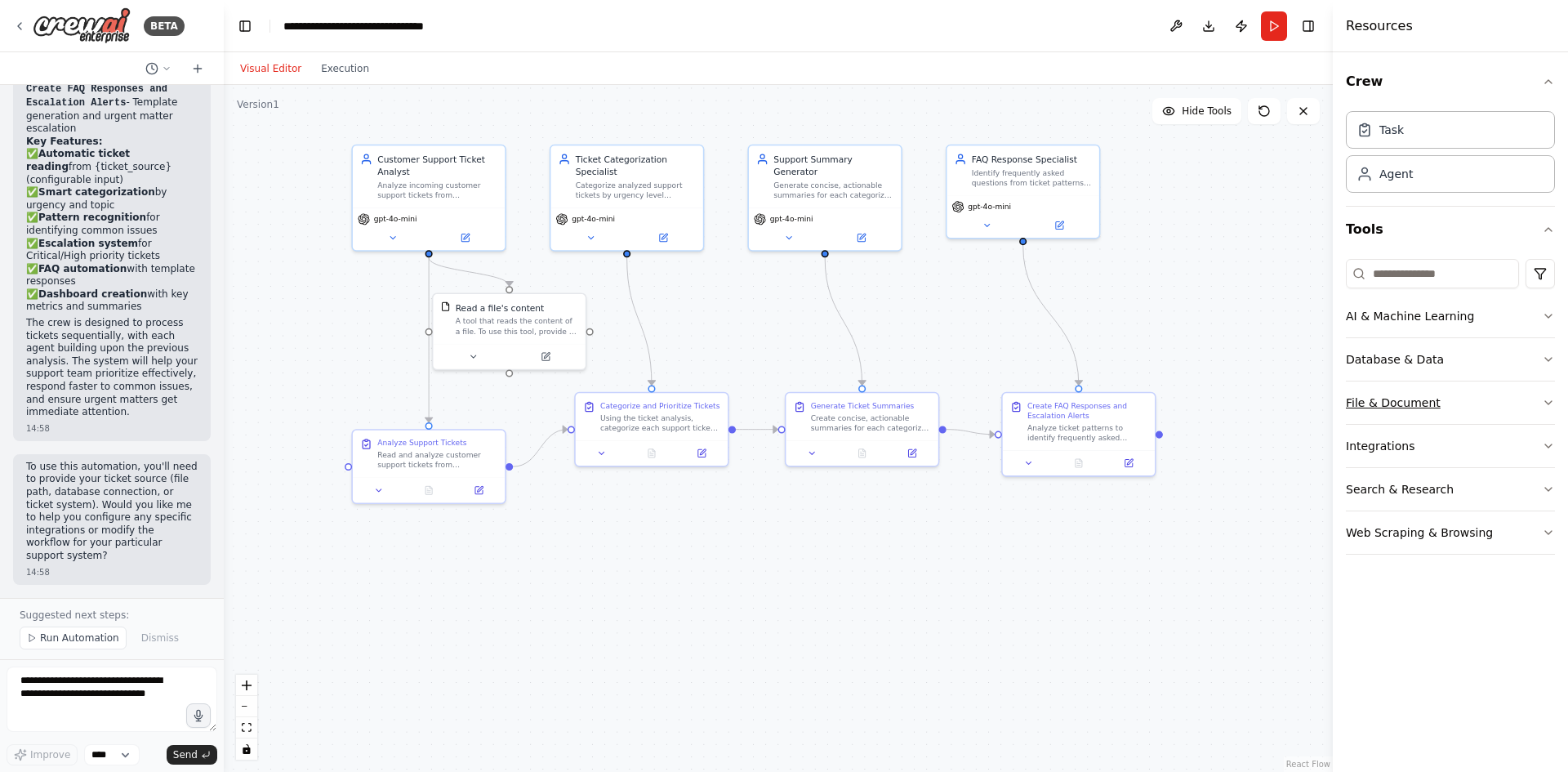
click at [979, 393] on button "File & Document" at bounding box center [1451, 403] width 209 height 43
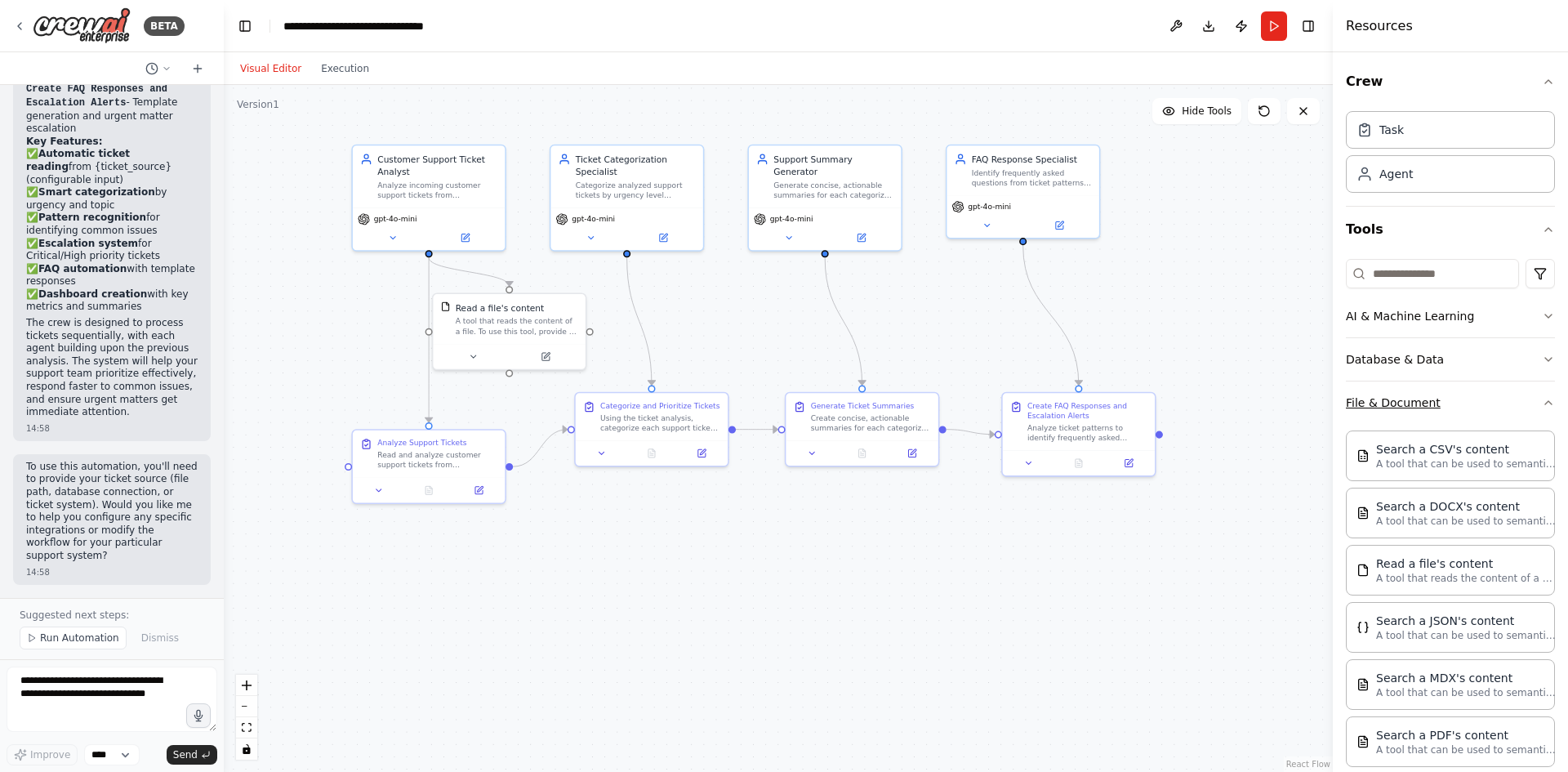
click at [979, 405] on button "File & Document" at bounding box center [1451, 403] width 209 height 43
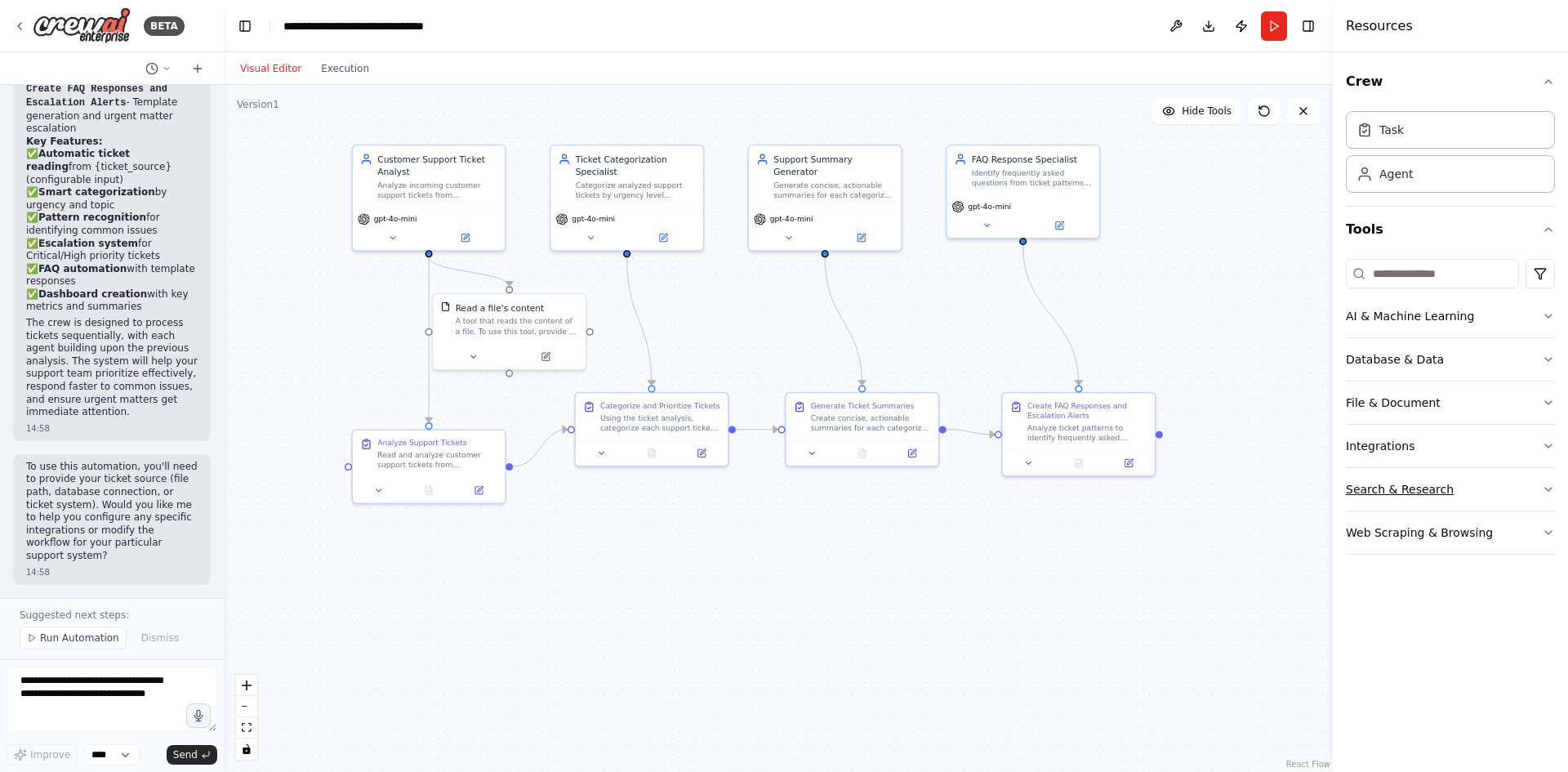
click at [979, 481] on button "Search & Research" at bounding box center [1451, 489] width 209 height 43
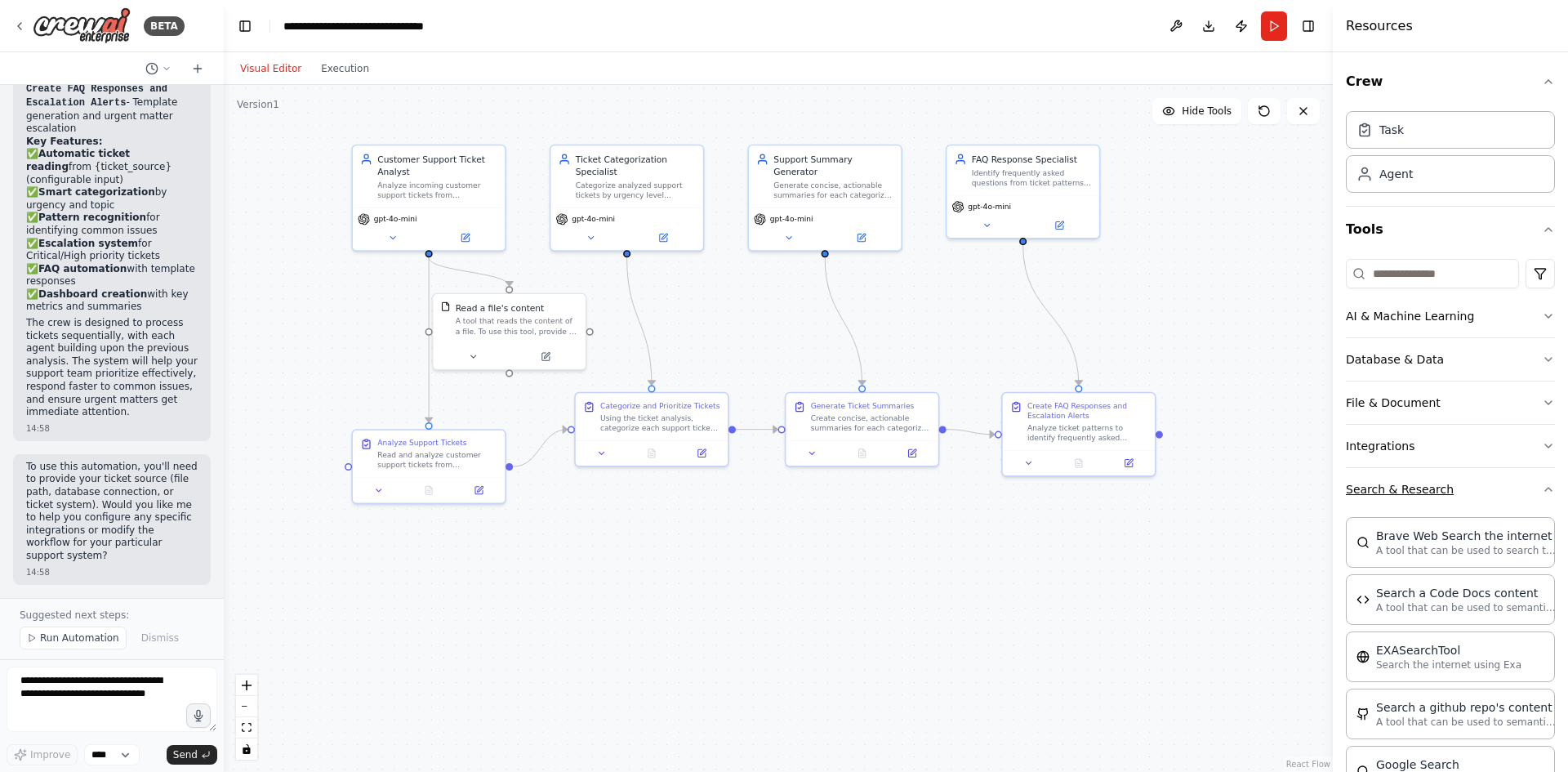
click at [979, 481] on button "Search & Research" at bounding box center [1451, 489] width 209 height 43
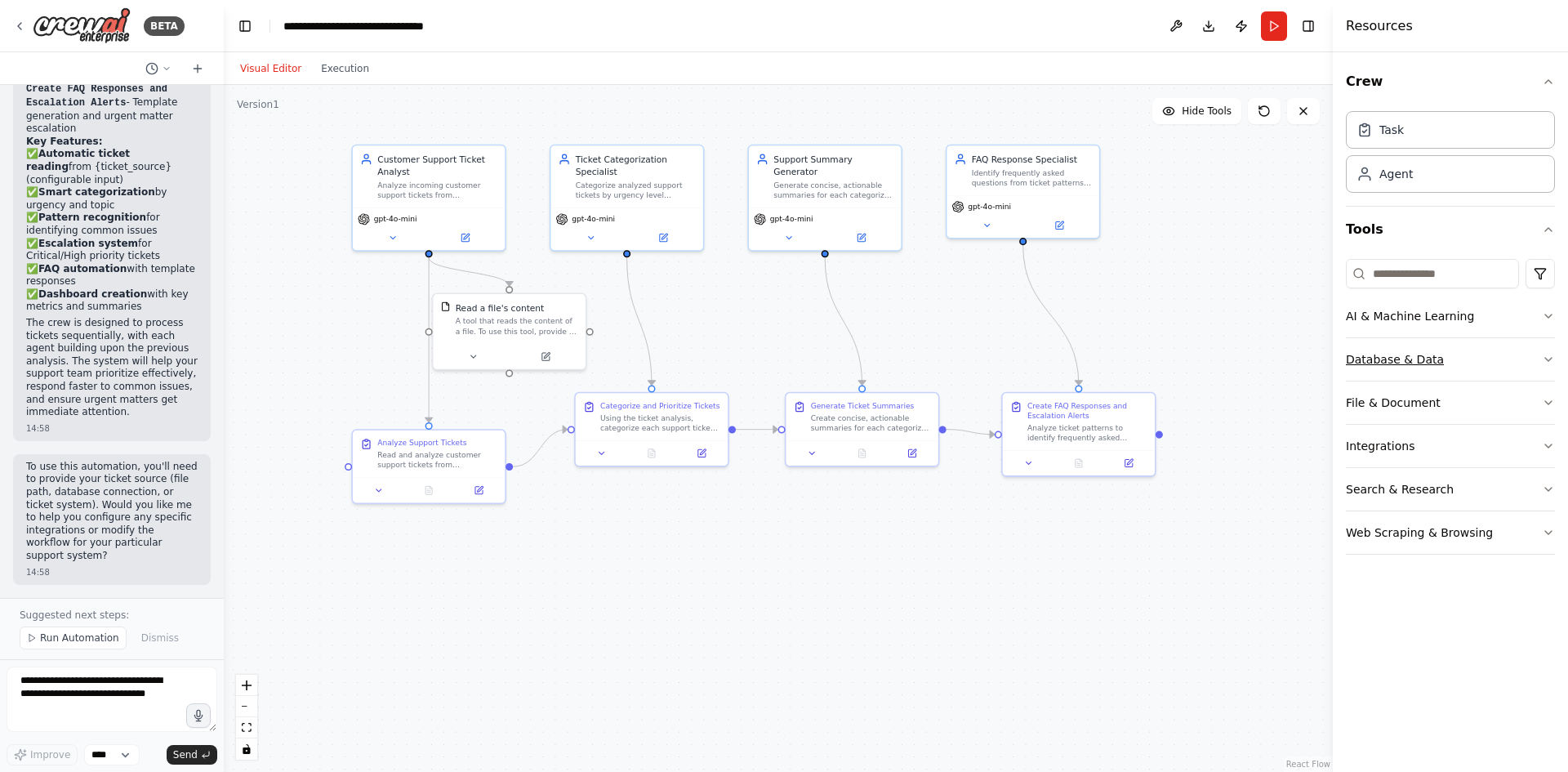
click at [979, 350] on button "Database & Data" at bounding box center [1451, 360] width 209 height 43
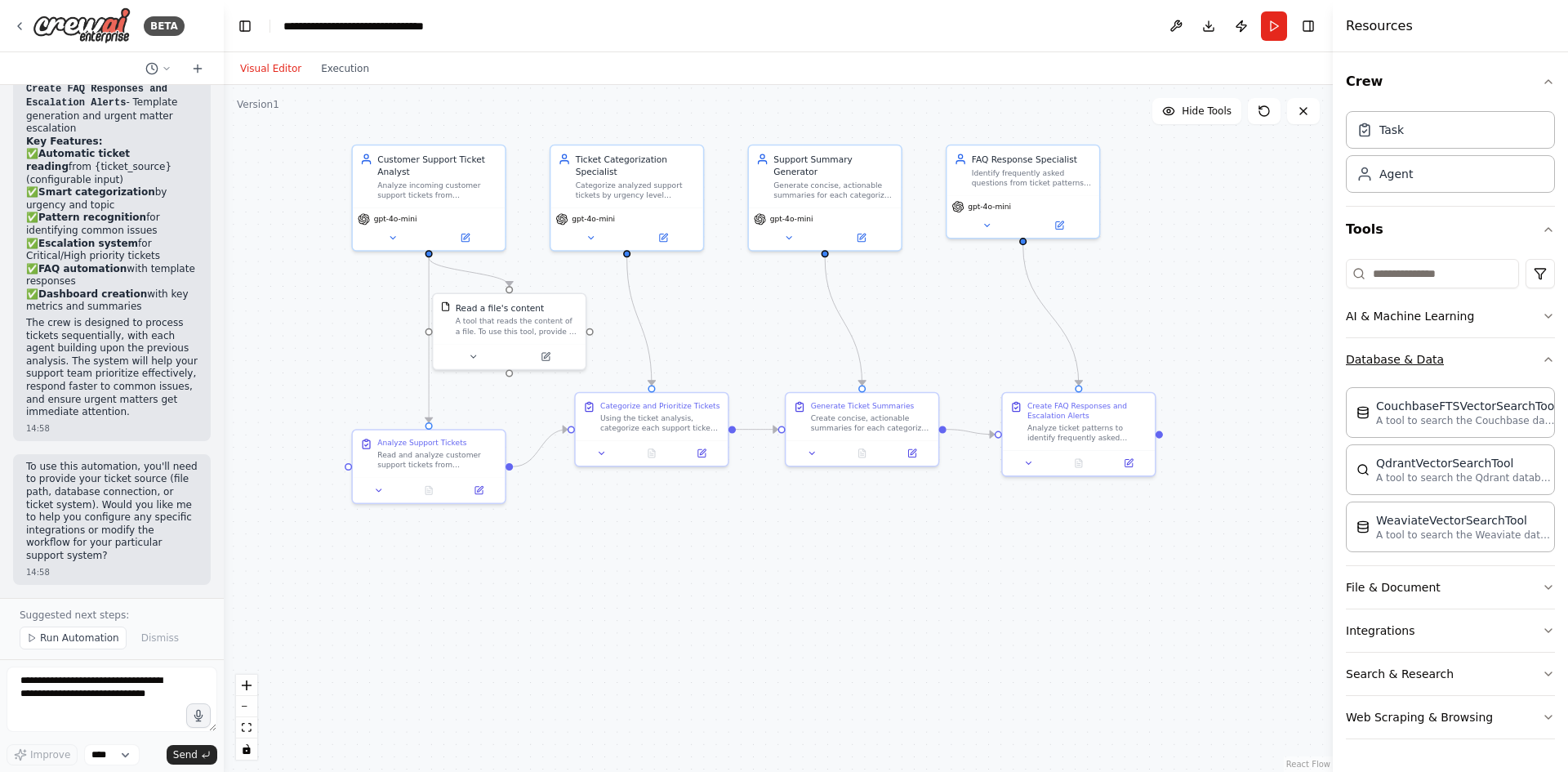
click at [979, 350] on button "Database & Data" at bounding box center [1451, 360] width 209 height 43
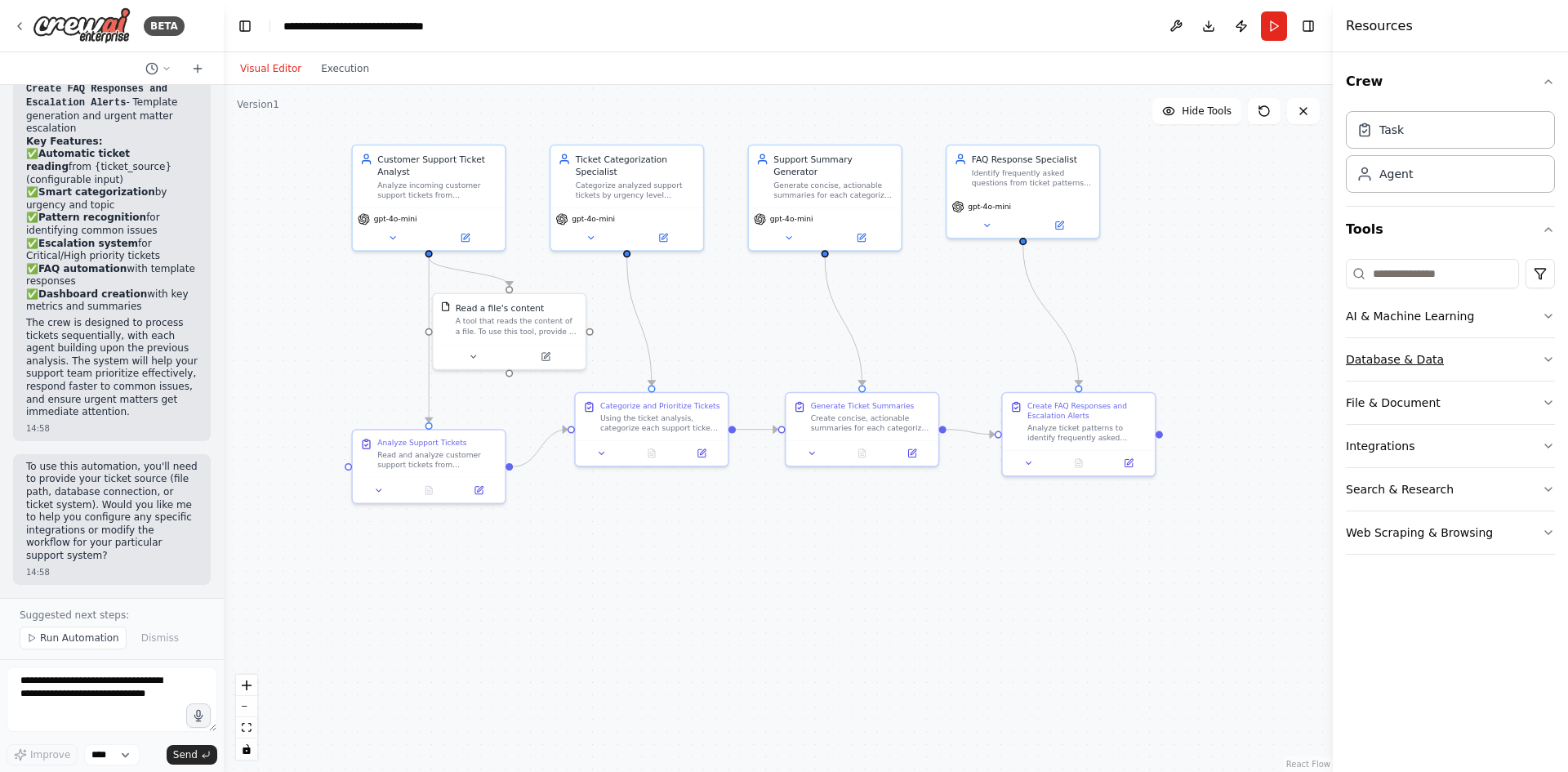
click at [979, 351] on button "Database & Data" at bounding box center [1451, 360] width 209 height 43
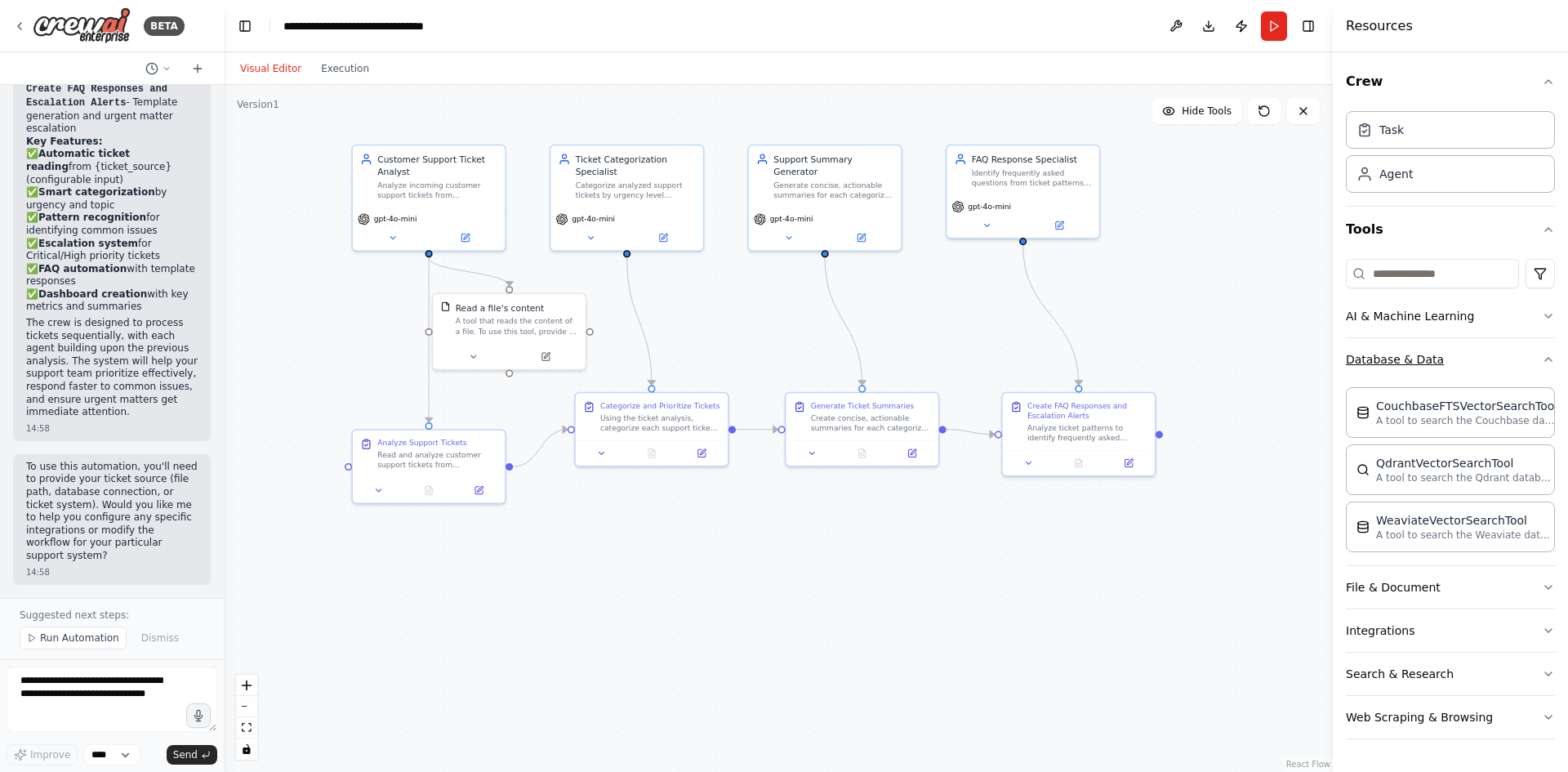
click at [979, 351] on button "Database & Data" at bounding box center [1451, 360] width 209 height 43
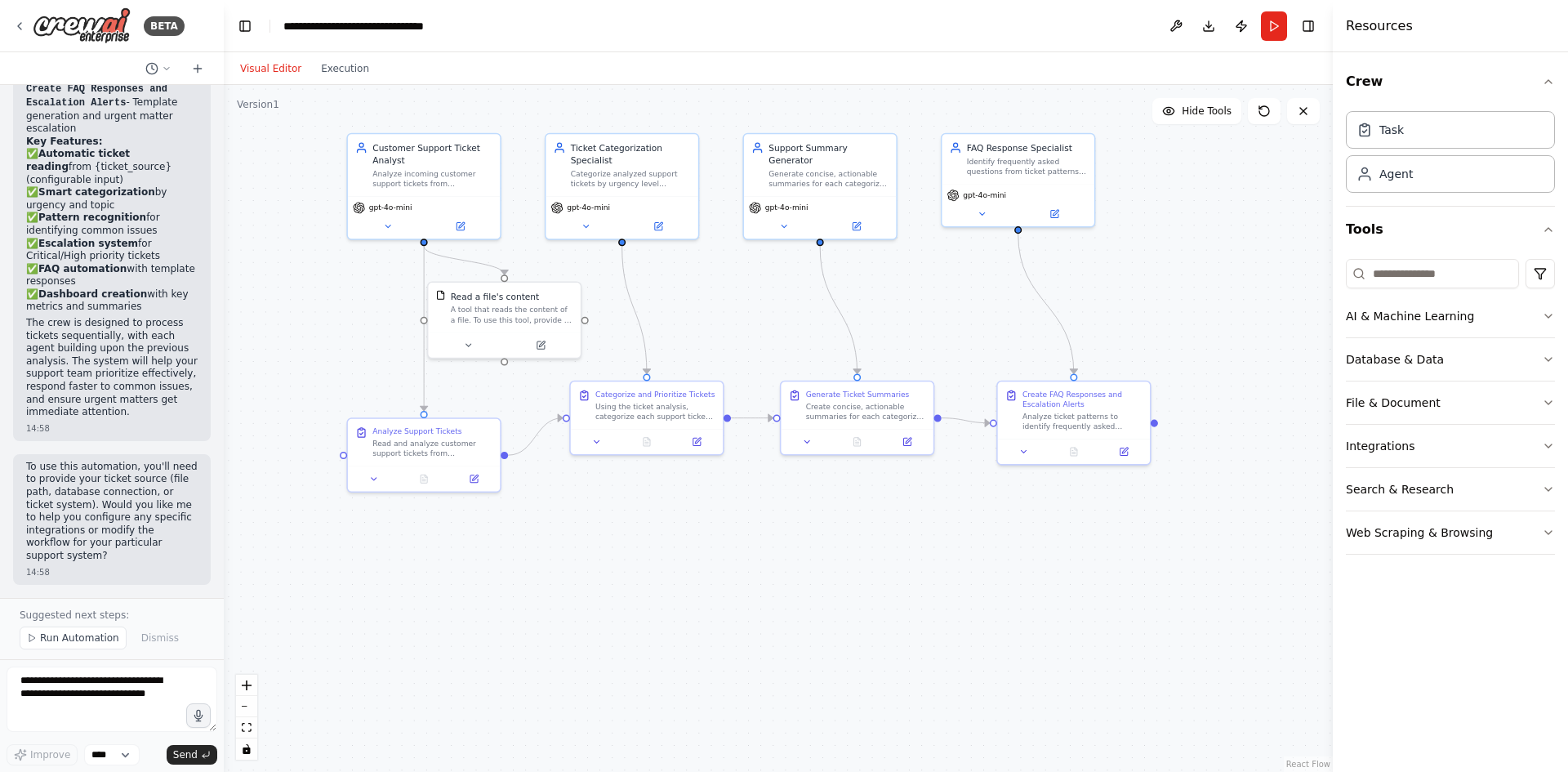
drag, startPoint x: 1144, startPoint y: 525, endPoint x: 1137, endPoint y: 510, distance: 16.6
click at [979, 510] on div ".deletable-edge-delete-btn { width: 20px; height: 20px; border: 0px solid #ffff…" at bounding box center [778, 428] width 1109 height 687
click at [979, 319] on button "AI & Machine Learning" at bounding box center [1451, 316] width 209 height 43
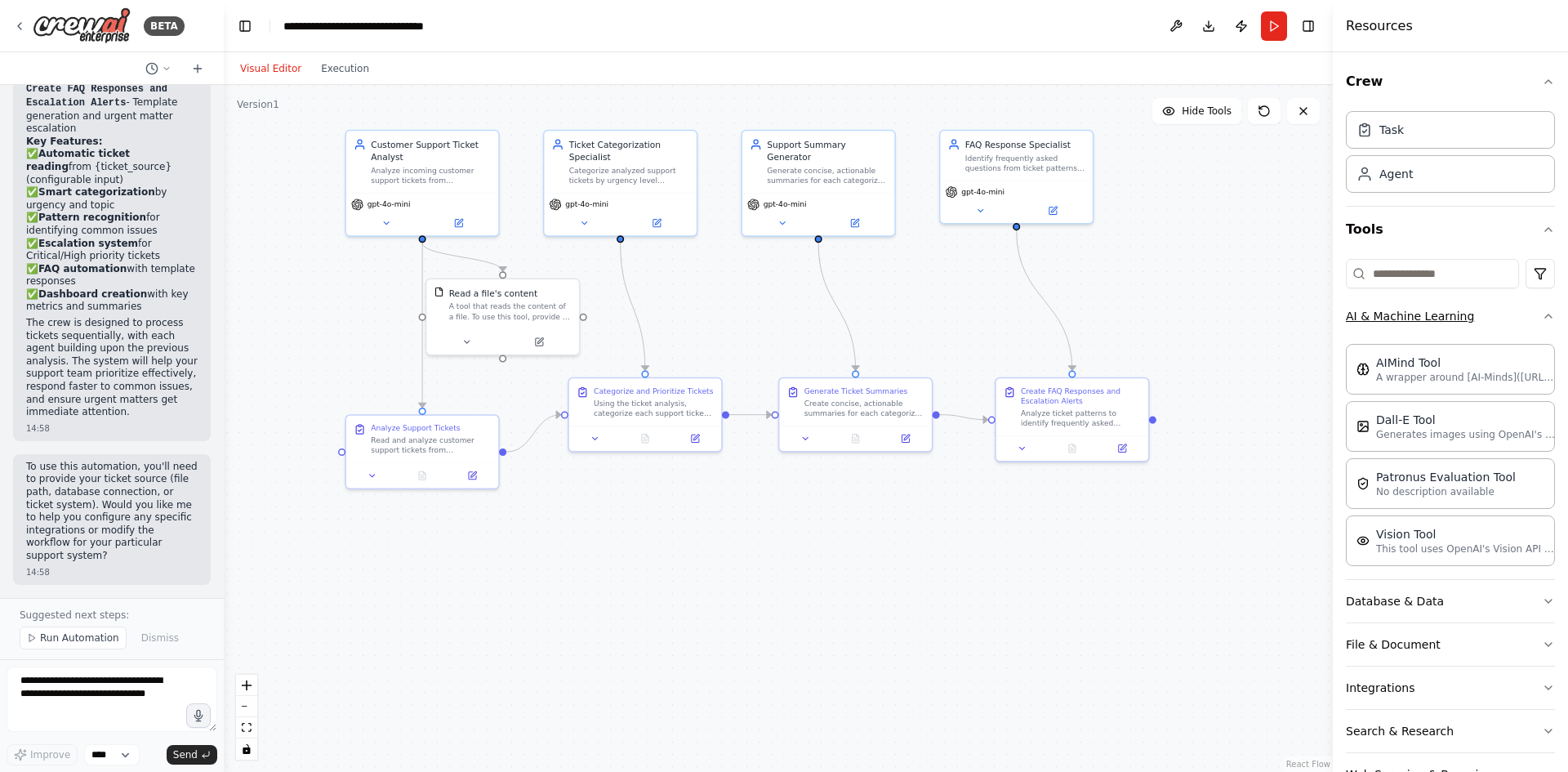
click at [979, 319] on button "AI & Machine Learning" at bounding box center [1451, 316] width 209 height 43
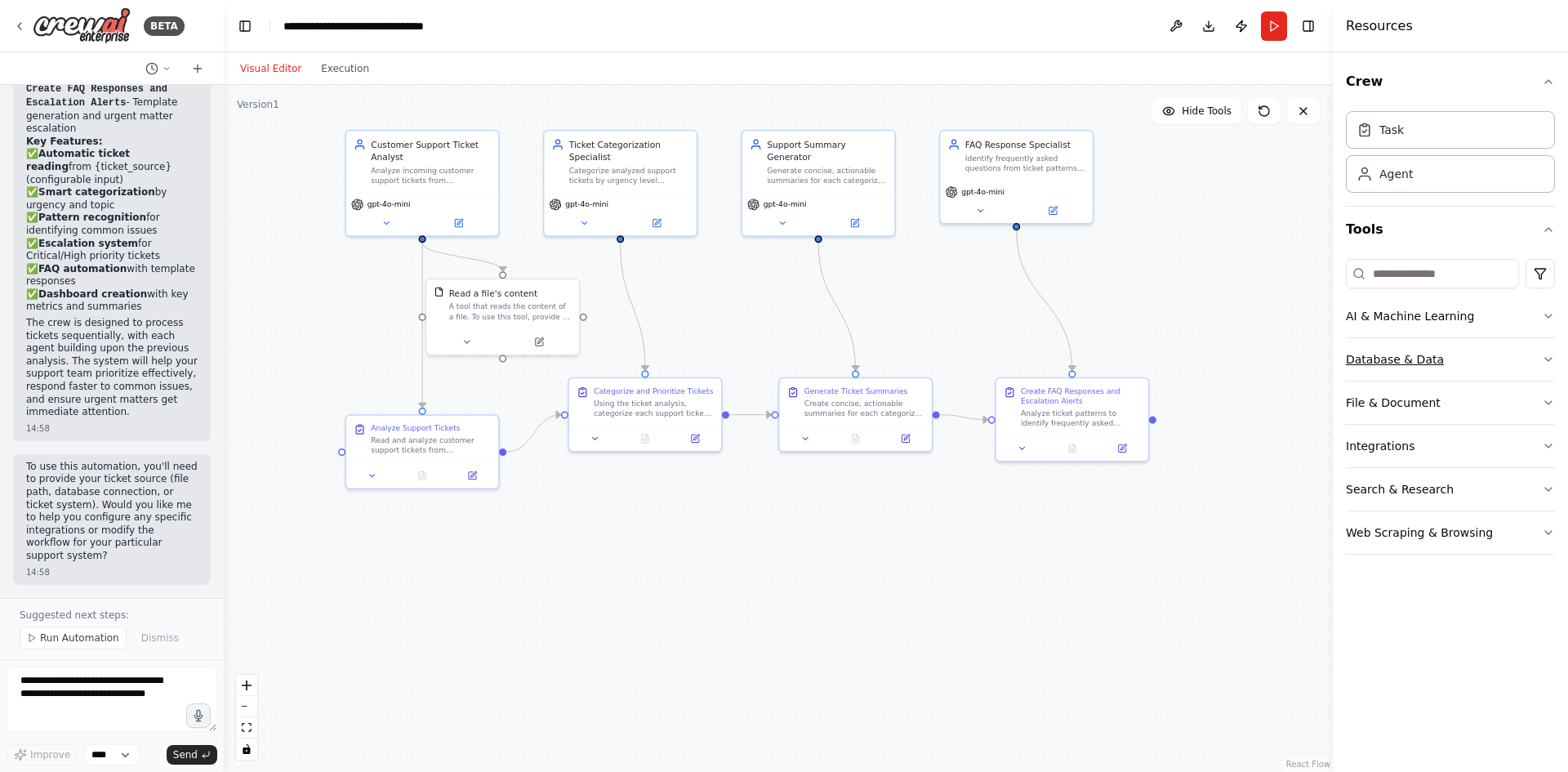
click at [979, 357] on button "Database & Data" at bounding box center [1451, 360] width 209 height 43
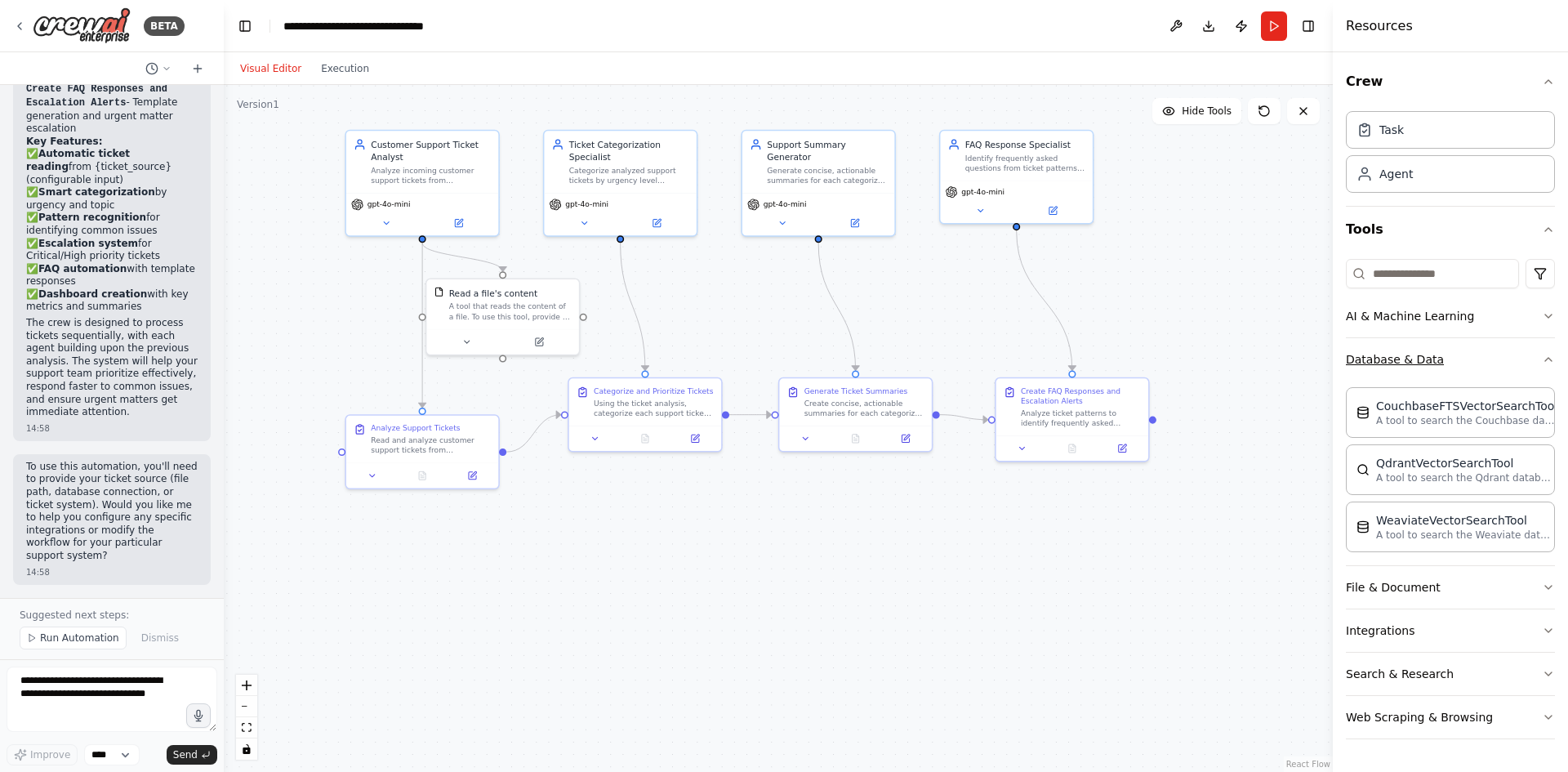
click at [979, 357] on button "Database & Data" at bounding box center [1451, 360] width 209 height 43
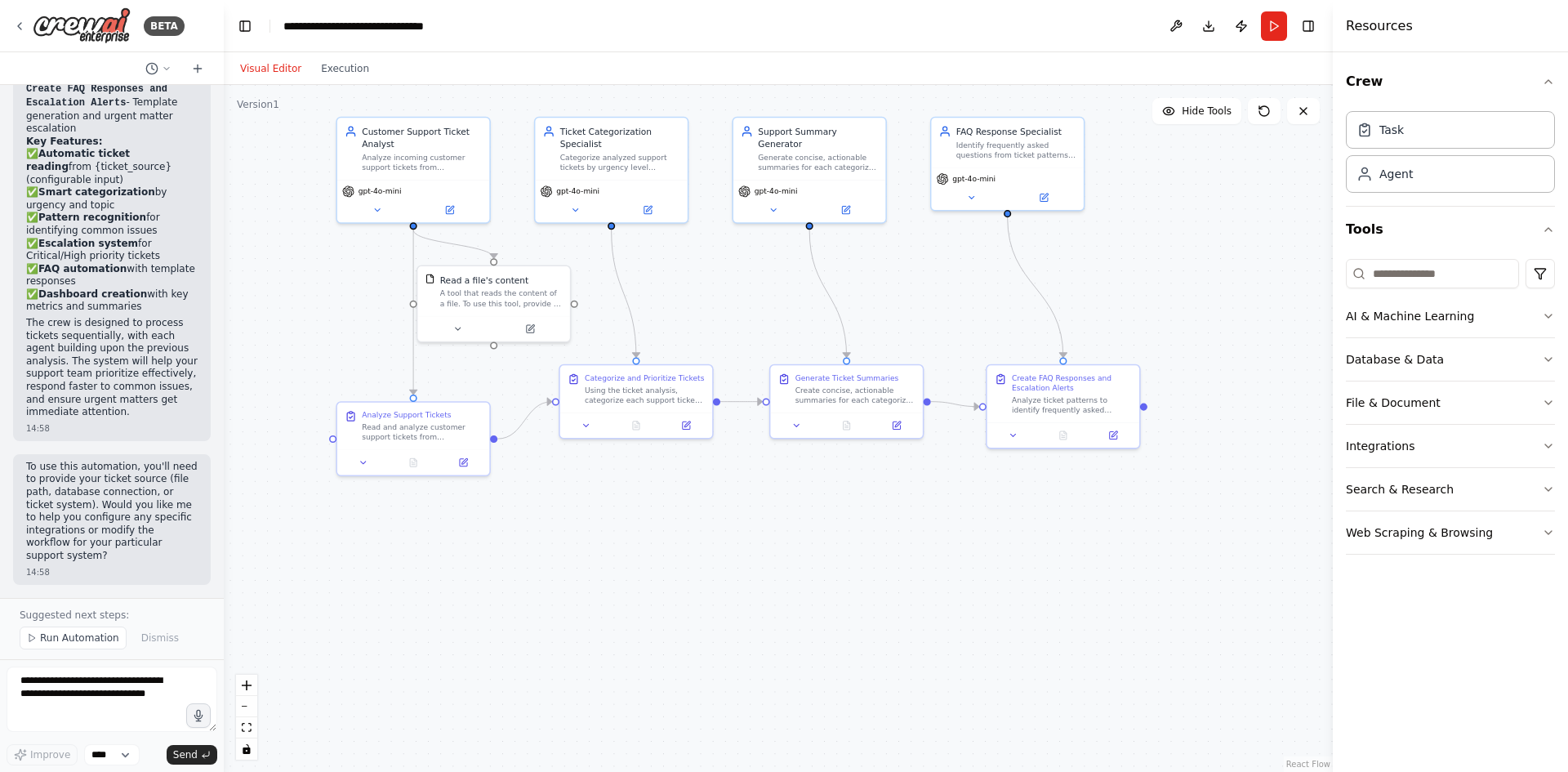
drag, startPoint x: 1101, startPoint y: 580, endPoint x: 1092, endPoint y: 567, distance: 15.8
click at [979, 567] on div ".deletable-edge-delete-btn { width: 20px; height: 20px; border: 0px solid #ffff…" at bounding box center [778, 428] width 1109 height 687
click at [979, 396] on button "File & Document" at bounding box center [1451, 403] width 209 height 43
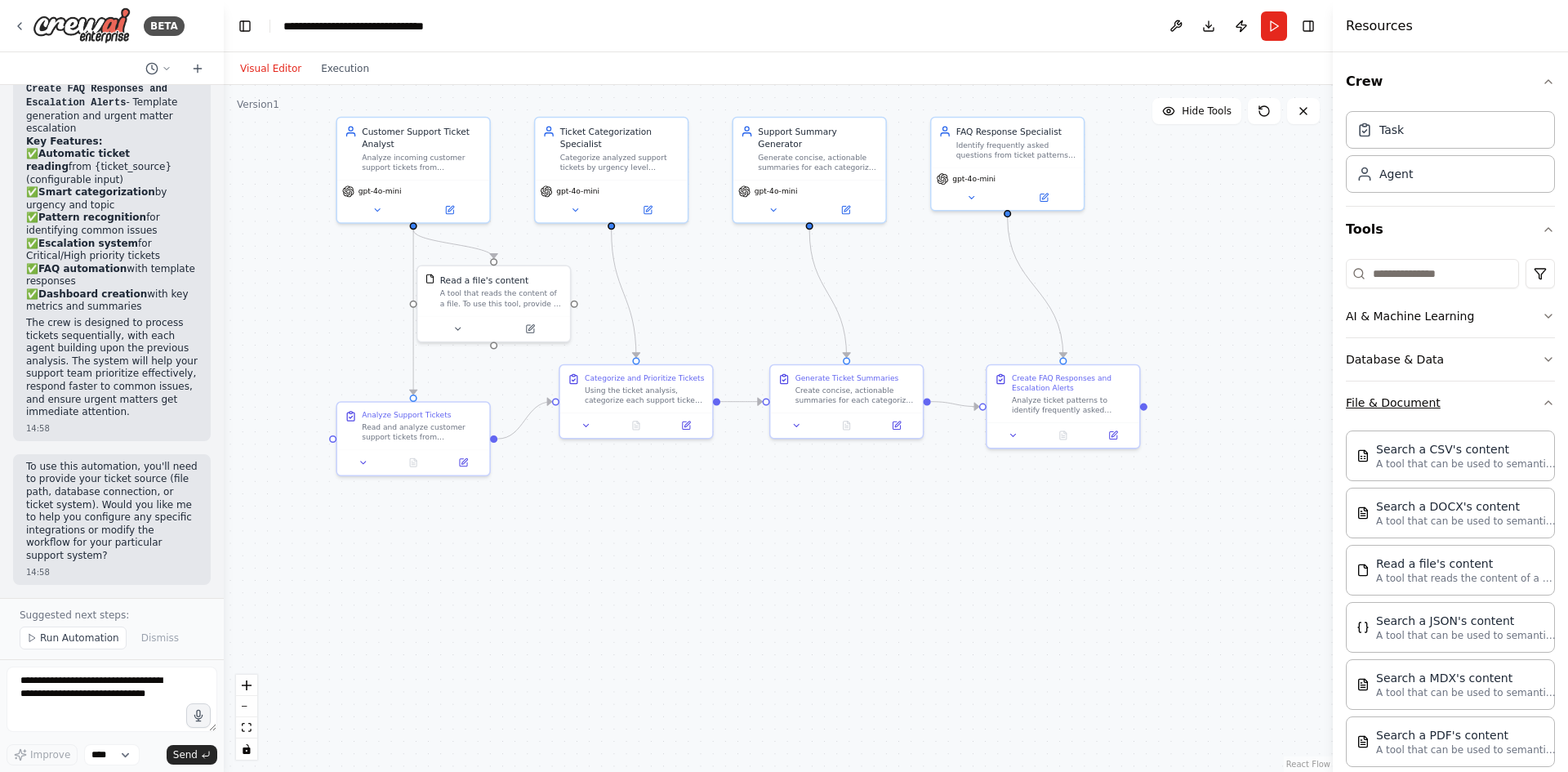
click at [979, 396] on button "File & Document" at bounding box center [1451, 403] width 209 height 43
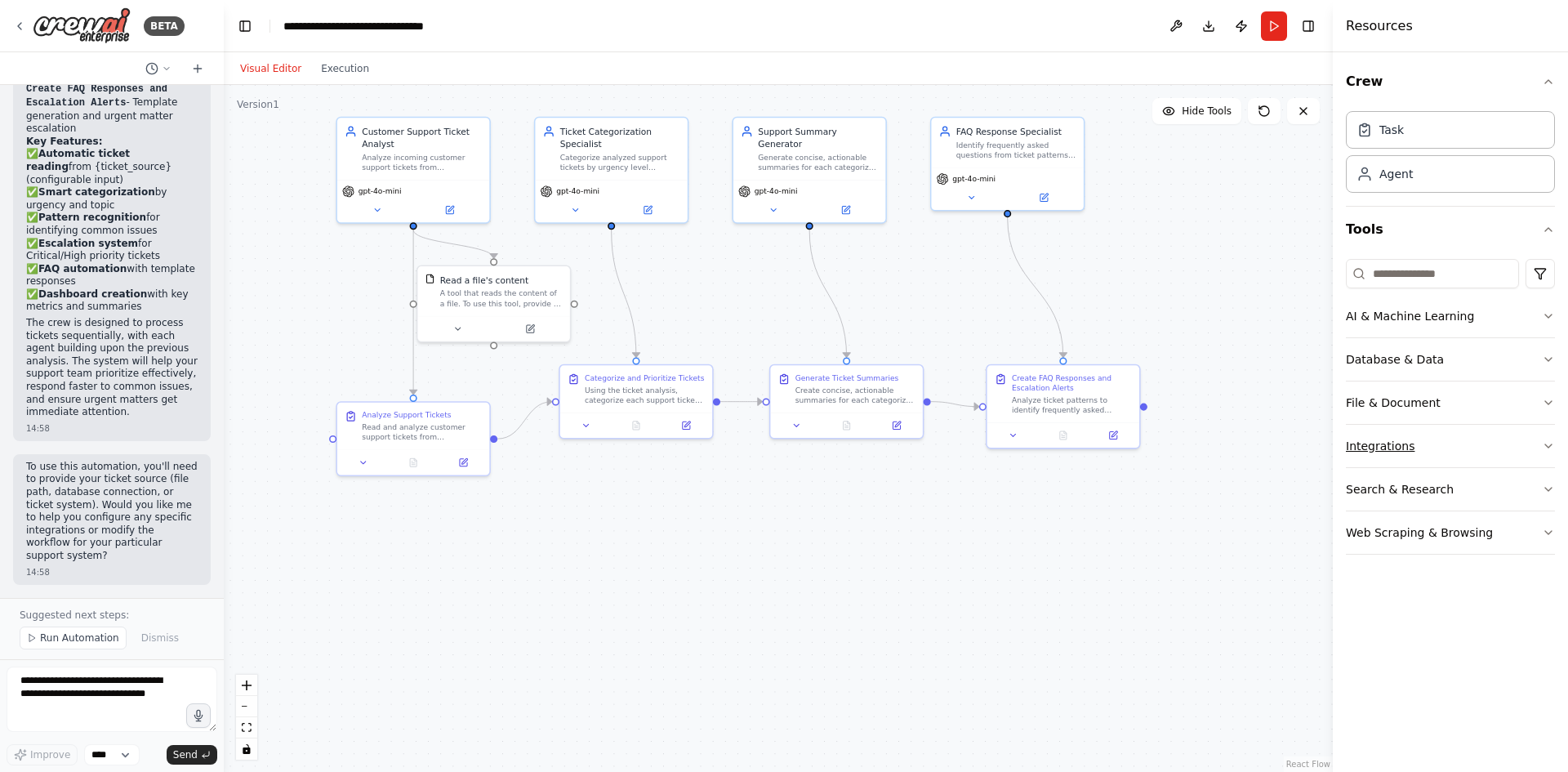
click at [979, 432] on button "Integrations" at bounding box center [1451, 446] width 209 height 43
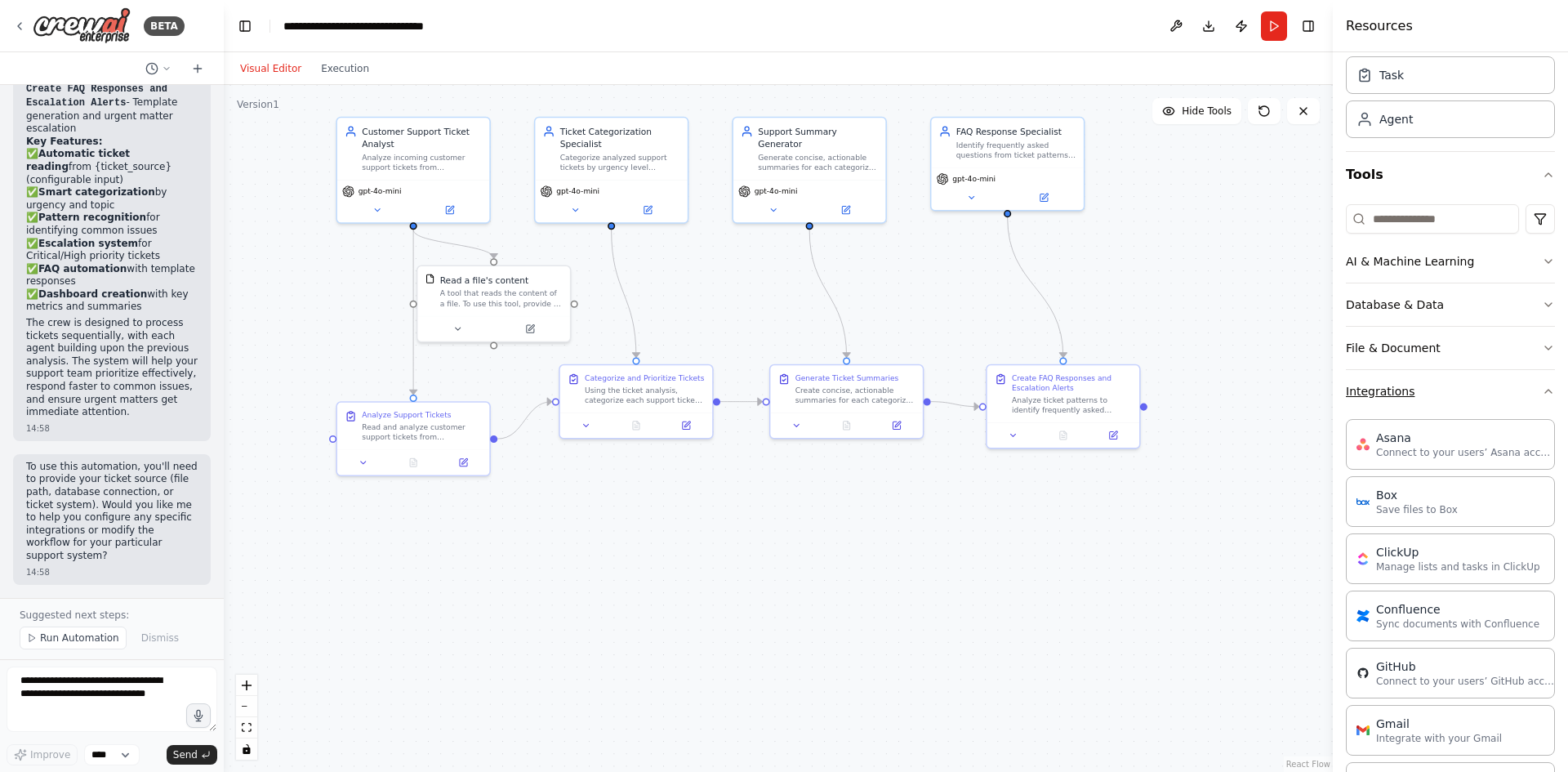
scroll to position [82, 0]
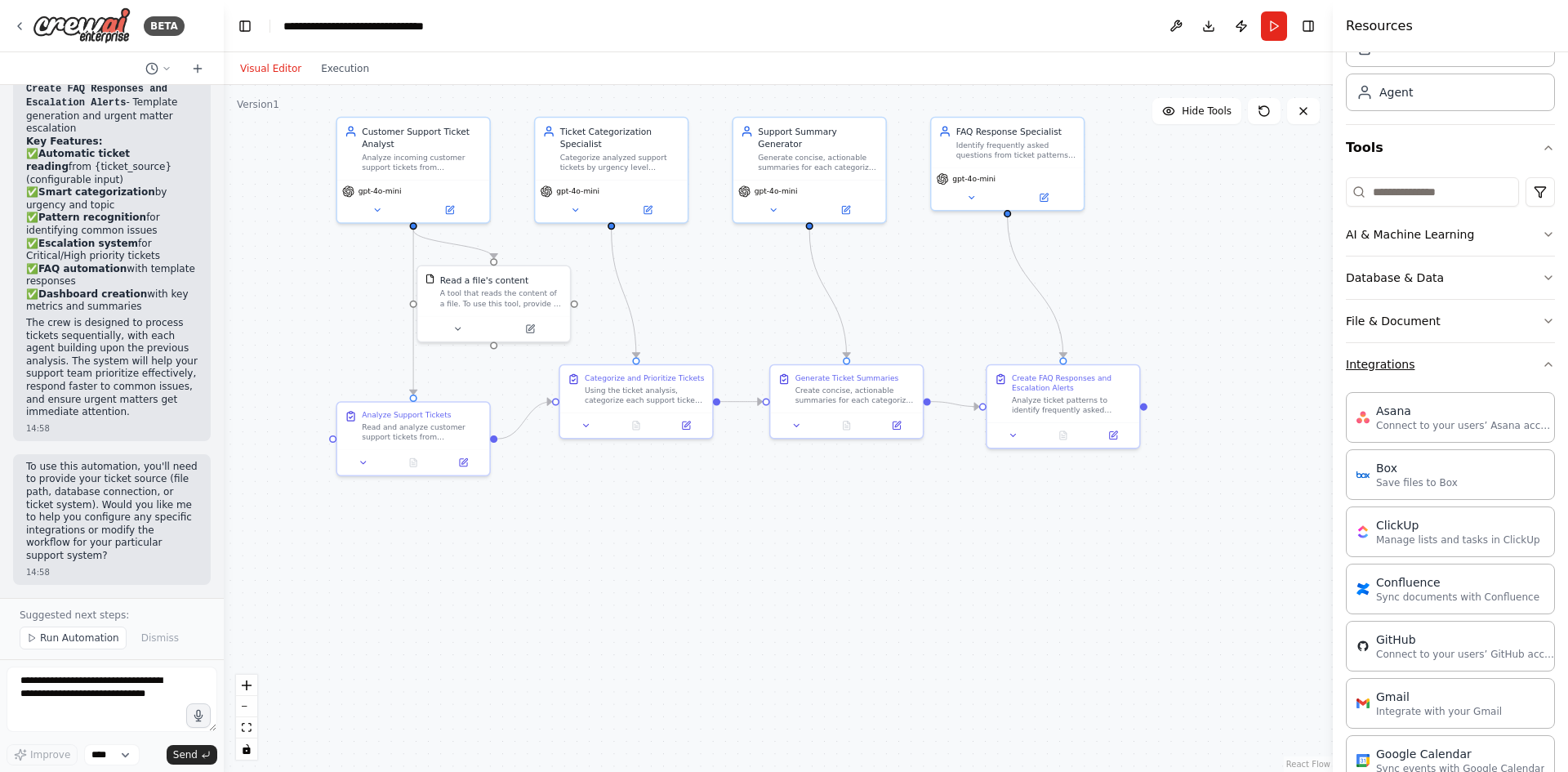
click at [979, 371] on button "Integrations" at bounding box center [1451, 365] width 209 height 43
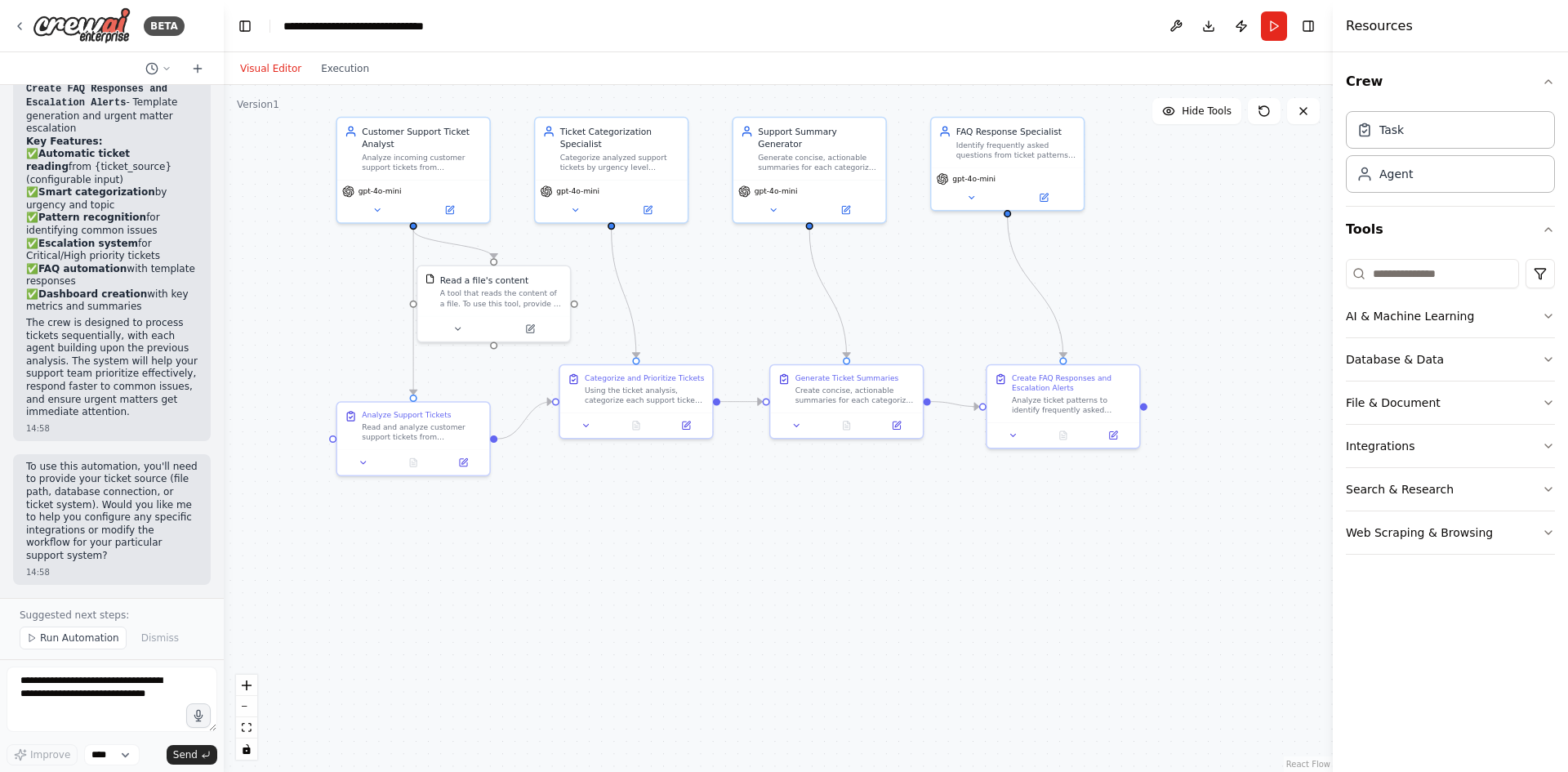
drag, startPoint x: 671, startPoint y: 537, endPoint x: 655, endPoint y: 568, distance: 34.9
click at [655, 568] on div ".deletable-edge-delete-btn { width: 20px; height: 20px; border: 0px solid #ffff…" at bounding box center [778, 428] width 1109 height 687
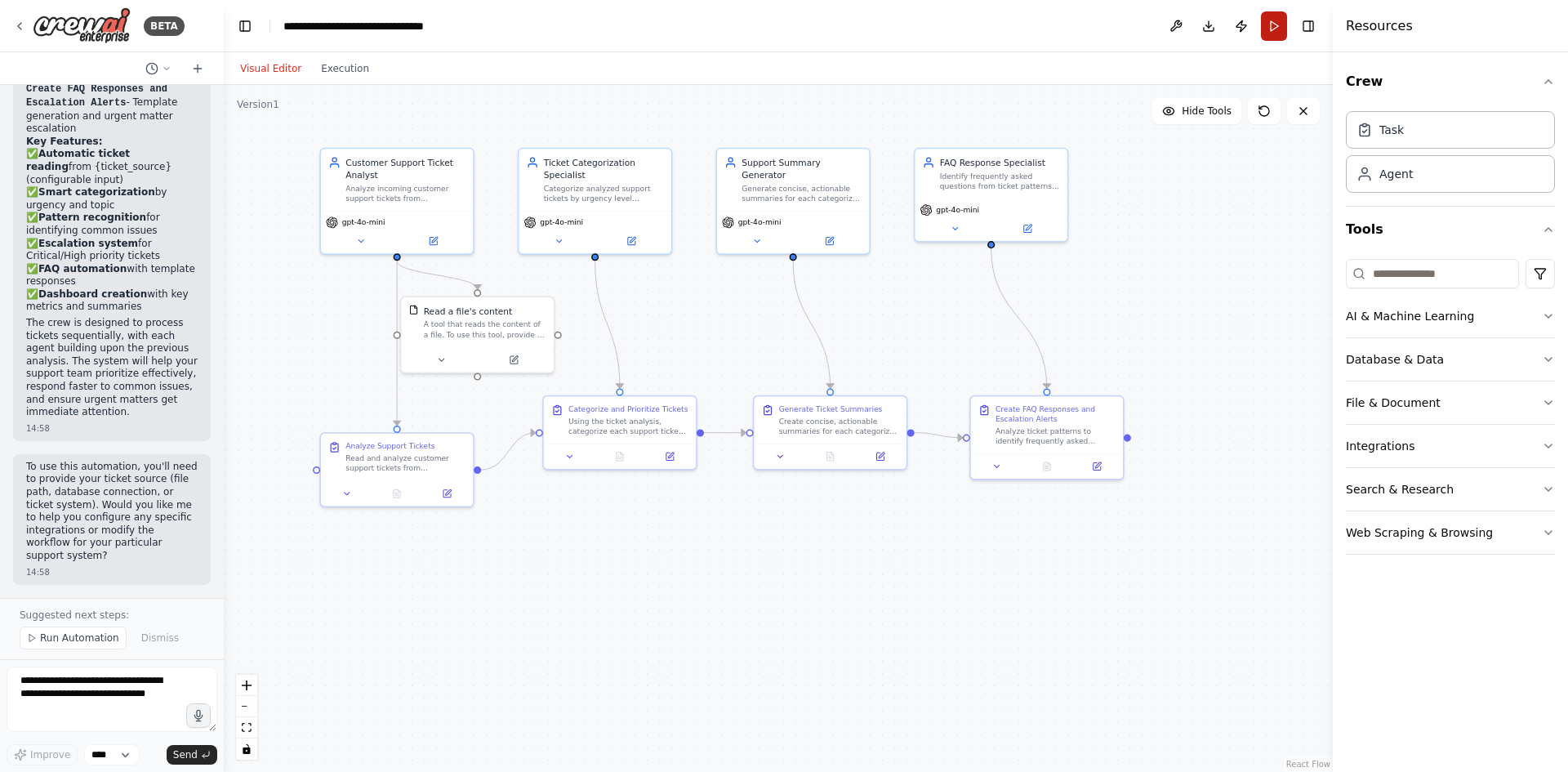
click at [979, 27] on button "Run" at bounding box center [1273, 26] width 26 height 30
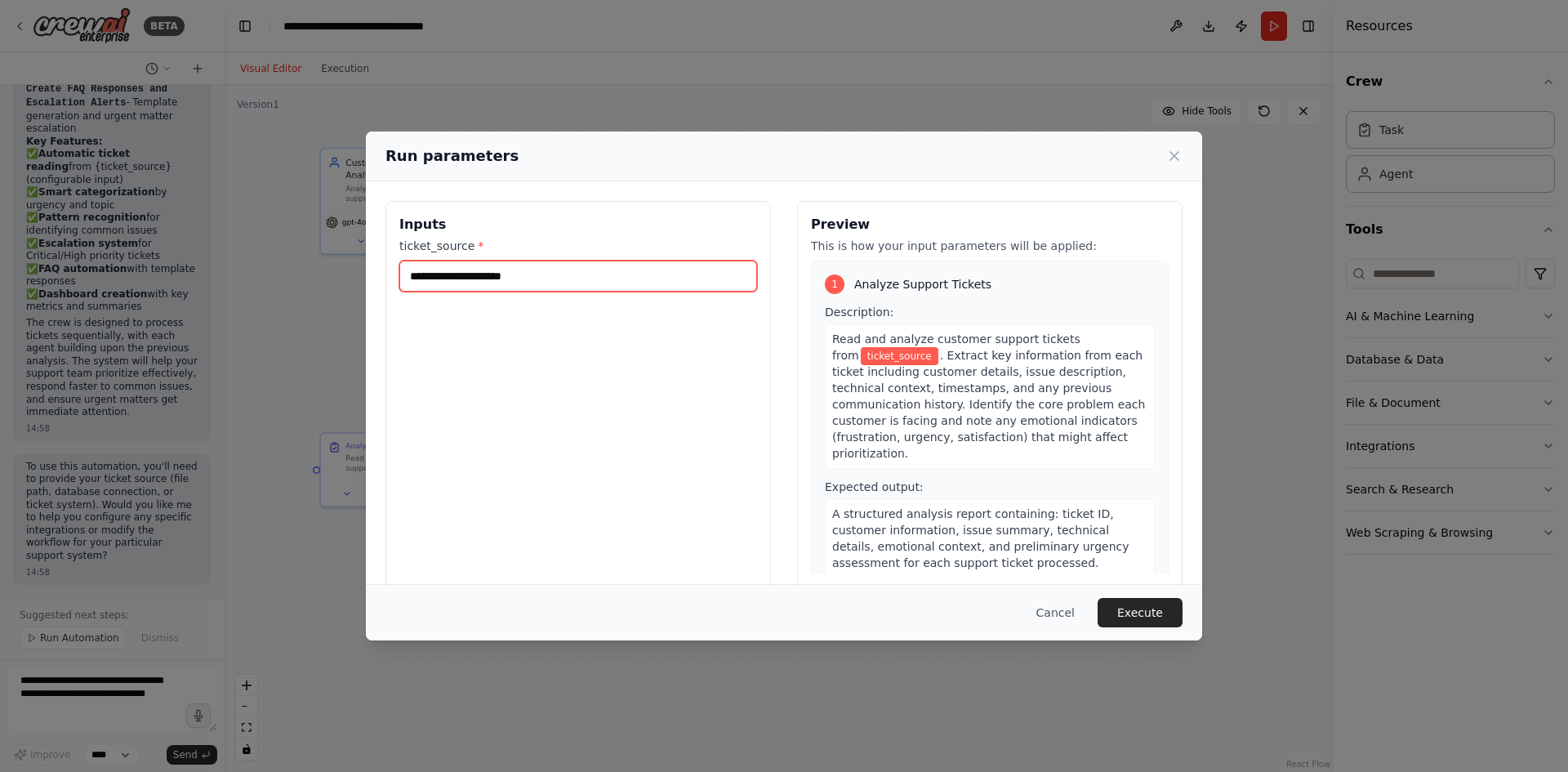
click at [642, 273] on input "ticket_source *" at bounding box center [578, 275] width 358 height 31
type input "********"
click at [979, 624] on button "Execute" at bounding box center [1139, 613] width 85 height 30
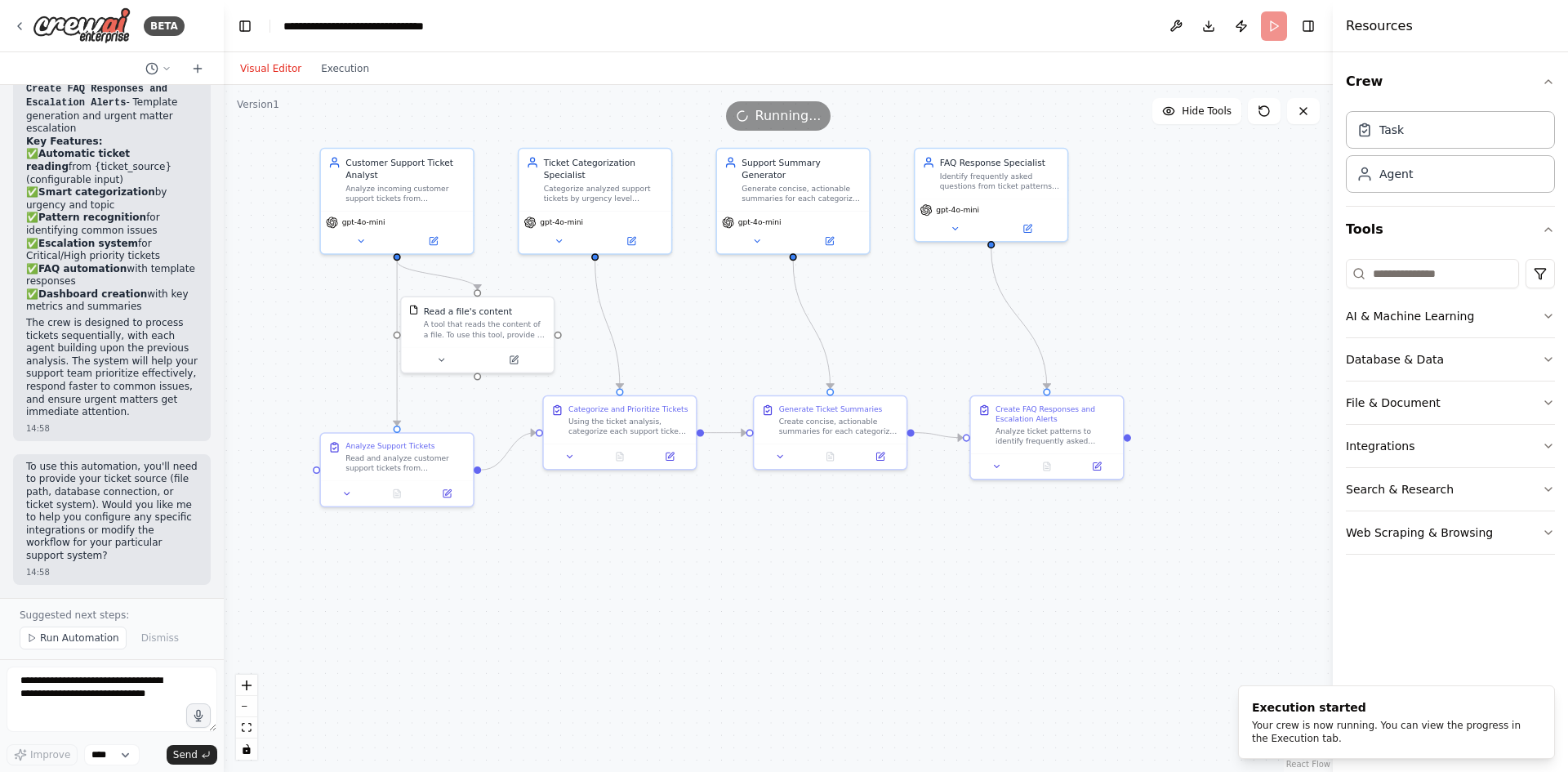
click at [979, 611] on div ".deletable-edge-delete-btn { width: 20px; height: 20px; border: 0px solid #ffff…" at bounding box center [778, 428] width 1109 height 687
click at [979, 703] on div "Execution started" at bounding box center [1393, 708] width 282 height 17
click at [821, 510] on div ".deletable-edge-delete-btn { width: 20px; height: 20px; border: 0px solid #ffff…" at bounding box center [778, 428] width 1109 height 687
click at [819, 560] on div ".deletable-edge-delete-btn { width: 20px; height: 20px; border: 0px solid #ffff…" at bounding box center [778, 428] width 1109 height 687
